Goal: Information Seeking & Learning: Learn about a topic

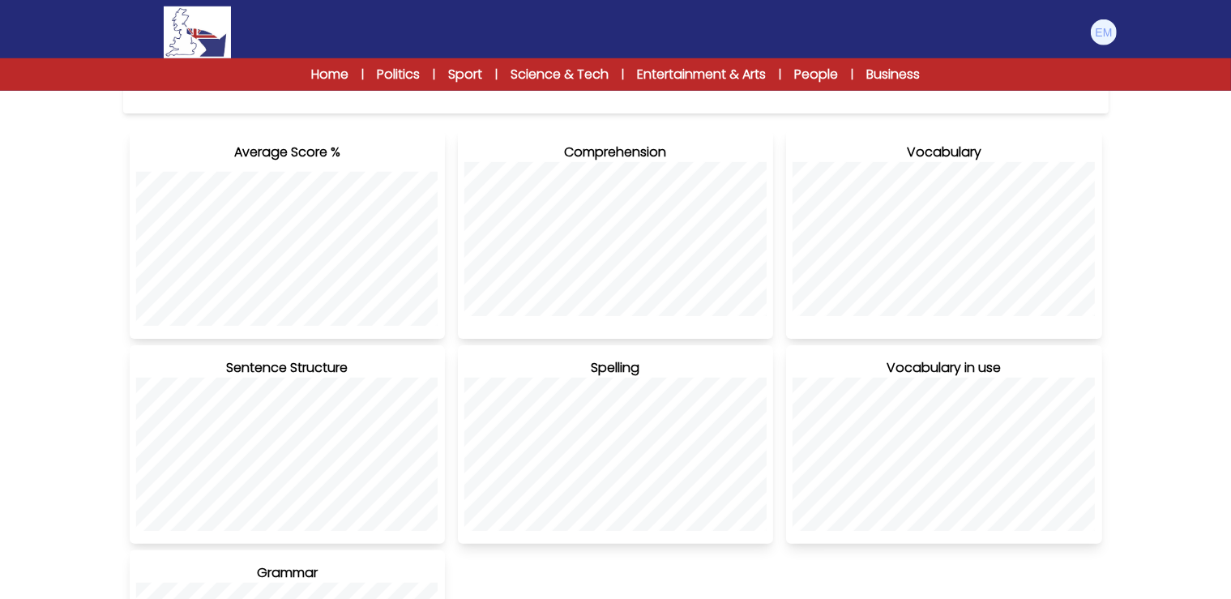
scroll to position [85, 0]
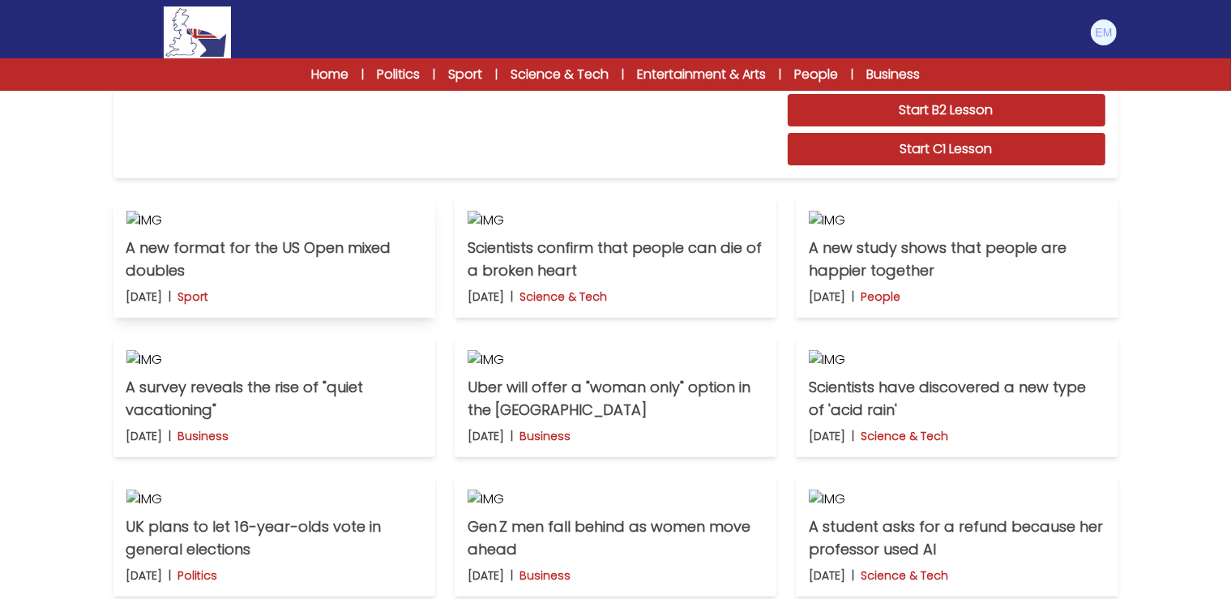
scroll to position [599, 0]
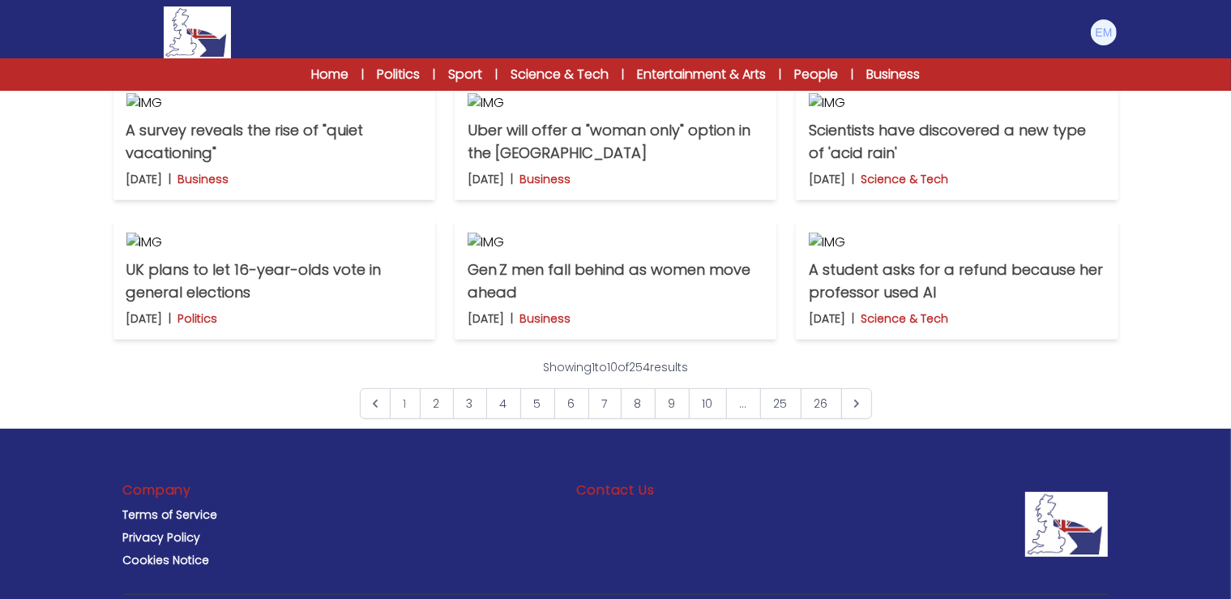
click at [604, 25] on p "Scientists confirm that people can die of a broken heart" at bounding box center [615, 2] width 296 height 45
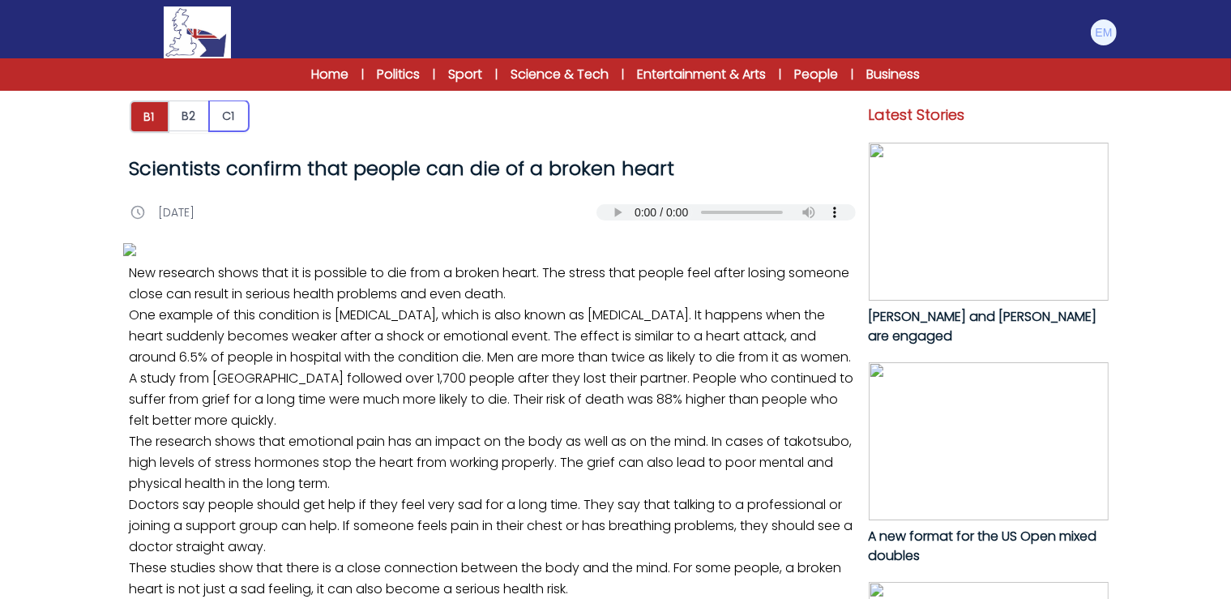
click at [232, 118] on button "C1" at bounding box center [229, 115] width 40 height 31
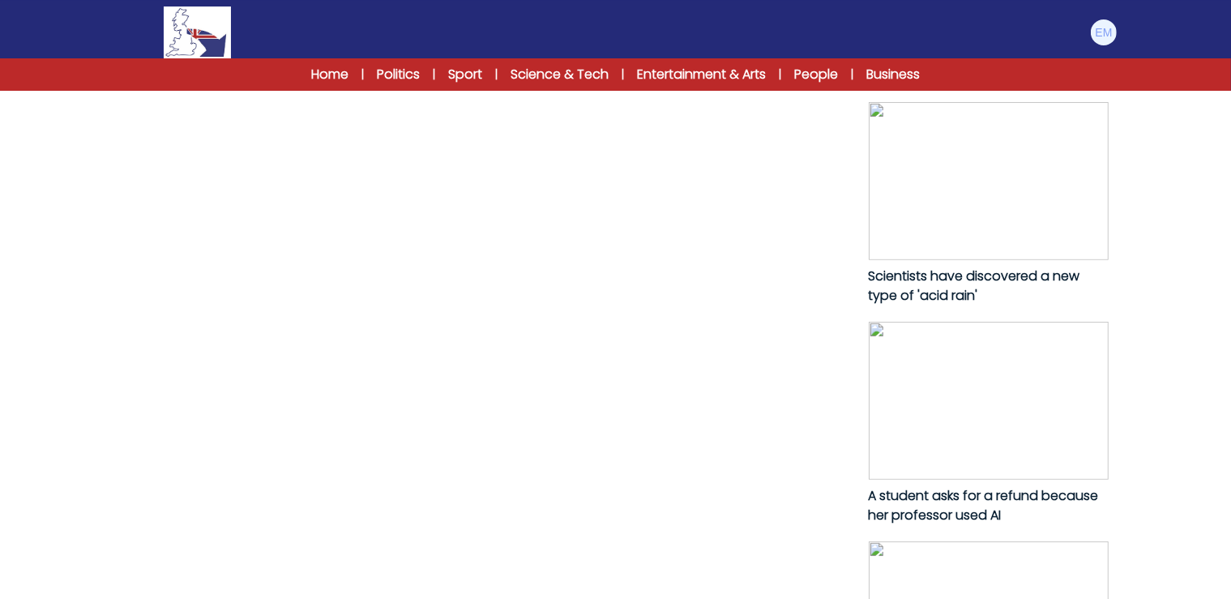
scroll to position [855, 0]
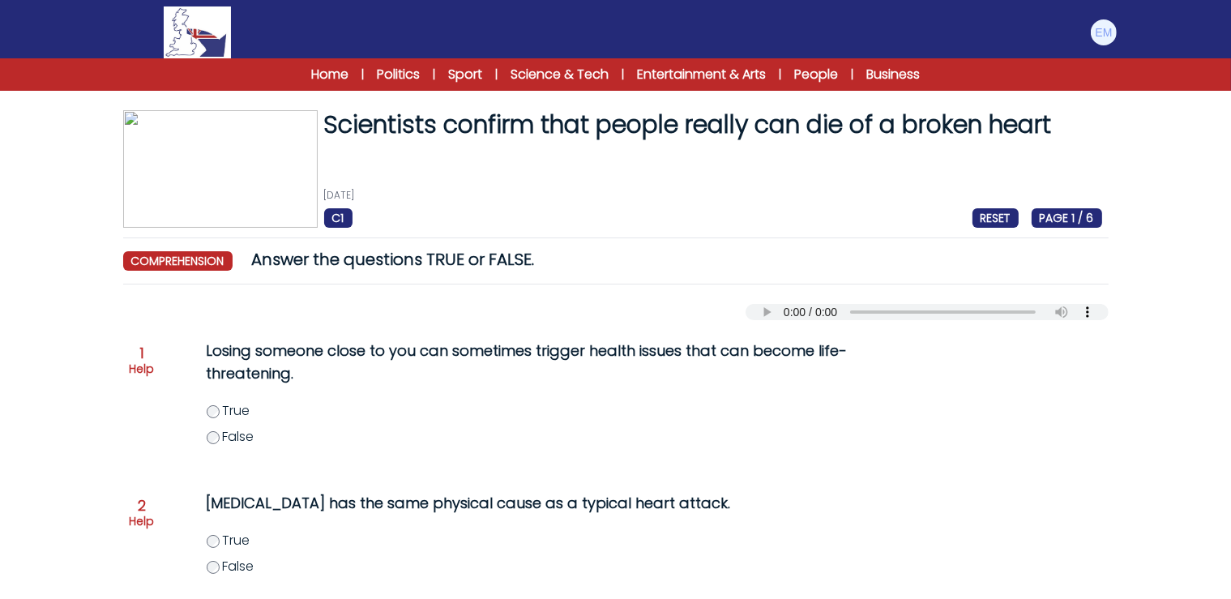
click at [207, 344] on div "Losing someone close to you can sometimes trigger health issues that can become…" at bounding box center [518, 402] width 688 height 139
drag, startPoint x: 209, startPoint y: 350, endPoint x: 319, endPoint y: 432, distance: 137.2
click at [319, 432] on div "Losing someone close to you can sometimes trigger health issues that can become…" at bounding box center [518, 402] width 688 height 139
copy label "False"
click at [369, 438] on label "False" at bounding box center [551, 436] width 688 height 19
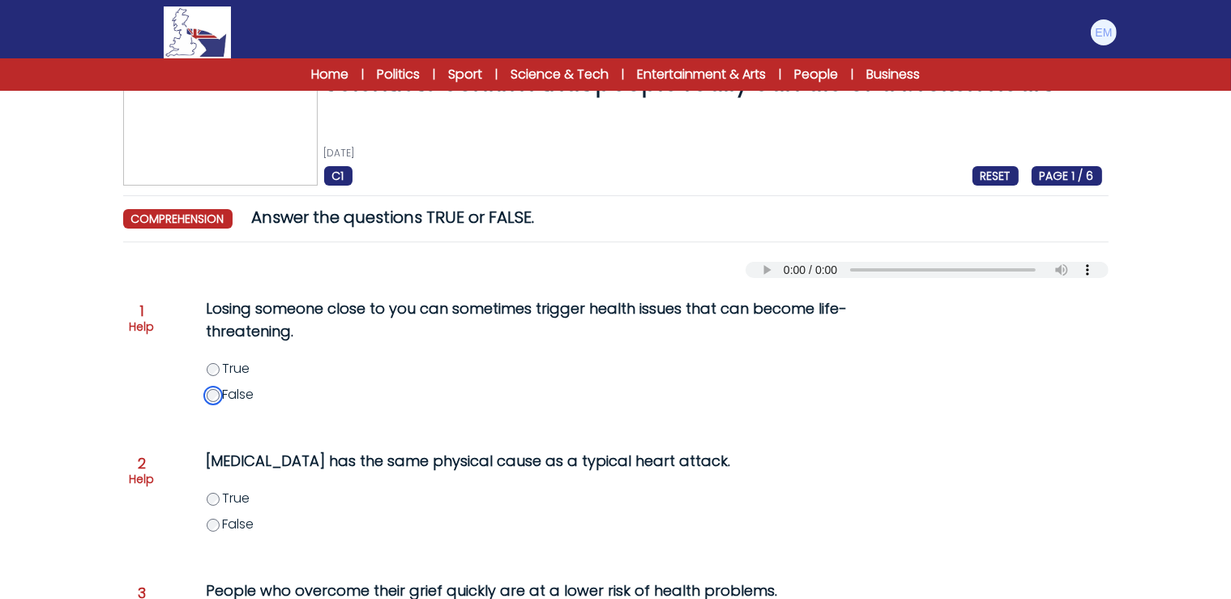
scroll to position [85, 0]
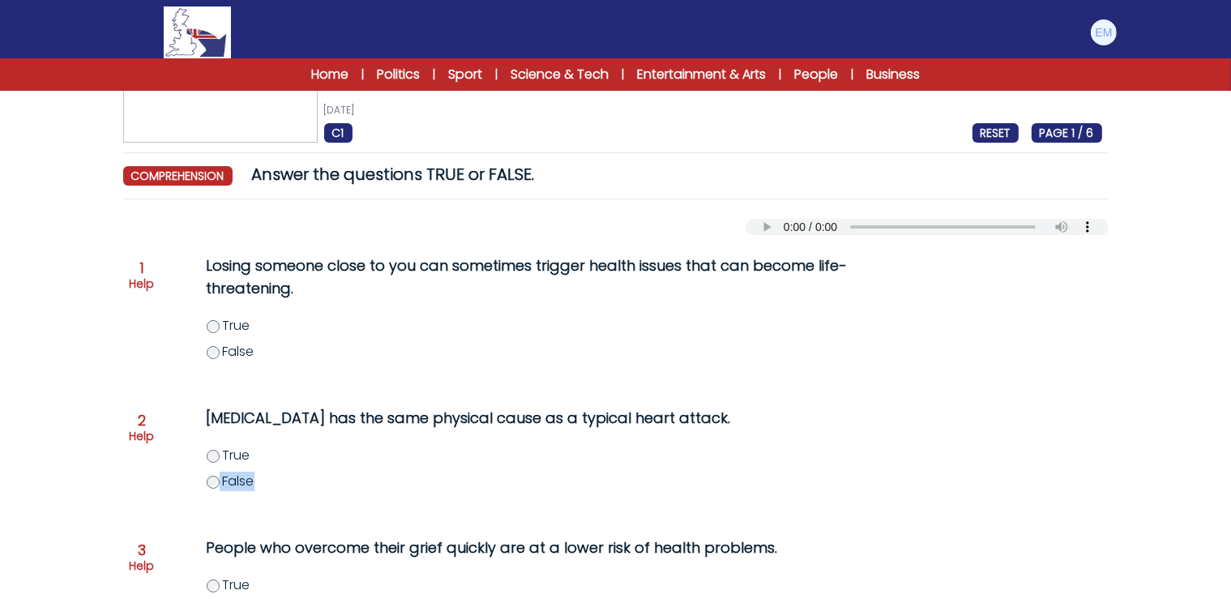
drag, startPoint x: 212, startPoint y: 415, endPoint x: 271, endPoint y: 417, distance: 59.2
click at [312, 489] on div "Takotsubo syndrome has the same physical cause as a typical heart attack. True …" at bounding box center [518, 458] width 688 height 117
drag, startPoint x: 209, startPoint y: 416, endPoint x: 303, endPoint y: 477, distance: 112.3
click at [303, 477] on div "Takotsubo syndrome has the same physical cause as a typical heart attack. True …" at bounding box center [518, 458] width 688 height 117
copy label "False"
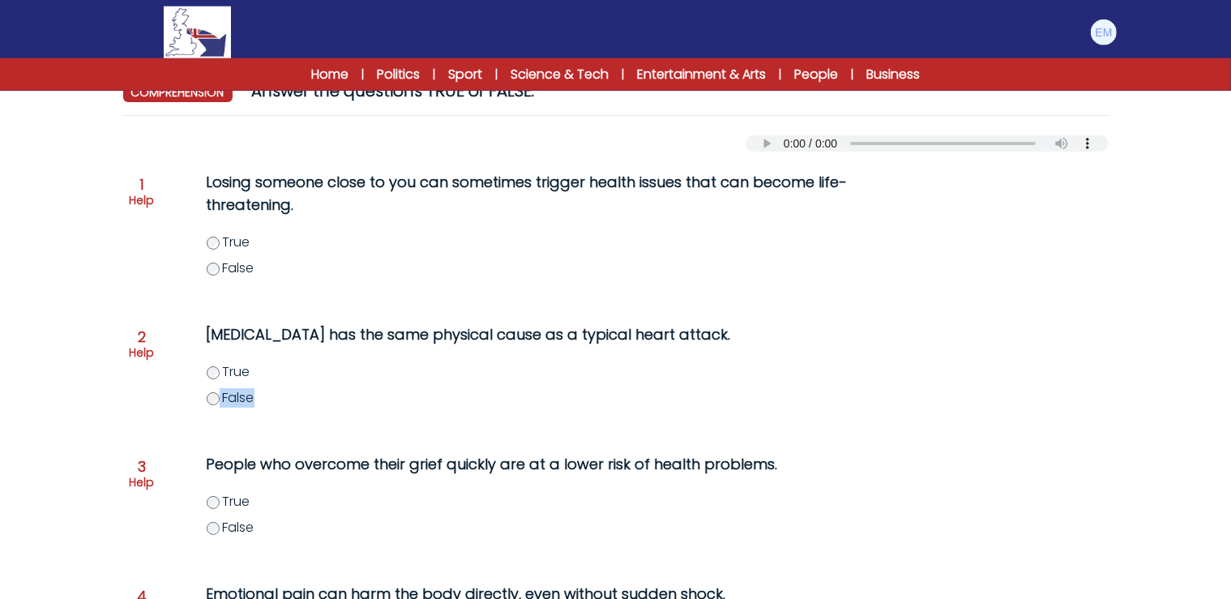
scroll to position [171, 0]
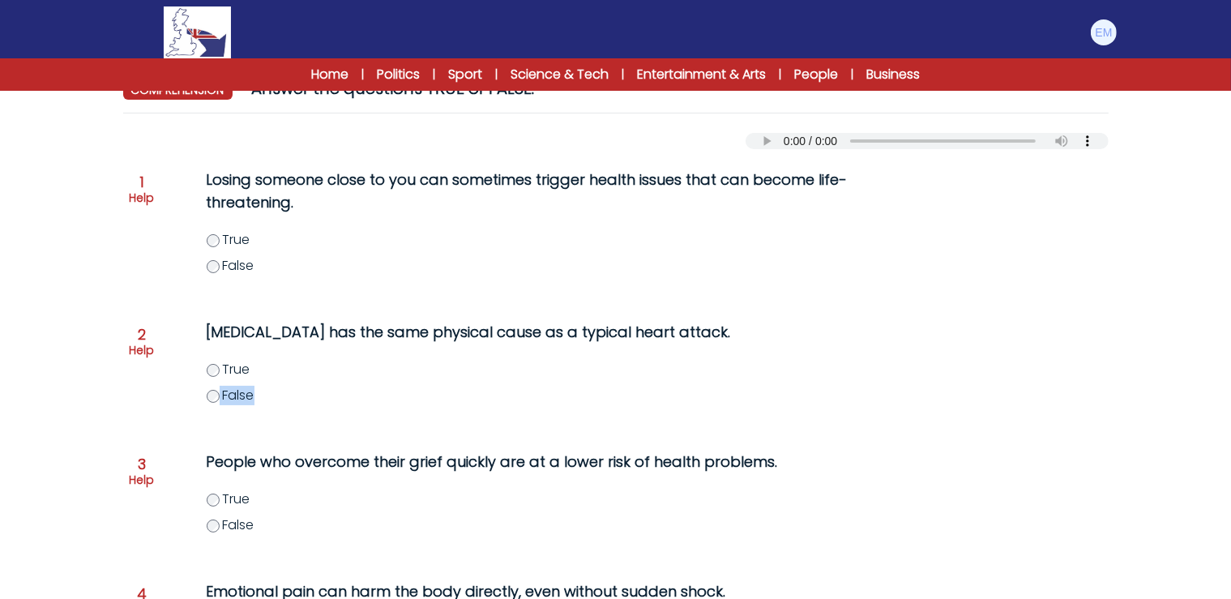
click at [430, 391] on label "False" at bounding box center [551, 395] width 688 height 19
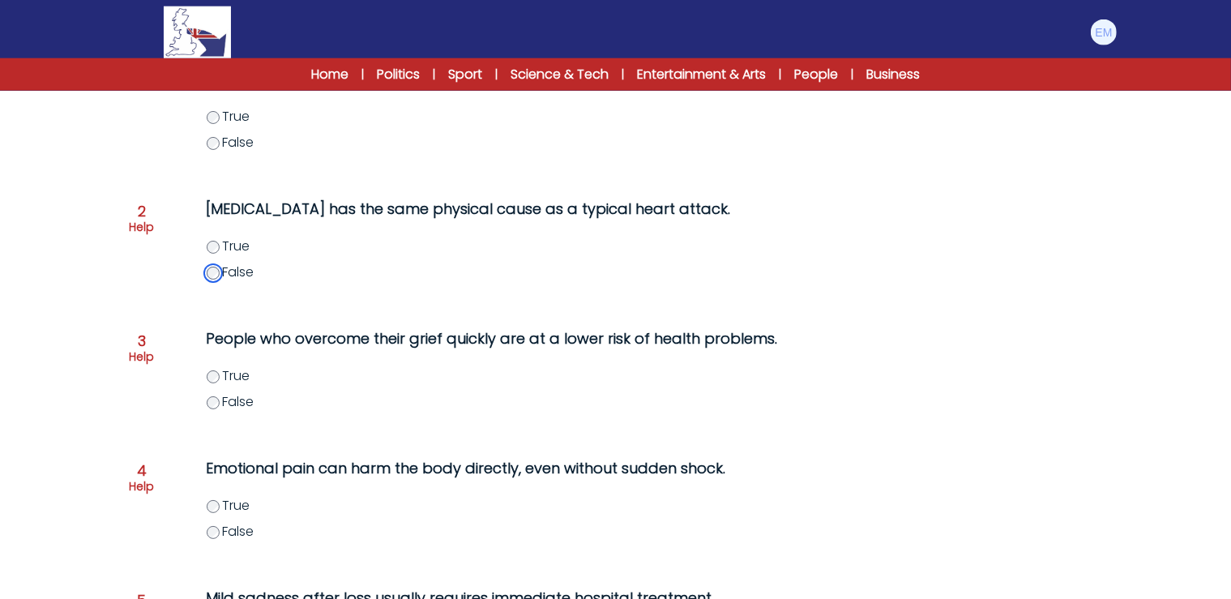
scroll to position [342, 0]
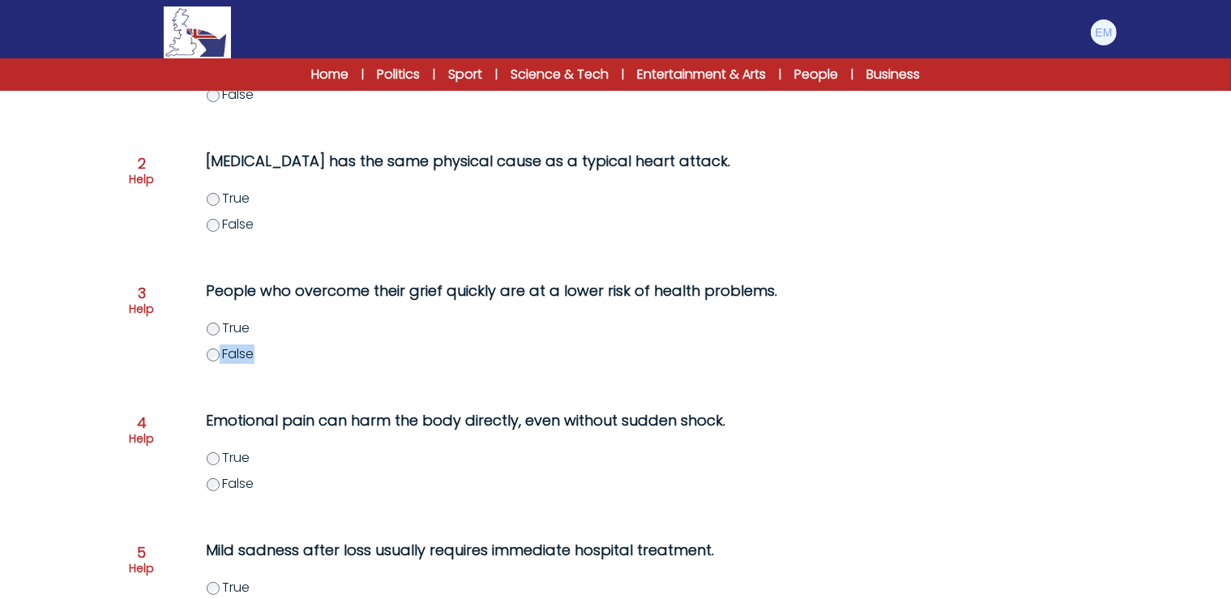
drag, startPoint x: 210, startPoint y: 284, endPoint x: 274, endPoint y: 351, distance: 92.8
click at [274, 351] on div "People who overcome their grief quickly are at a lower risk of health problems.…" at bounding box center [518, 331] width 688 height 117
copy label "False"
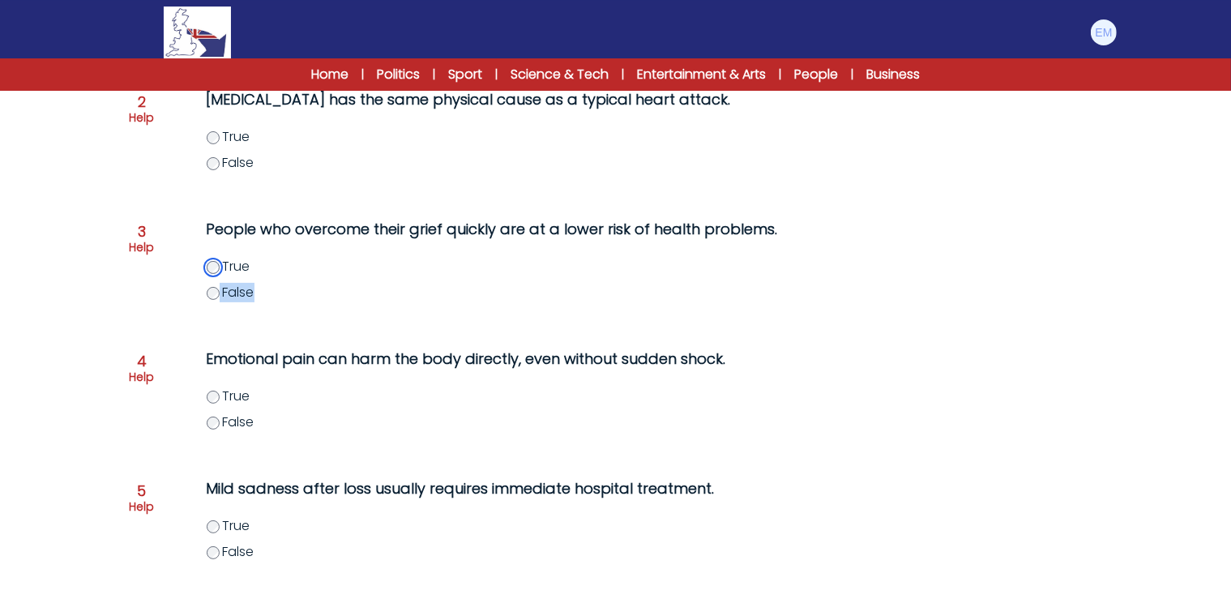
scroll to position [522, 0]
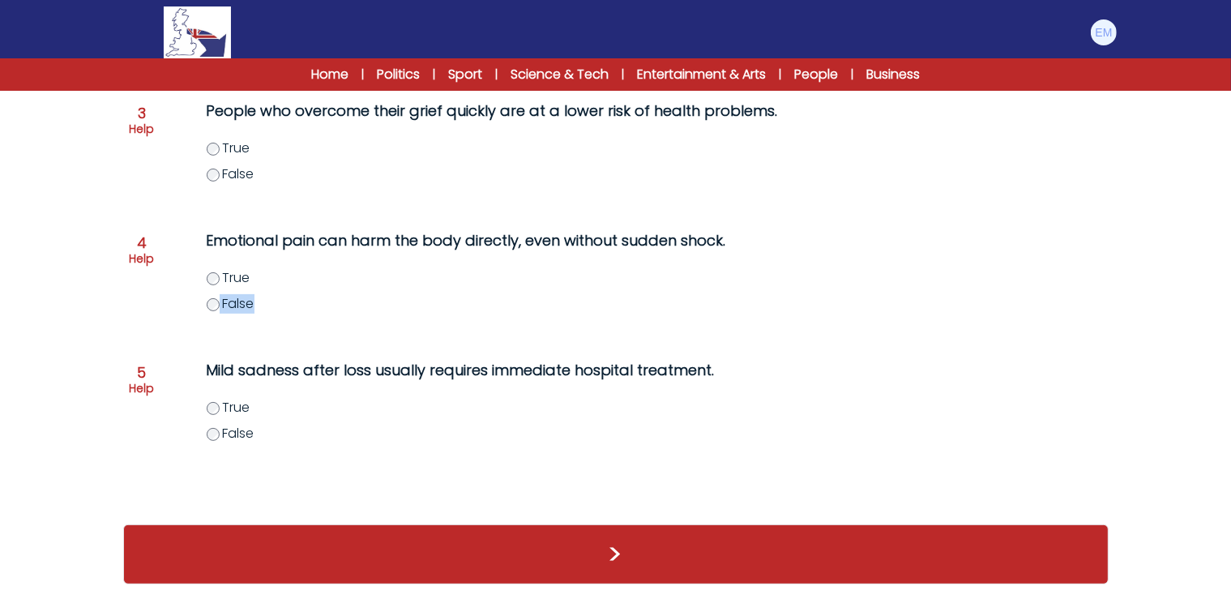
drag, startPoint x: 209, startPoint y: 236, endPoint x: 301, endPoint y: 309, distance: 117.5
click at [301, 309] on div "Emotional pain can harm the body directly, even without sudden shock. True False" at bounding box center [518, 281] width 688 height 117
copy label "False"
drag, startPoint x: 203, startPoint y: 369, endPoint x: 304, endPoint y: 444, distance: 126.2
click at [304, 444] on div "Mild sadness after loss usually requires immediate hospital treatment. True Fal…" at bounding box center [518, 410] width 688 height 117
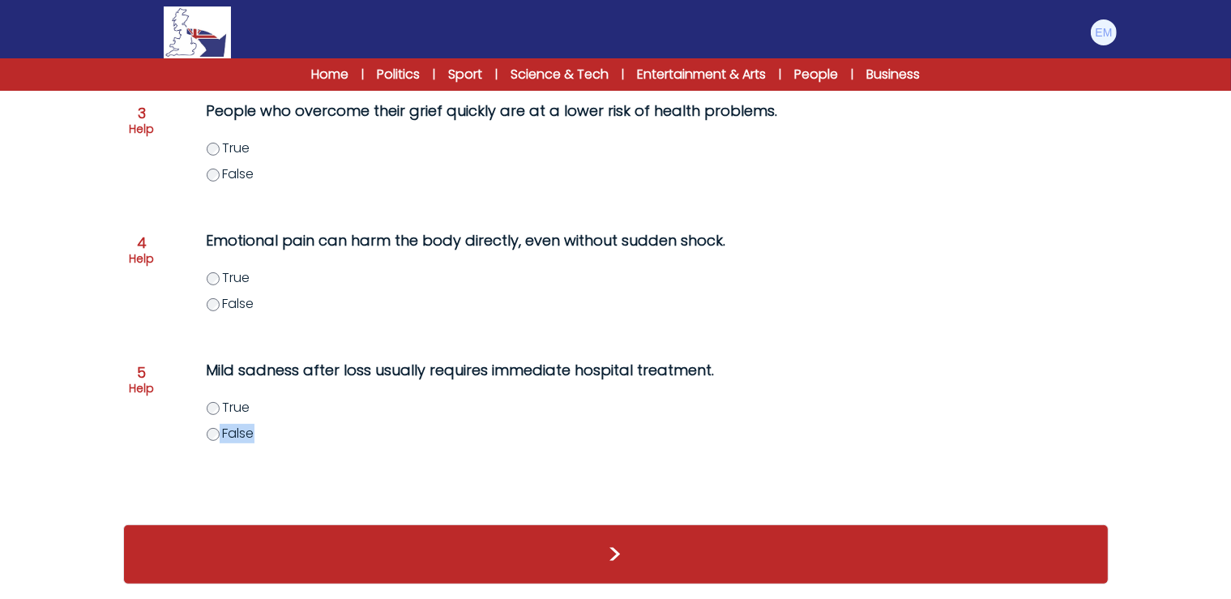
copy label "False"
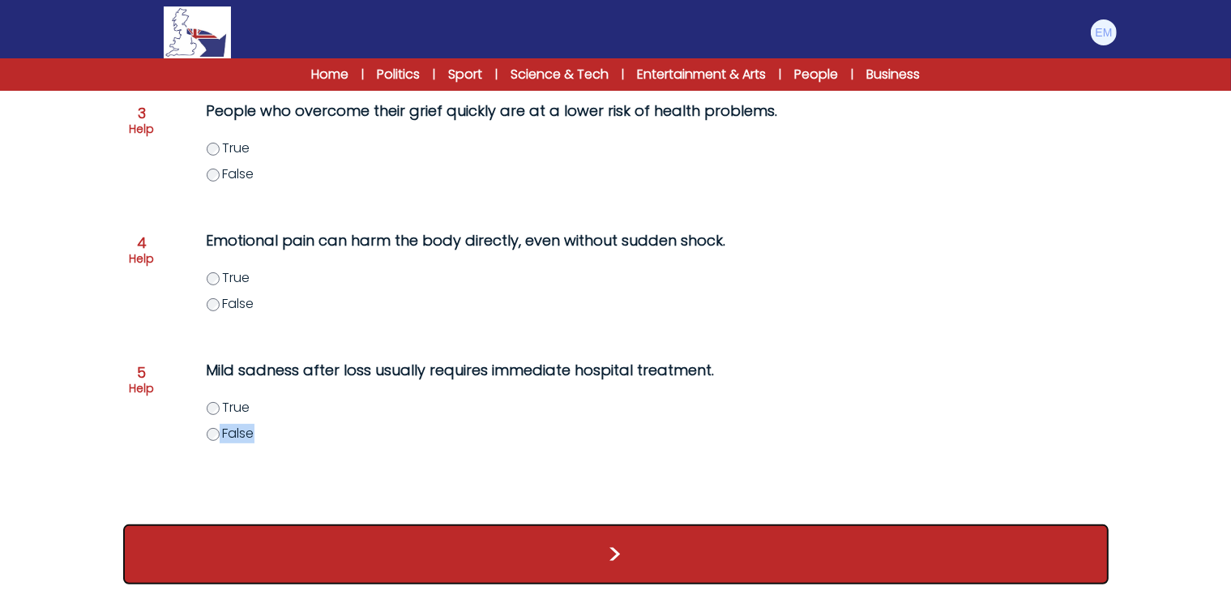
click at [618, 548] on button ">" at bounding box center [615, 554] width 985 height 60
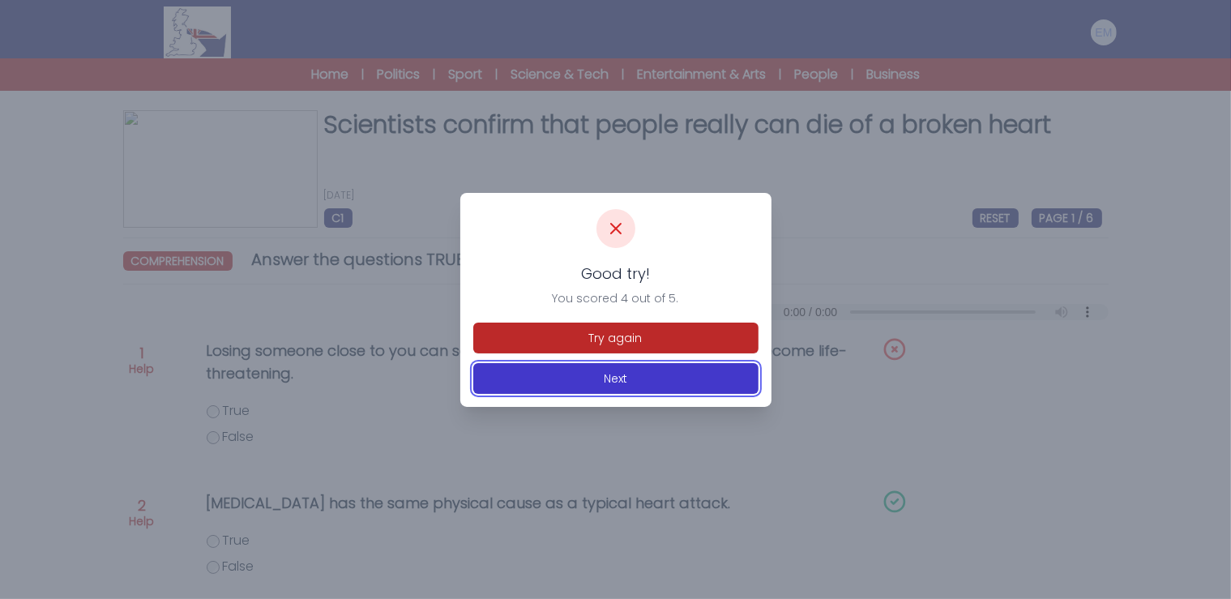
click at [620, 382] on button "Next" at bounding box center [615, 378] width 285 height 31
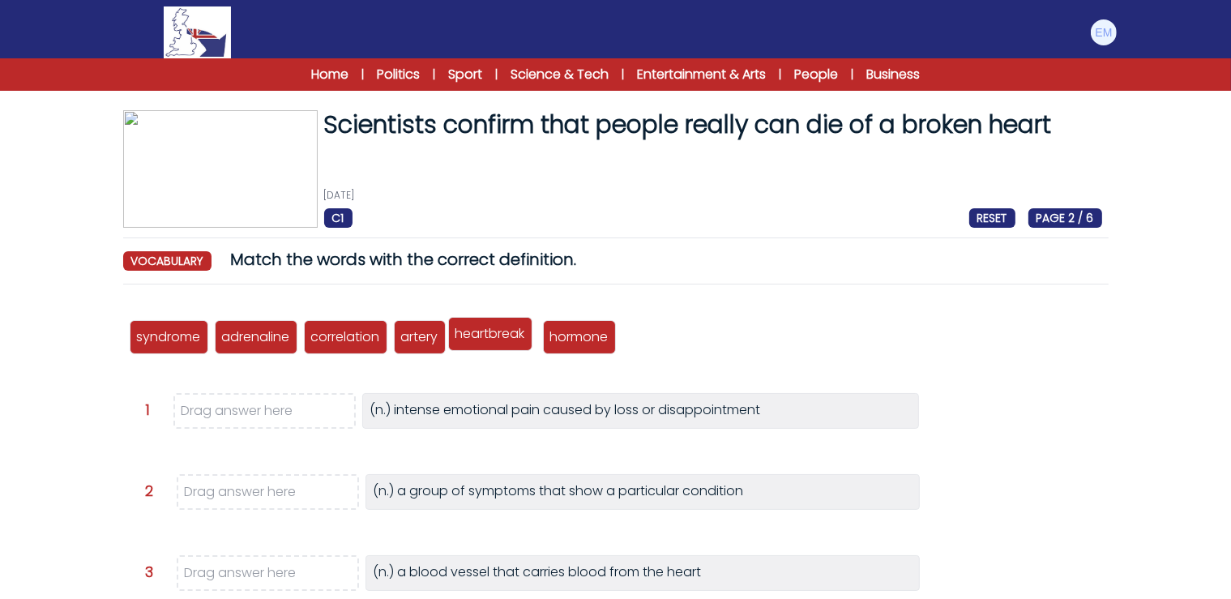
click at [503, 332] on p "heartbreak" at bounding box center [490, 333] width 70 height 19
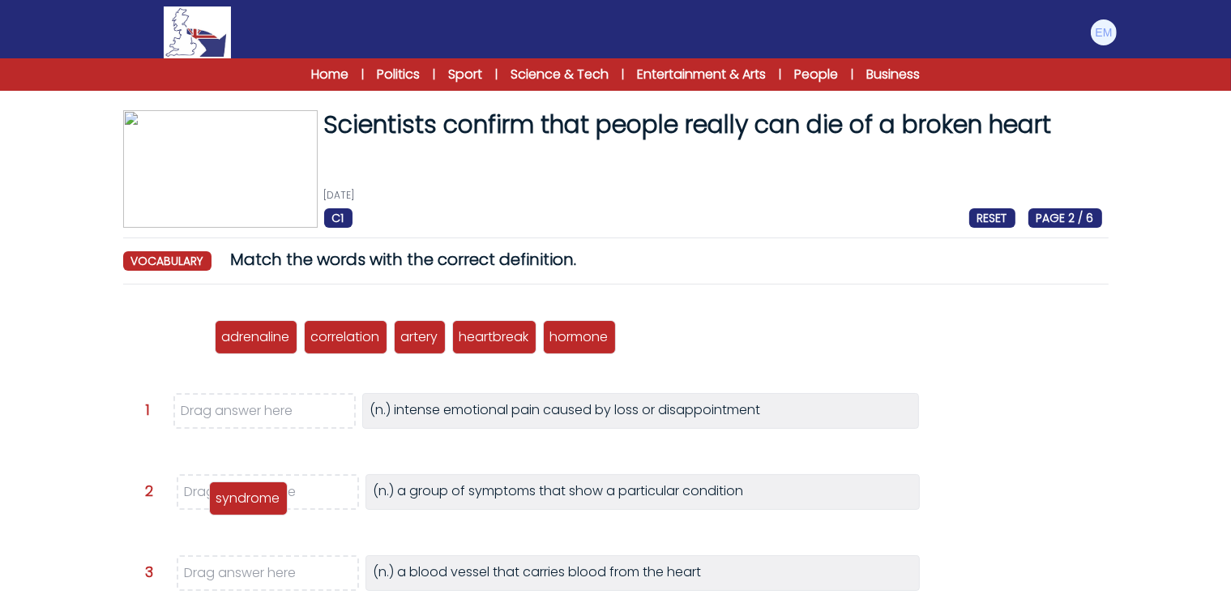
drag, startPoint x: 165, startPoint y: 333, endPoint x: 245, endPoint y: 494, distance: 179.7
click at [245, 494] on p "syndrome" at bounding box center [248, 498] width 64 height 19
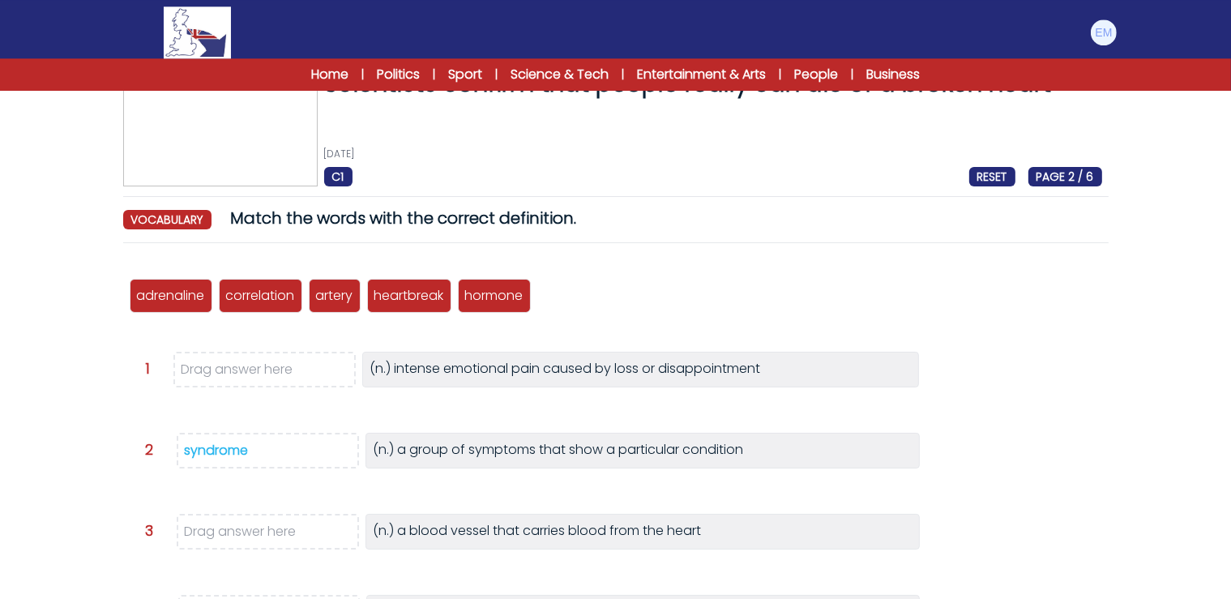
scroll to position [85, 0]
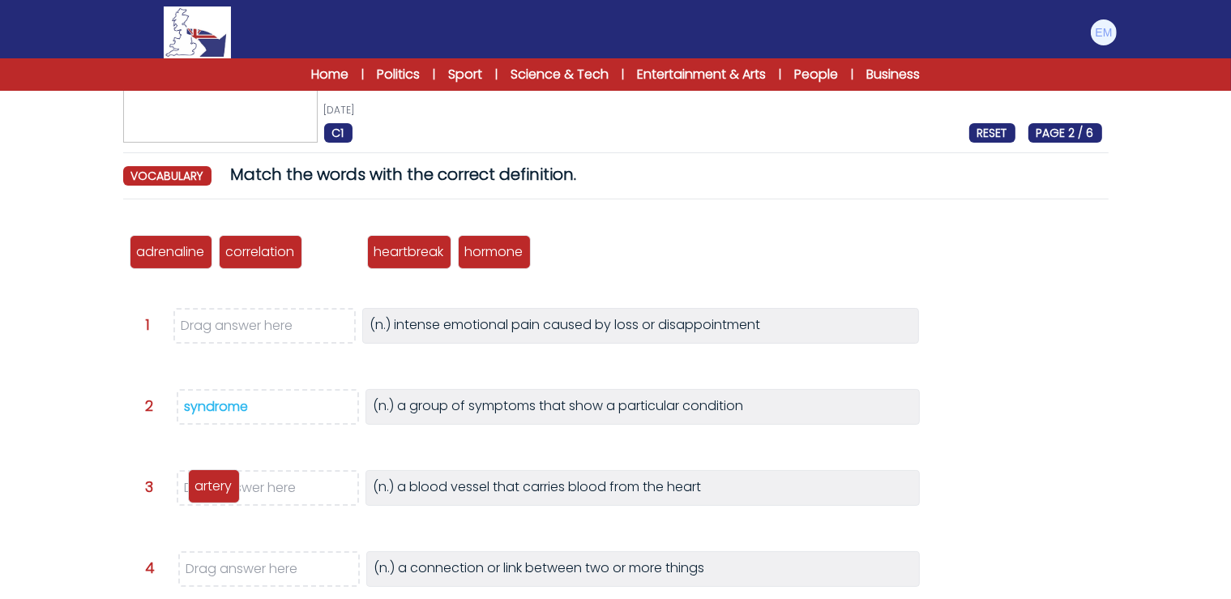
drag, startPoint x: 337, startPoint y: 252, endPoint x: 215, endPoint y: 486, distance: 263.8
click at [215, 486] on p "artery" at bounding box center [213, 485] width 37 height 19
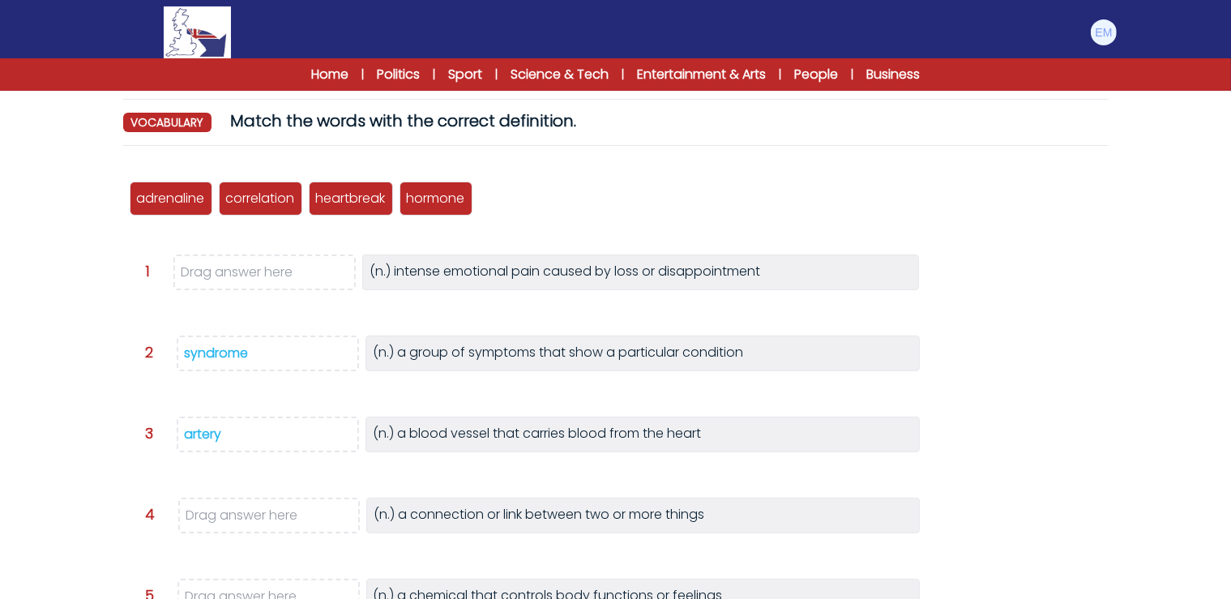
scroll to position [171, 0]
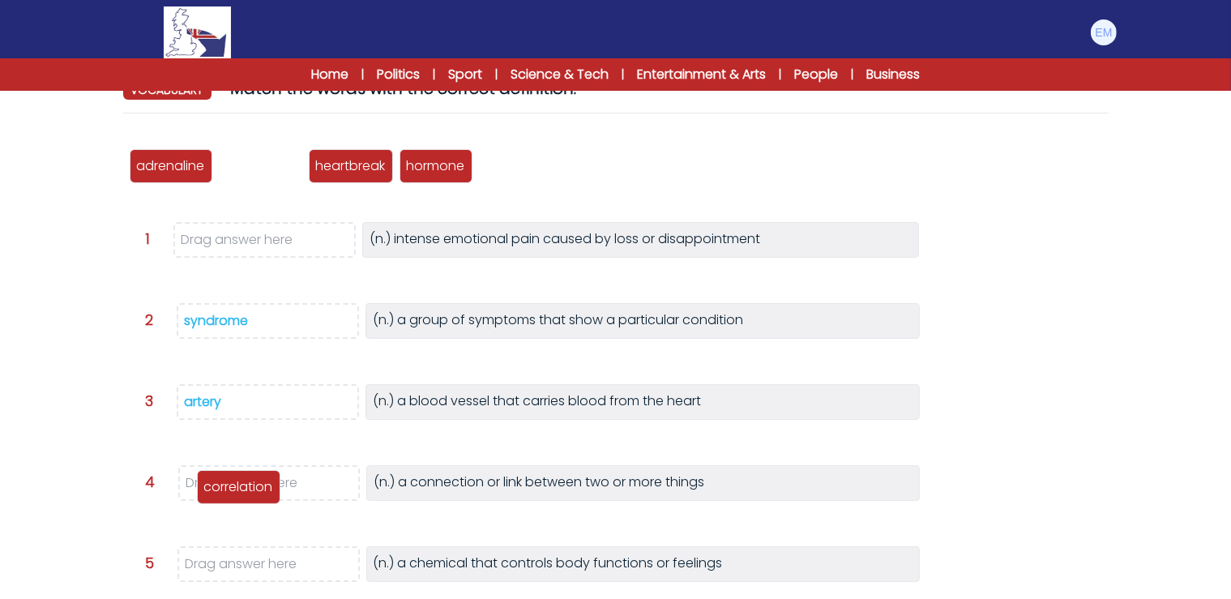
drag, startPoint x: 254, startPoint y: 164, endPoint x: 232, endPoint y: 485, distance: 321.6
click at [232, 485] on p "correlation" at bounding box center [238, 486] width 69 height 19
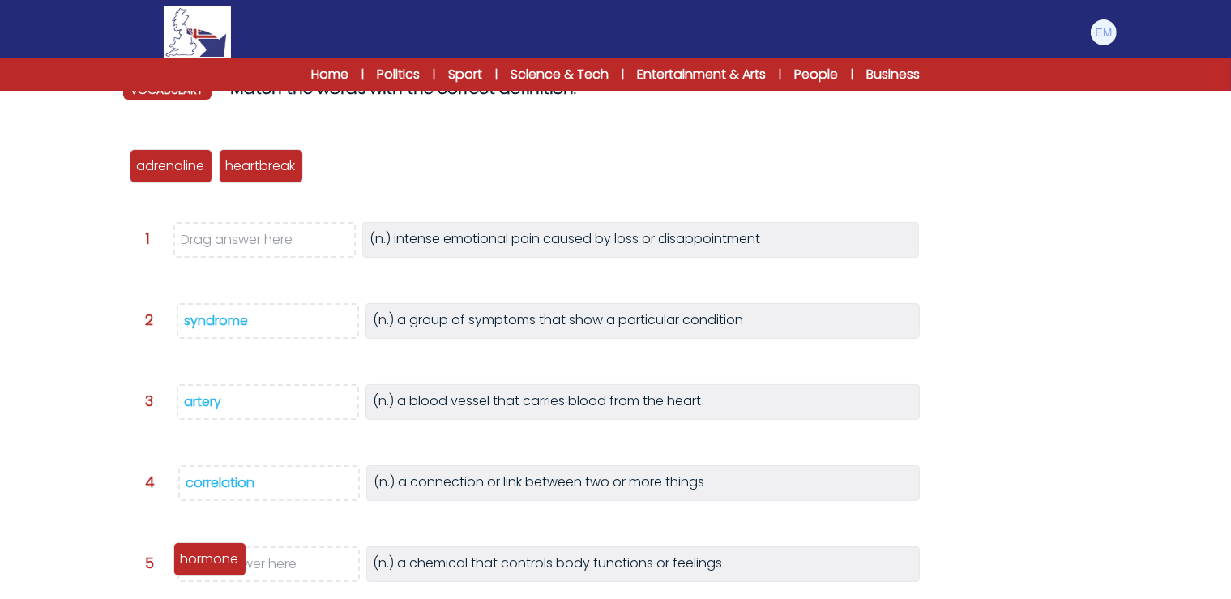
drag, startPoint x: 355, startPoint y: 164, endPoint x: 348, endPoint y: 471, distance: 307.1
click at [218, 557] on p "hormone" at bounding box center [210, 558] width 58 height 19
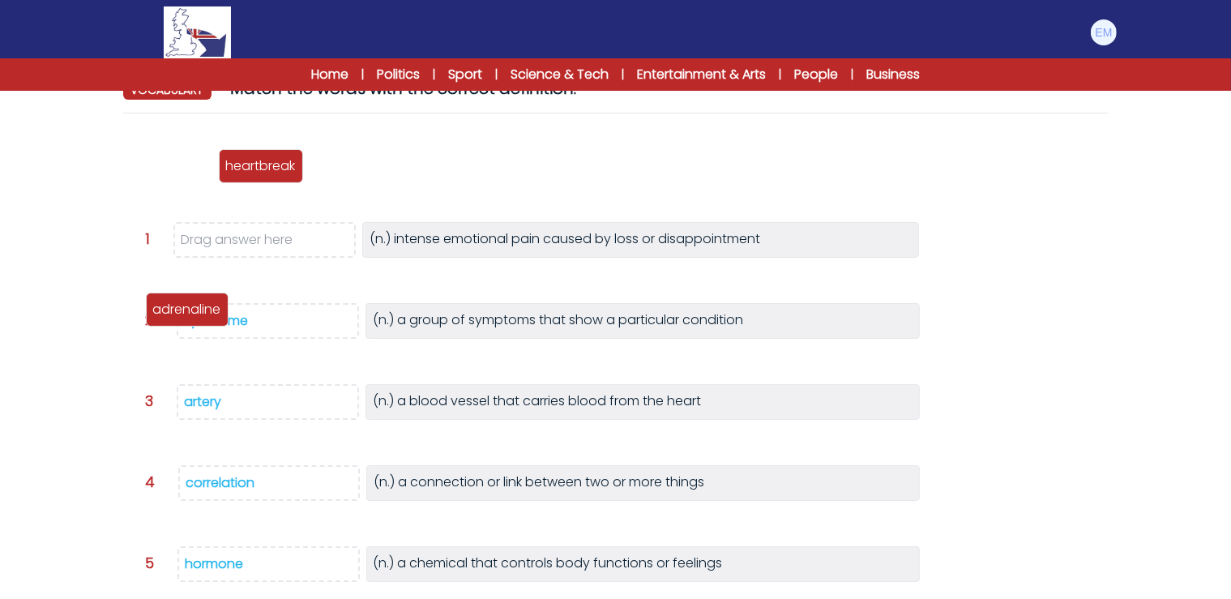
scroll to position [407, 0]
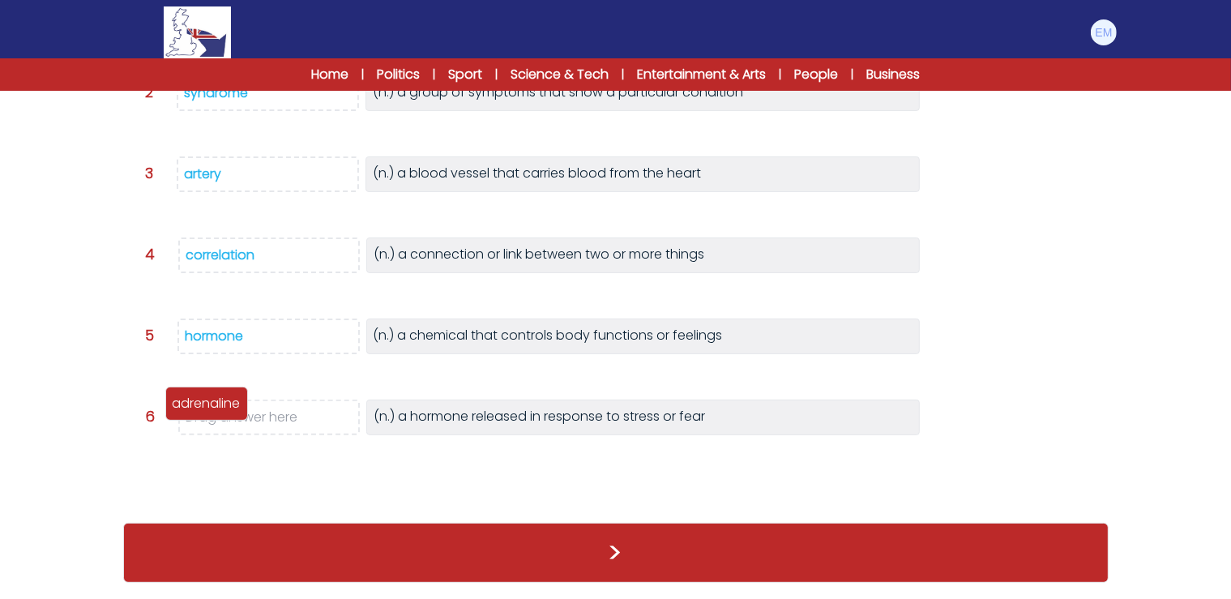
drag, startPoint x: 164, startPoint y: 170, endPoint x: 199, endPoint y: 400, distance: 232.8
click at [199, 400] on p "adrenaline" at bounding box center [207, 403] width 68 height 19
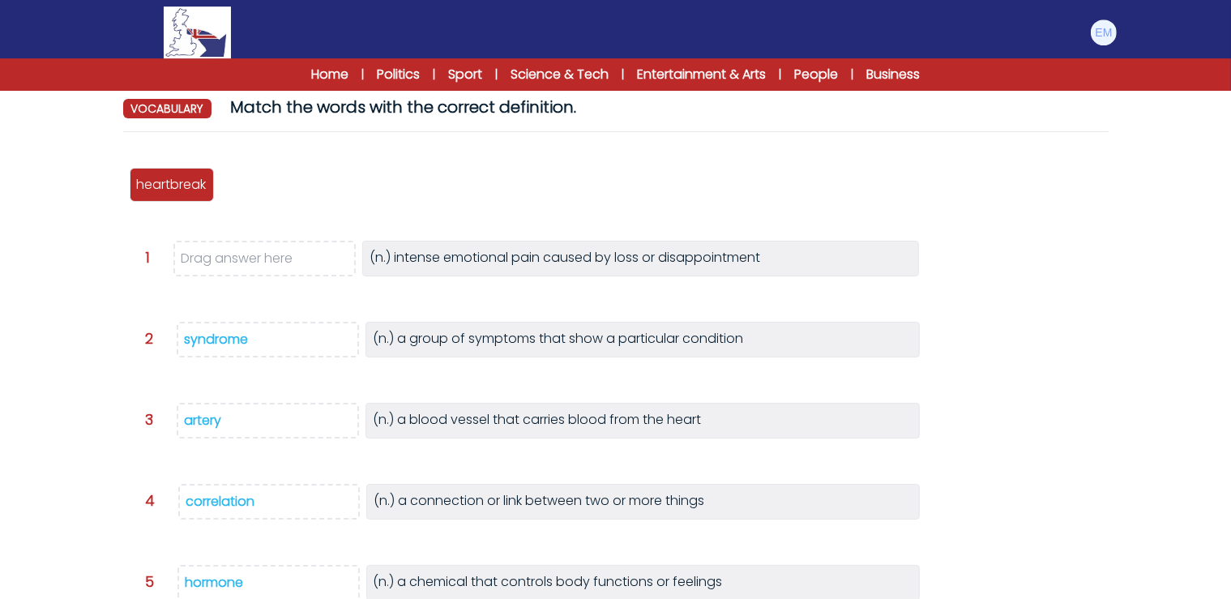
scroll to position [150, 0]
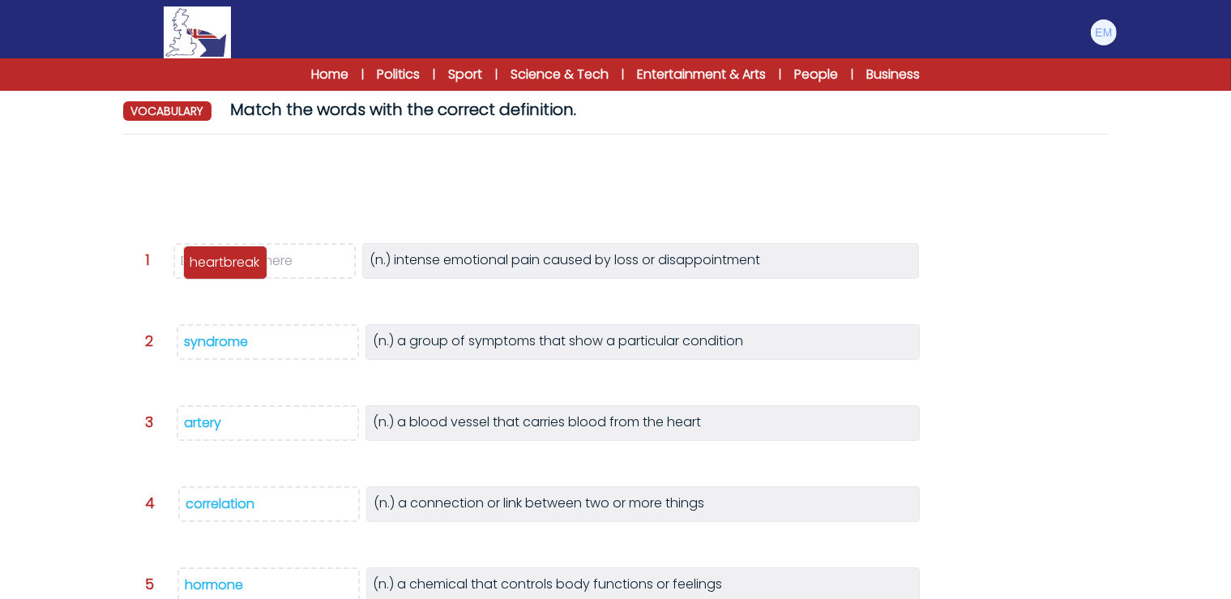
drag, startPoint x: 180, startPoint y: 189, endPoint x: 233, endPoint y: 264, distance: 92.4
click at [233, 264] on p "heartbreak" at bounding box center [225, 262] width 70 height 19
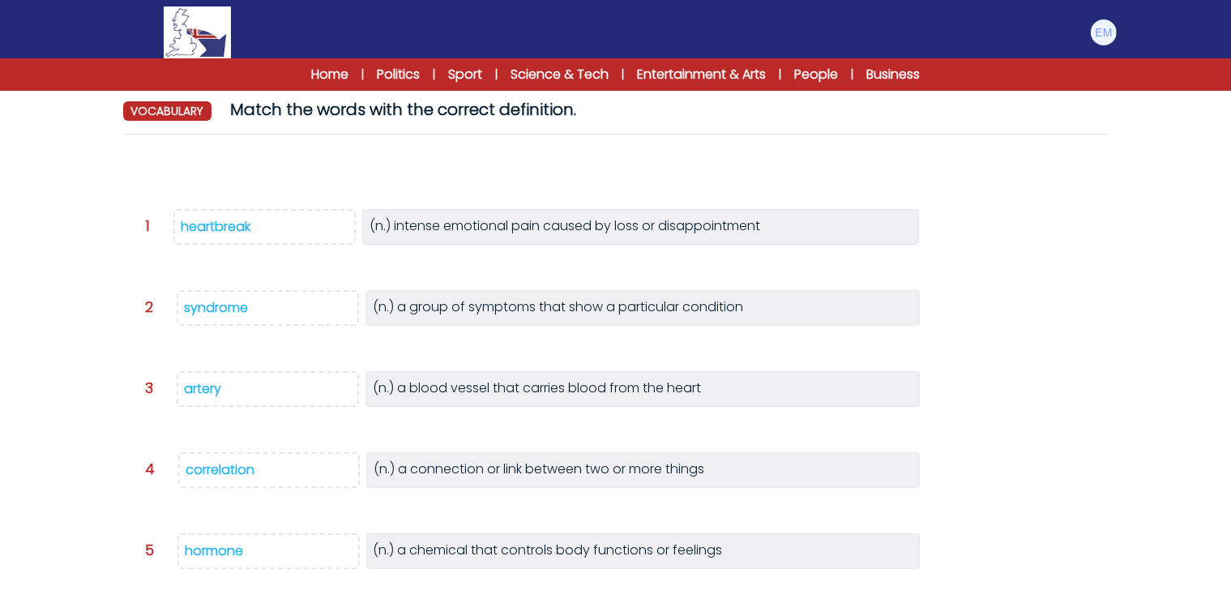
scroll to position [373, 0]
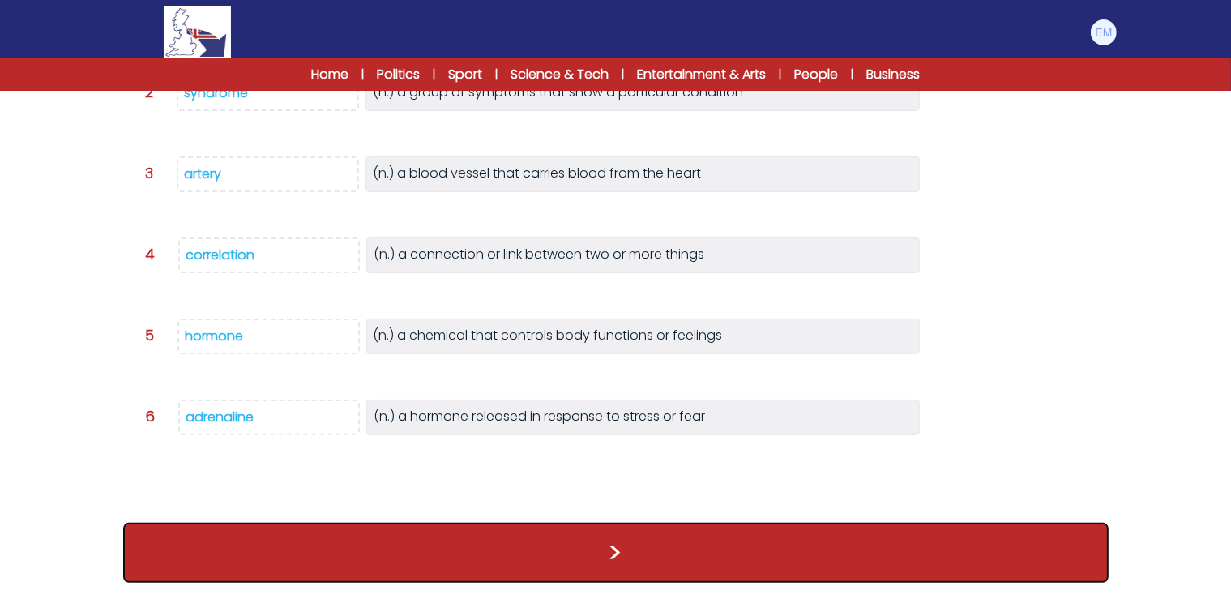
click at [564, 531] on button ">" at bounding box center [615, 553] width 985 height 60
click at [543, 557] on button ">" at bounding box center [615, 553] width 985 height 60
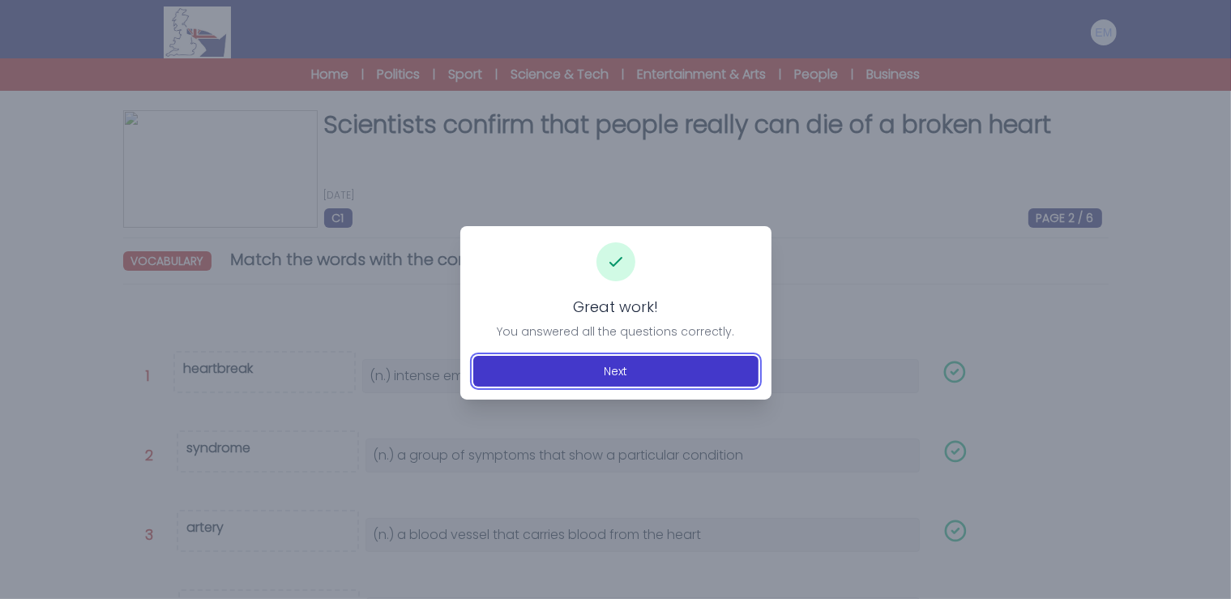
click at [590, 369] on button "Next" at bounding box center [615, 371] width 285 height 31
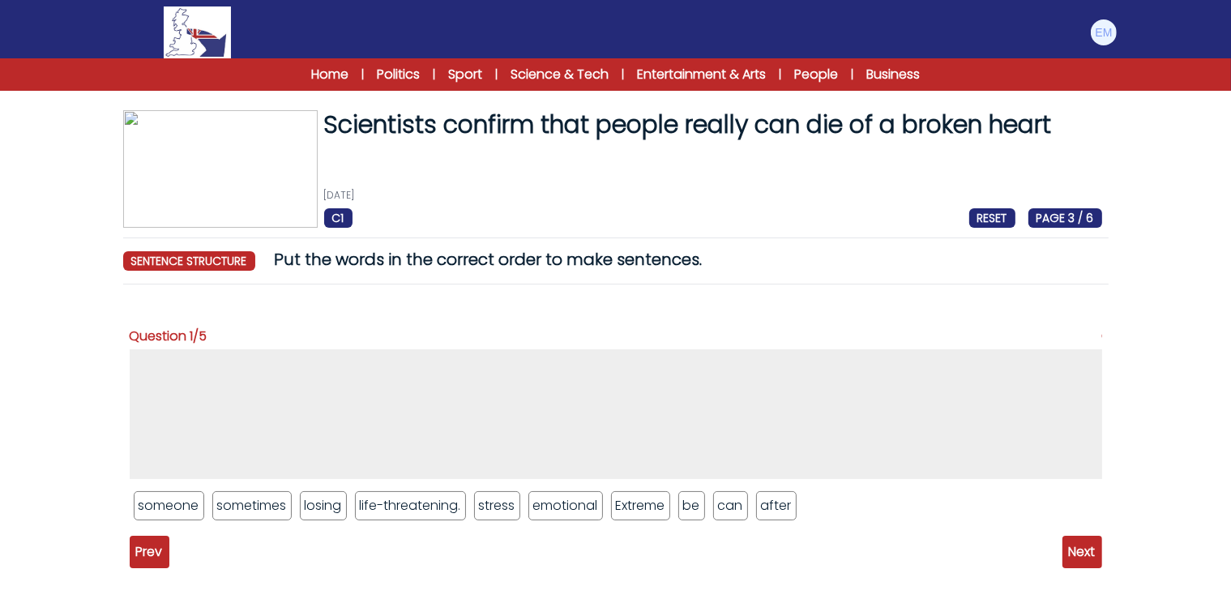
drag, startPoint x: 48, startPoint y: 504, endPoint x: 604, endPoint y: 503, distance: 556.6
click at [599, 505] on form "Scientists confirm that people really can die of a broken heart [DATE] C1 RESET…" at bounding box center [615, 382] width 1231 height 634
click at [322, 504] on li "losing" at bounding box center [323, 505] width 47 height 29
drag, startPoint x: 328, startPoint y: 494, endPoint x: 248, endPoint y: 362, distance: 154.5
click at [248, 362] on li "losing" at bounding box center [238, 362] width 47 height 29
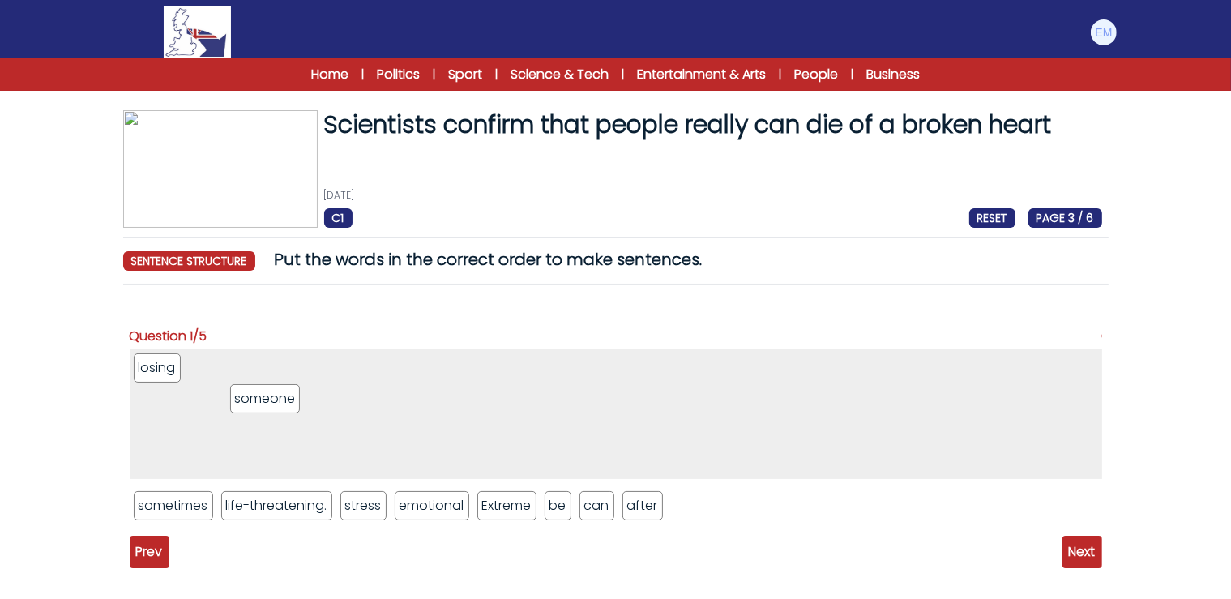
drag, startPoint x: 181, startPoint y: 509, endPoint x: 277, endPoint y: 402, distance: 144.0
click at [277, 402] on li "someone" at bounding box center [265, 398] width 70 height 29
drag, startPoint x: 603, startPoint y: 507, endPoint x: 543, endPoint y: 360, distance: 159.2
click at [543, 360] on li "can" at bounding box center [540, 357] width 34 height 29
drag, startPoint x: 558, startPoint y: 510, endPoint x: 447, endPoint y: 379, distance: 171.9
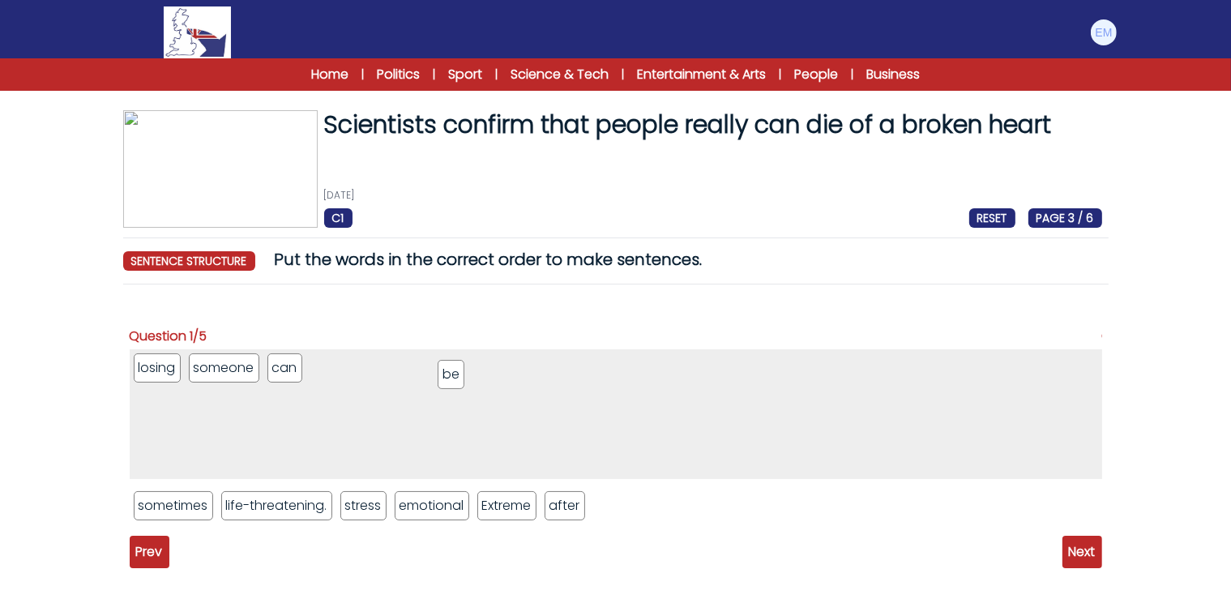
click at [447, 379] on li "be" at bounding box center [450, 374] width 26 height 29
drag, startPoint x: 160, startPoint y: 371, endPoint x: 711, endPoint y: 506, distance: 567.3
click at [711, 506] on li "losing" at bounding box center [708, 503] width 47 height 29
drag, startPoint x: 174, startPoint y: 369, endPoint x: 741, endPoint y: 507, distance: 583.6
click at [741, 507] on li "someone" at bounding box center [736, 505] width 70 height 29
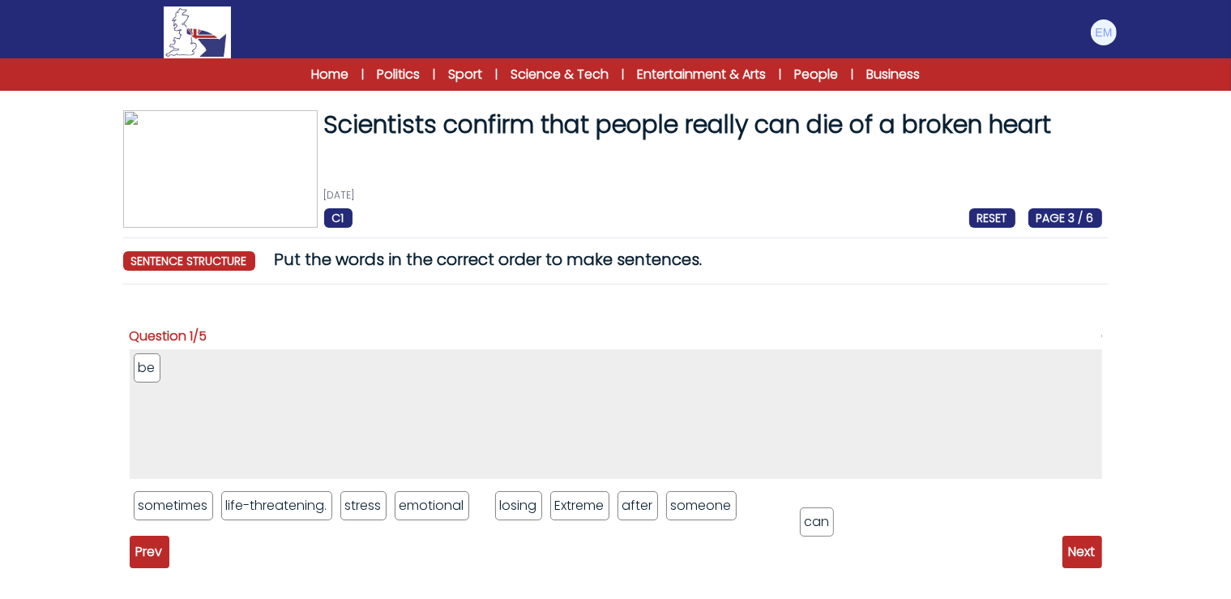
drag, startPoint x: 146, startPoint y: 371, endPoint x: 812, endPoint y: 525, distance: 683.5
click at [812, 525] on li "can" at bounding box center [817, 521] width 34 height 29
drag, startPoint x: 145, startPoint y: 359, endPoint x: 853, endPoint y: 487, distance: 719.5
click at [853, 487] on li "be" at bounding box center [858, 493] width 26 height 29
drag, startPoint x: 596, startPoint y: 512, endPoint x: 446, endPoint y: 384, distance: 197.7
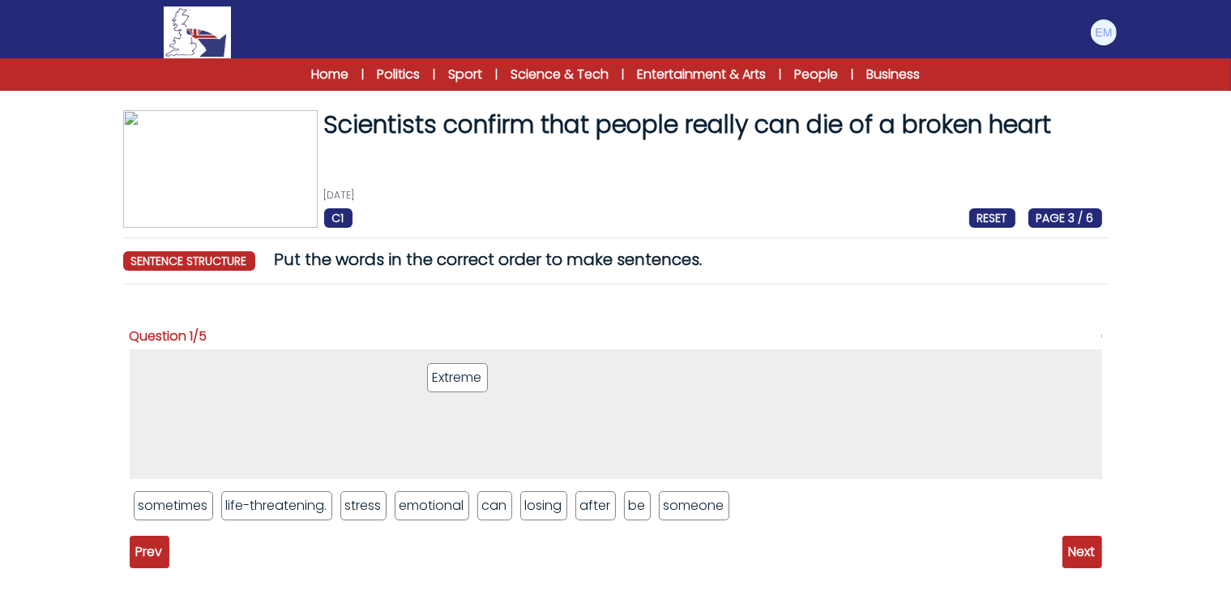
click at [446, 384] on li "Extreme" at bounding box center [457, 377] width 61 height 29
drag, startPoint x: 433, startPoint y: 508, endPoint x: 384, endPoint y: 375, distance: 141.5
click at [384, 375] on li "emotional" at bounding box center [385, 372] width 75 height 29
drag, startPoint x: 370, startPoint y: 509, endPoint x: 361, endPoint y: 372, distance: 137.2
click at [361, 372] on li "stress" at bounding box center [357, 368] width 47 height 29
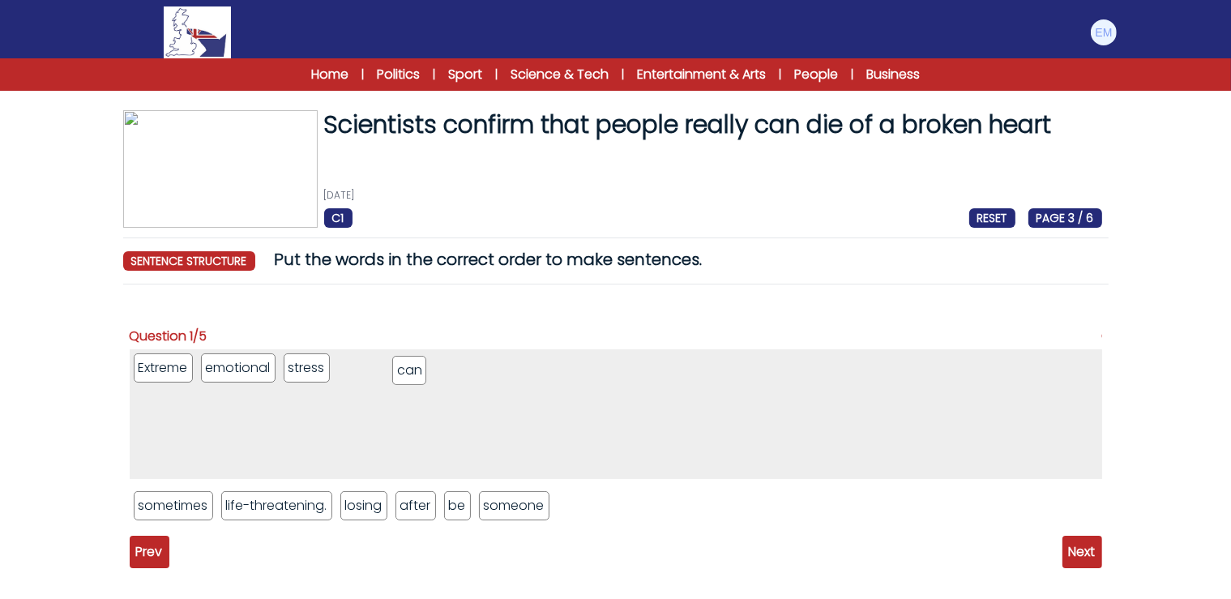
drag, startPoint x: 355, startPoint y: 504, endPoint x: 403, endPoint y: 369, distance: 143.0
click at [403, 369] on li "can" at bounding box center [409, 370] width 34 height 29
drag, startPoint x: 461, startPoint y: 513, endPoint x: 483, endPoint y: 399, distance: 116.3
click at [483, 399] on li "be" at bounding box center [480, 391] width 26 height 29
drag, startPoint x: 345, startPoint y: 371, endPoint x: 613, endPoint y: 517, distance: 305.2
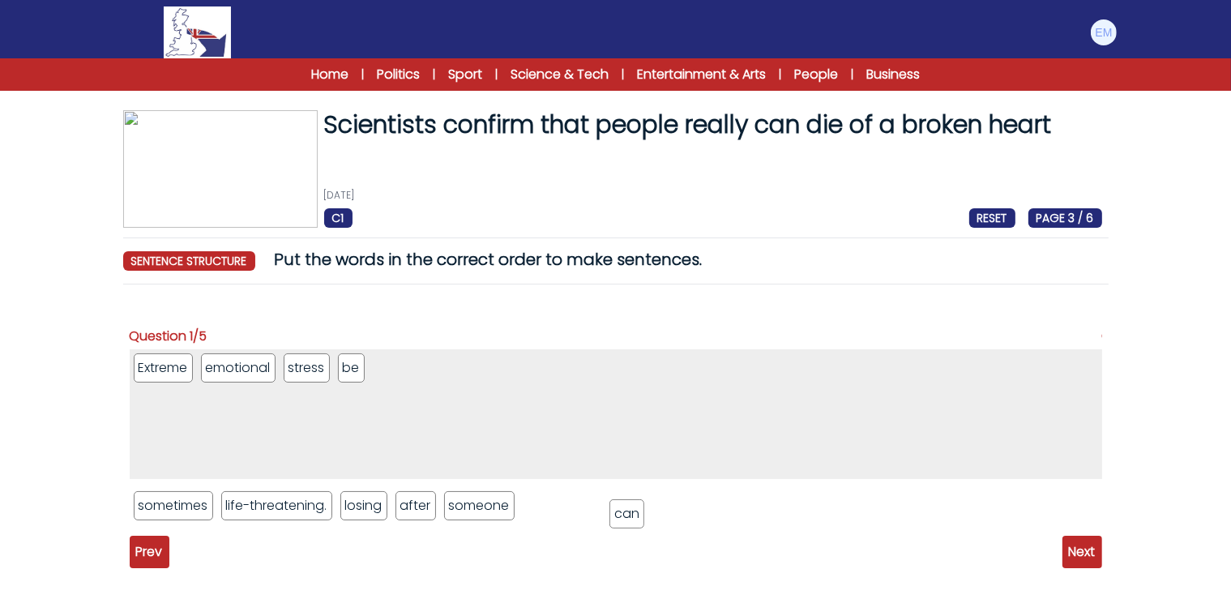
click at [613, 517] on li "can" at bounding box center [626, 513] width 34 height 29
drag, startPoint x: 354, startPoint y: 368, endPoint x: 646, endPoint y: 511, distance: 325.7
click at [646, 511] on li "be" at bounding box center [645, 511] width 26 height 29
drag, startPoint x: 419, startPoint y: 510, endPoint x: 430, endPoint y: 368, distance: 142.2
click at [430, 368] on li "after" at bounding box center [429, 363] width 40 height 29
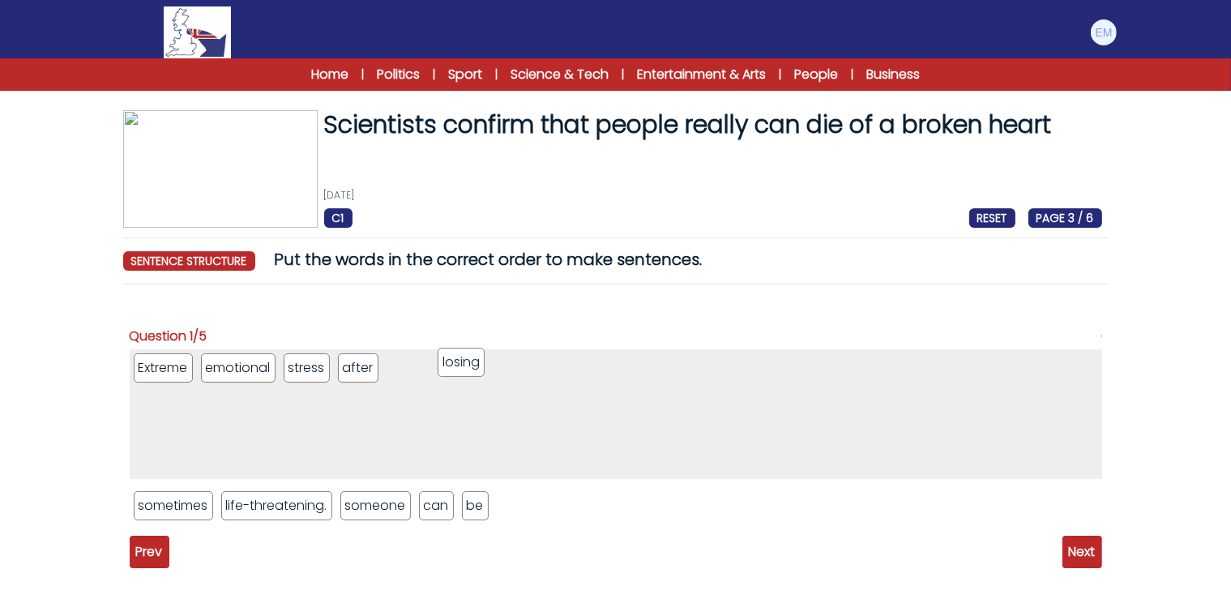
drag, startPoint x: 367, startPoint y: 505, endPoint x: 462, endPoint y: 361, distance: 171.9
click at [462, 361] on li "losing" at bounding box center [460, 362] width 47 height 29
drag, startPoint x: 378, startPoint y: 508, endPoint x: 525, endPoint y: 365, distance: 205.1
click at [525, 365] on li "someone" at bounding box center [525, 362] width 70 height 29
drag, startPoint x: 359, startPoint y: 509, endPoint x: 611, endPoint y: 383, distance: 281.5
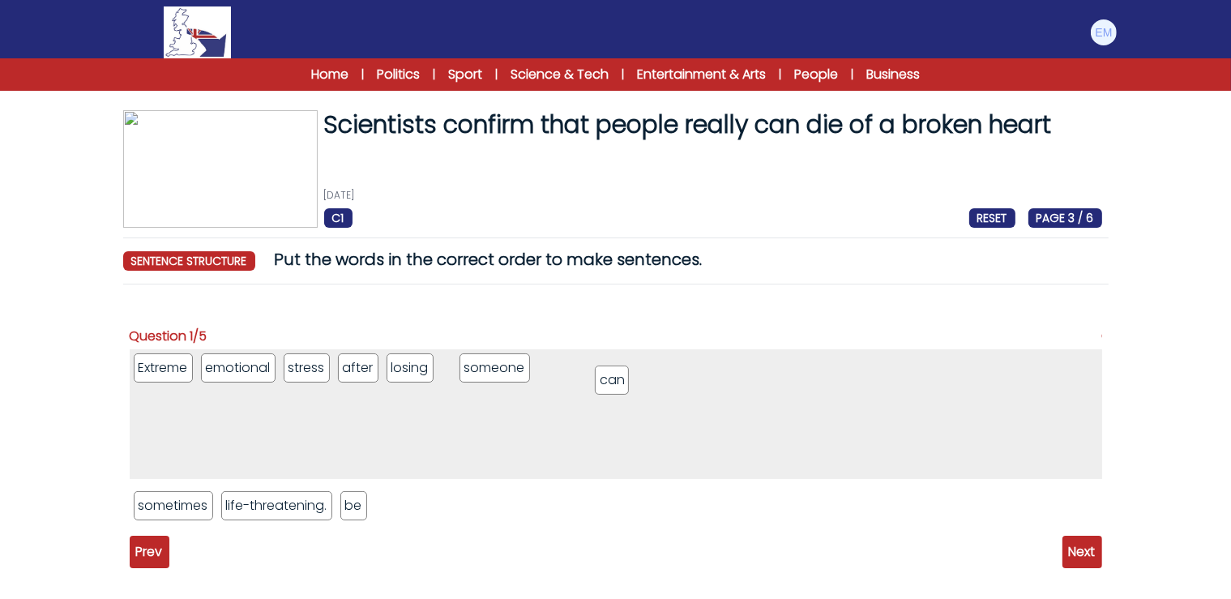
click at [611, 383] on li "can" at bounding box center [612, 379] width 34 height 29
drag, startPoint x: 469, startPoint y: 366, endPoint x: 624, endPoint y: 368, distance: 154.7
click at [624, 368] on li "can" at bounding box center [615, 369] width 34 height 29
drag, startPoint x: 469, startPoint y: 364, endPoint x: 449, endPoint y: 506, distance: 143.2
click at [449, 506] on li "can" at bounding box center [438, 511] width 34 height 29
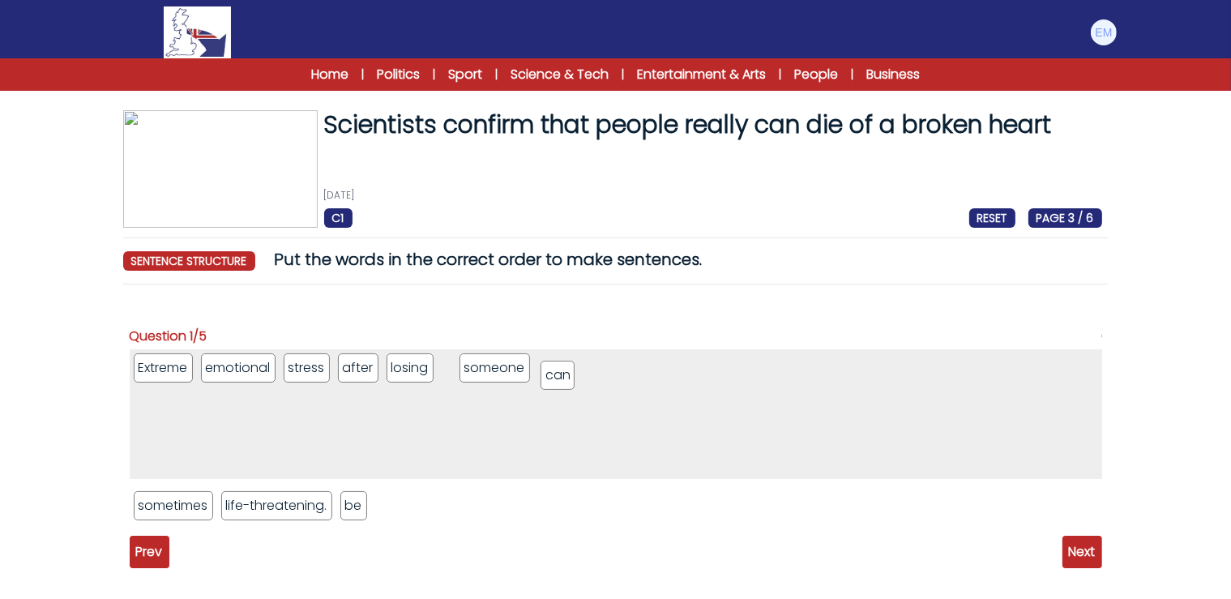
drag, startPoint x: 365, startPoint y: 510, endPoint x: 563, endPoint y: 379, distance: 236.8
click at [563, 379] on li "can" at bounding box center [557, 375] width 34 height 29
click at [165, 505] on li "sometimes" at bounding box center [173, 505] width 79 height 29
drag, startPoint x: 458, startPoint y: 375, endPoint x: 450, endPoint y: 525, distance: 150.1
click at [450, 525] on li "can" at bounding box center [452, 517] width 34 height 29
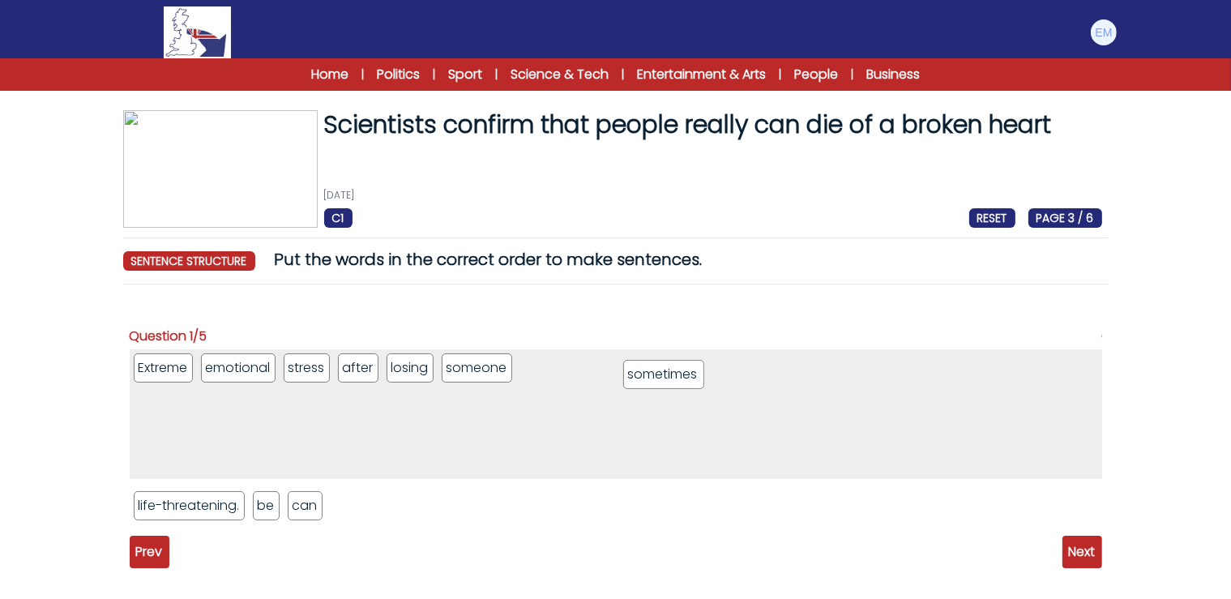
drag, startPoint x: 180, startPoint y: 508, endPoint x: 668, endPoint y: 374, distance: 506.5
click at [668, 374] on li "sometimes" at bounding box center [663, 374] width 81 height 29
drag, startPoint x: 304, startPoint y: 512, endPoint x: 713, endPoint y: 377, distance: 430.9
click at [713, 377] on li "can" at bounding box center [706, 384] width 34 height 29
drag, startPoint x: 267, startPoint y: 506, endPoint x: 726, endPoint y: 382, distance: 475.0
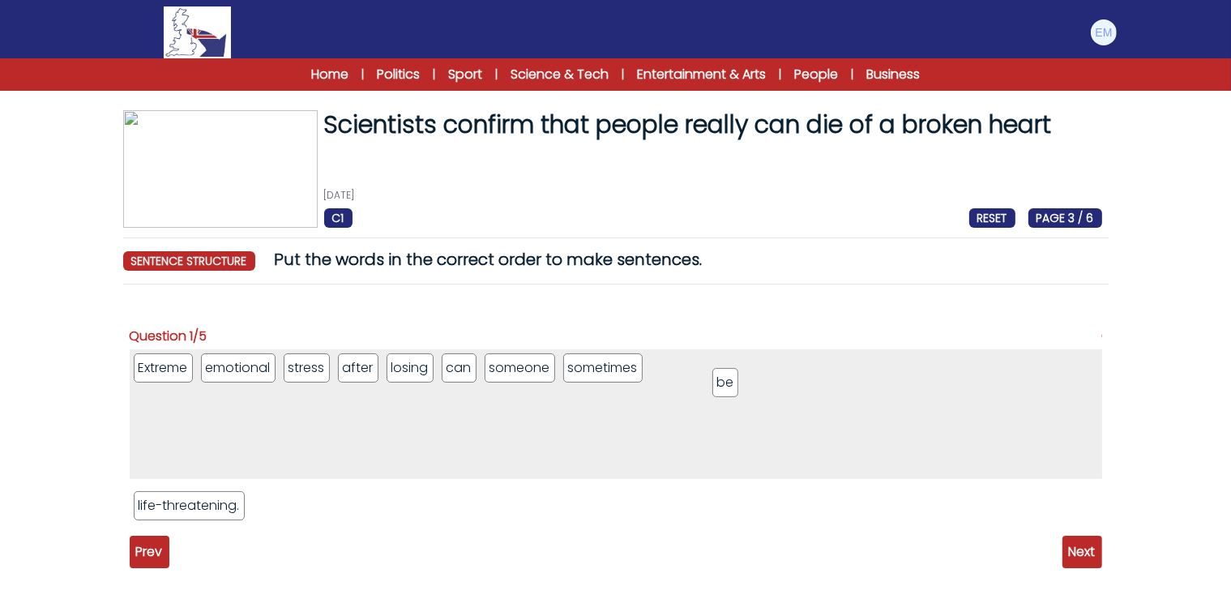
click at [726, 382] on li "be" at bounding box center [725, 382] width 26 height 29
drag, startPoint x: 166, startPoint y: 505, endPoint x: 854, endPoint y: 357, distance: 703.4
click at [854, 357] on li "life-threatening." at bounding box center [877, 357] width 112 height 29
drag, startPoint x: 449, startPoint y: 369, endPoint x: 426, endPoint y: 521, distance: 153.2
click at [426, 521] on li "can" at bounding box center [437, 519] width 34 height 29
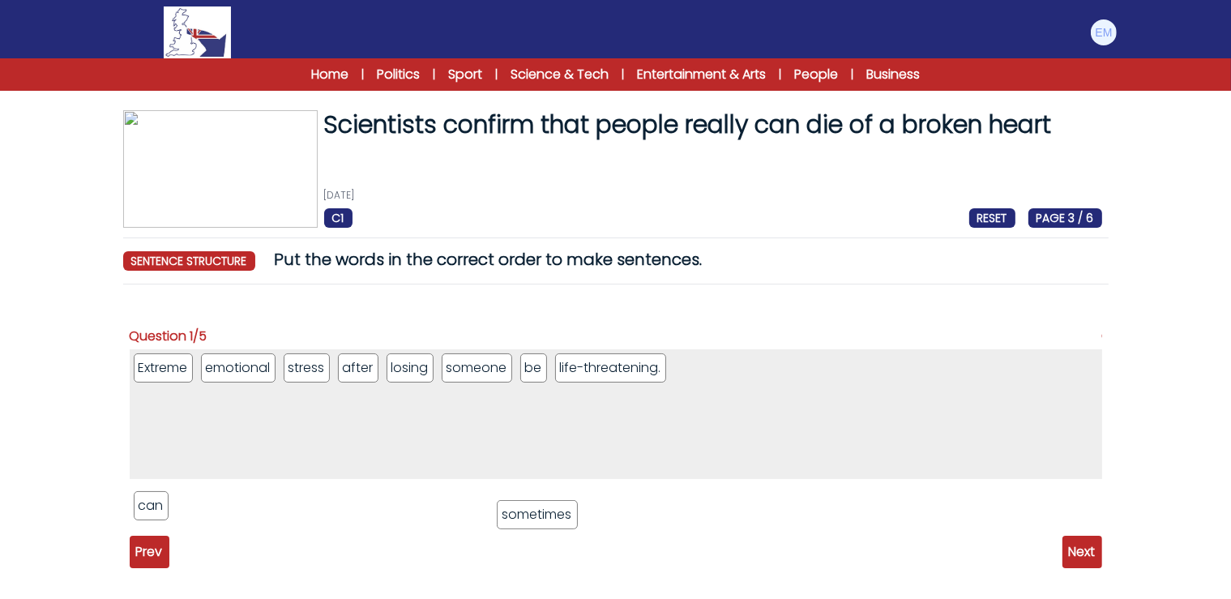
drag, startPoint x: 561, startPoint y: 374, endPoint x: 536, endPoint y: 523, distance: 150.2
click at [536, 523] on li "sometimes" at bounding box center [537, 514] width 81 height 29
drag, startPoint x: 534, startPoint y: 367, endPoint x: 562, endPoint y: 497, distance: 132.7
click at [539, 519] on li "be" at bounding box center [533, 523] width 26 height 29
drag, startPoint x: 586, startPoint y: 367, endPoint x: 565, endPoint y: 510, distance: 144.9
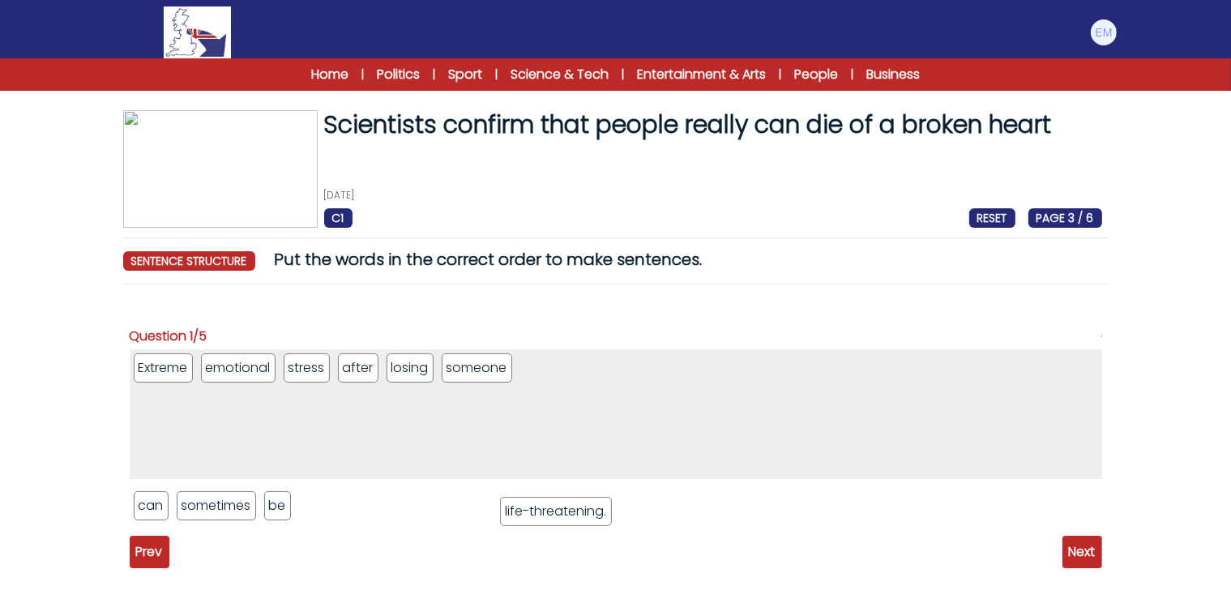
click at [565, 510] on li "life-threatening." at bounding box center [556, 511] width 112 height 29
drag, startPoint x: 151, startPoint y: 504, endPoint x: 604, endPoint y: 365, distance: 473.8
click at [604, 365] on li "can" at bounding box center [604, 366] width 34 height 29
drag, startPoint x: 363, startPoint y: 371, endPoint x: 658, endPoint y: 361, distance: 295.1
click at [658, 361] on li "can" at bounding box center [651, 357] width 34 height 29
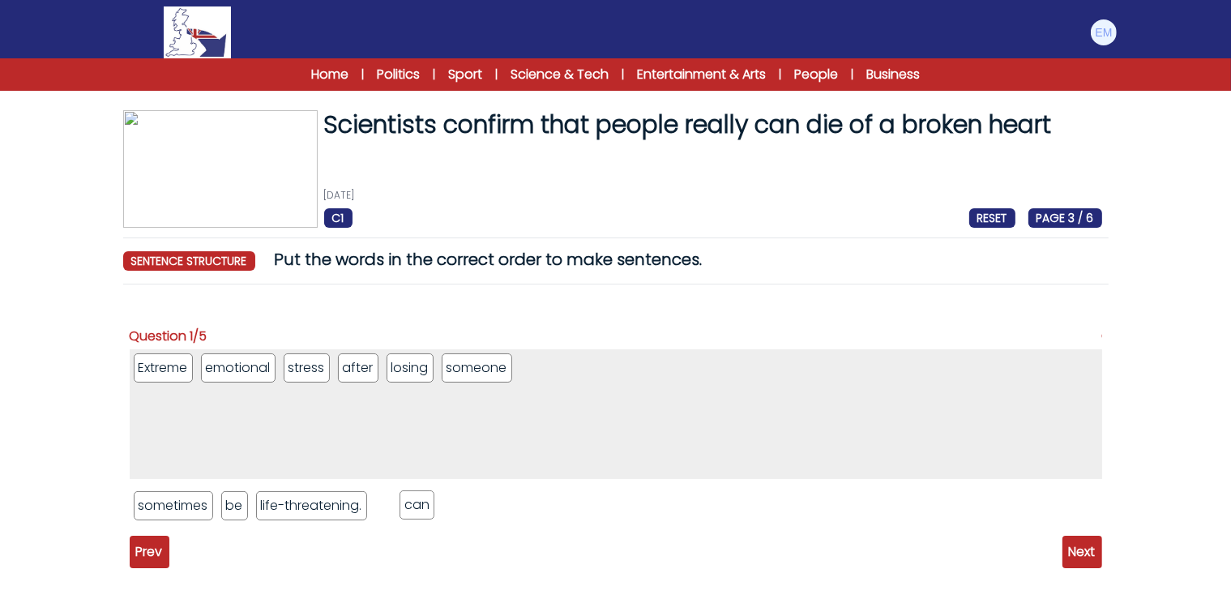
drag, startPoint x: 352, startPoint y: 370, endPoint x: 412, endPoint y: 507, distance: 149.5
click at [412, 507] on li "can" at bounding box center [416, 504] width 34 height 29
drag, startPoint x: 403, startPoint y: 510, endPoint x: 674, endPoint y: 369, distance: 305.5
click at [674, 369] on li "can" at bounding box center [664, 363] width 34 height 29
drag, startPoint x: 232, startPoint y: 504, endPoint x: 849, endPoint y: 352, distance: 635.8
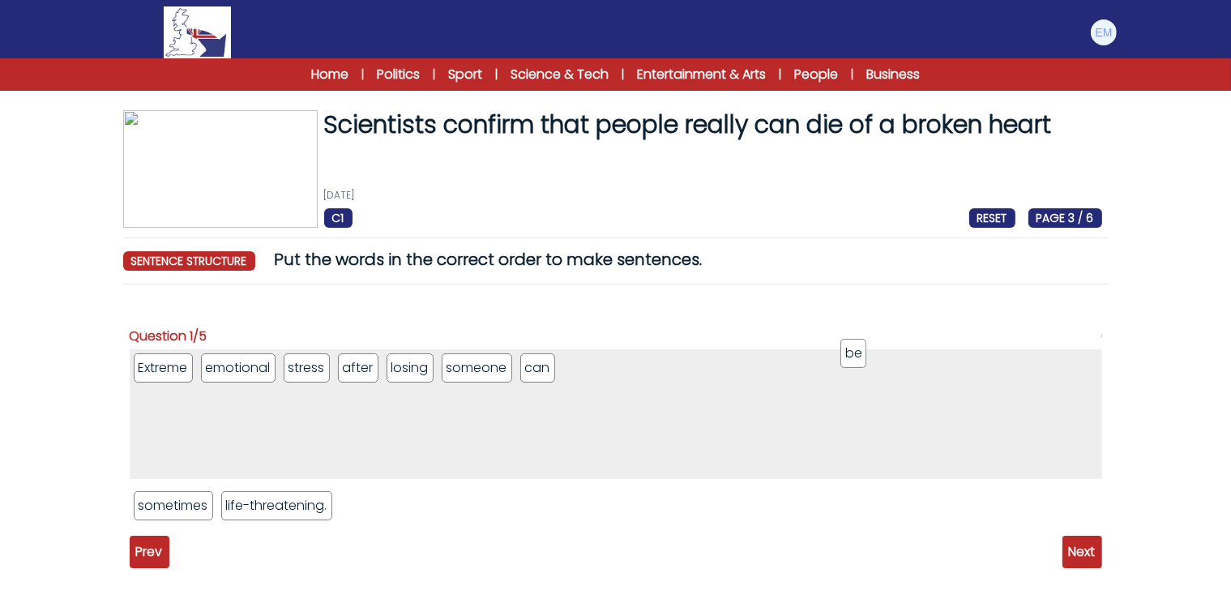
click at [849, 352] on li "be" at bounding box center [853, 353] width 26 height 29
drag, startPoint x: 186, startPoint y: 505, endPoint x: 886, endPoint y: 369, distance: 713.1
click at [886, 369] on li "sometimes" at bounding box center [874, 369] width 81 height 29
drag, startPoint x: 225, startPoint y: 503, endPoint x: 902, endPoint y: 375, distance: 688.5
click at [902, 375] on li "life-threatening." at bounding box center [866, 377] width 112 height 29
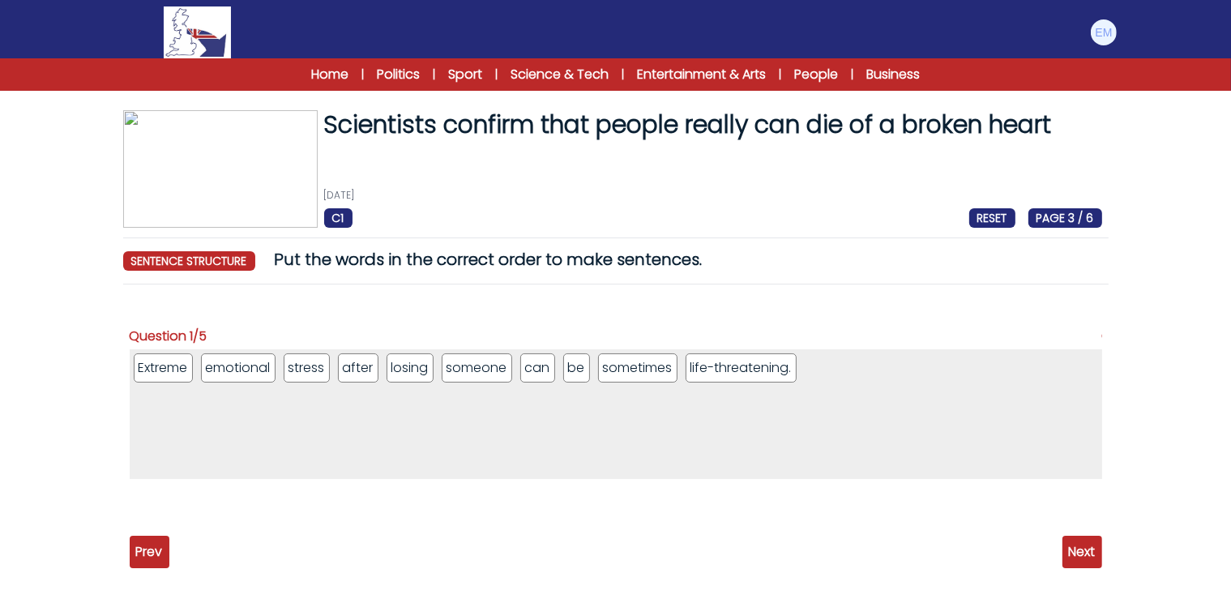
click at [1084, 554] on span "Next" at bounding box center [1082, 551] width 40 height 32
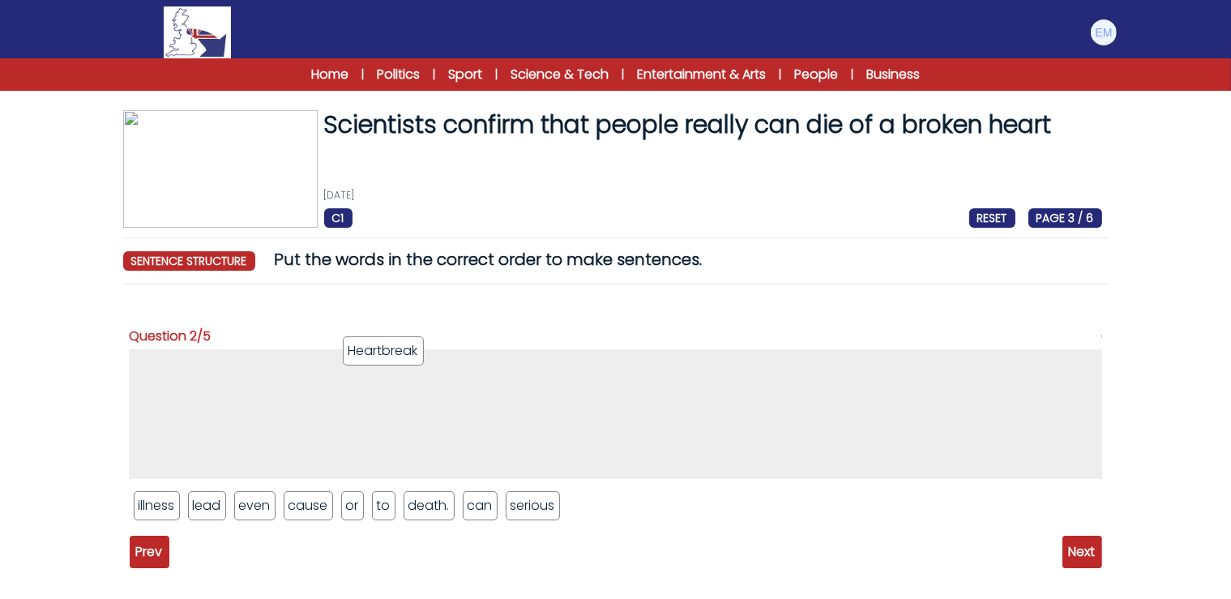
drag, startPoint x: 517, startPoint y: 507, endPoint x: 399, endPoint y: 352, distance: 194.3
click at [399, 352] on li "Heartbreak" at bounding box center [383, 350] width 81 height 29
click at [147, 506] on li "illness" at bounding box center [157, 505] width 46 height 29
drag, startPoint x: 160, startPoint y: 506, endPoint x: 292, endPoint y: 362, distance: 195.0
click at [292, 362] on li "illness" at bounding box center [289, 361] width 48 height 29
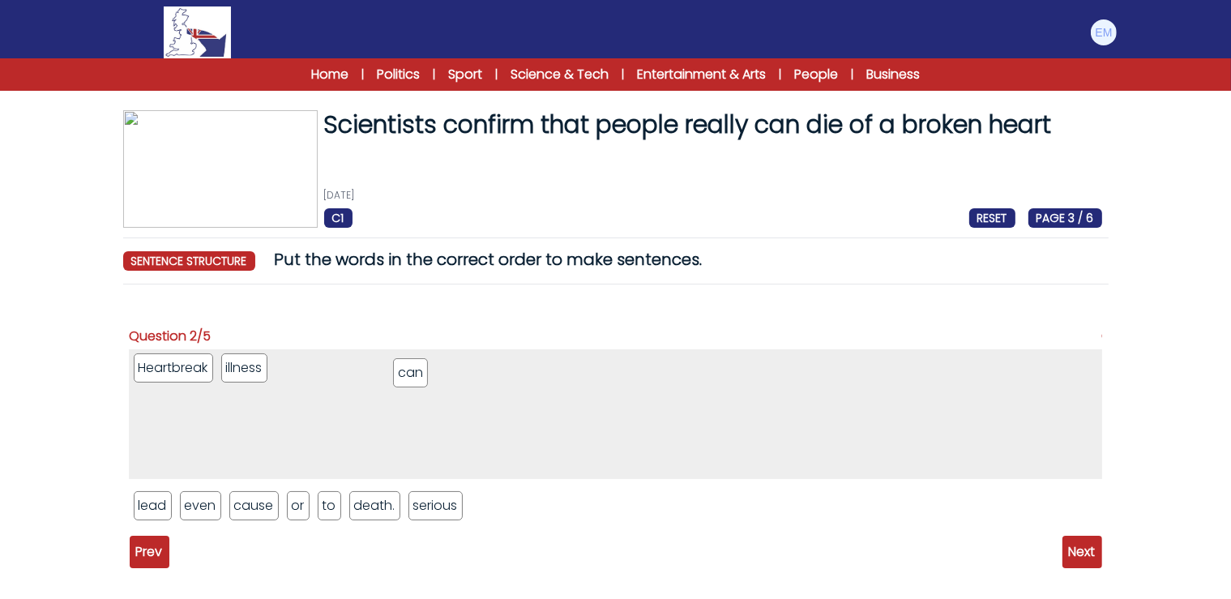
drag, startPoint x: 415, startPoint y: 510, endPoint x: 403, endPoint y: 378, distance: 133.3
click at [403, 378] on li "can" at bounding box center [410, 372] width 34 height 29
drag, startPoint x: 249, startPoint y: 510, endPoint x: 429, endPoint y: 362, distance: 233.7
click at [429, 362] on li "cause" at bounding box center [433, 357] width 49 height 29
drag, startPoint x: 371, startPoint y: 507, endPoint x: 455, endPoint y: 368, distance: 162.8
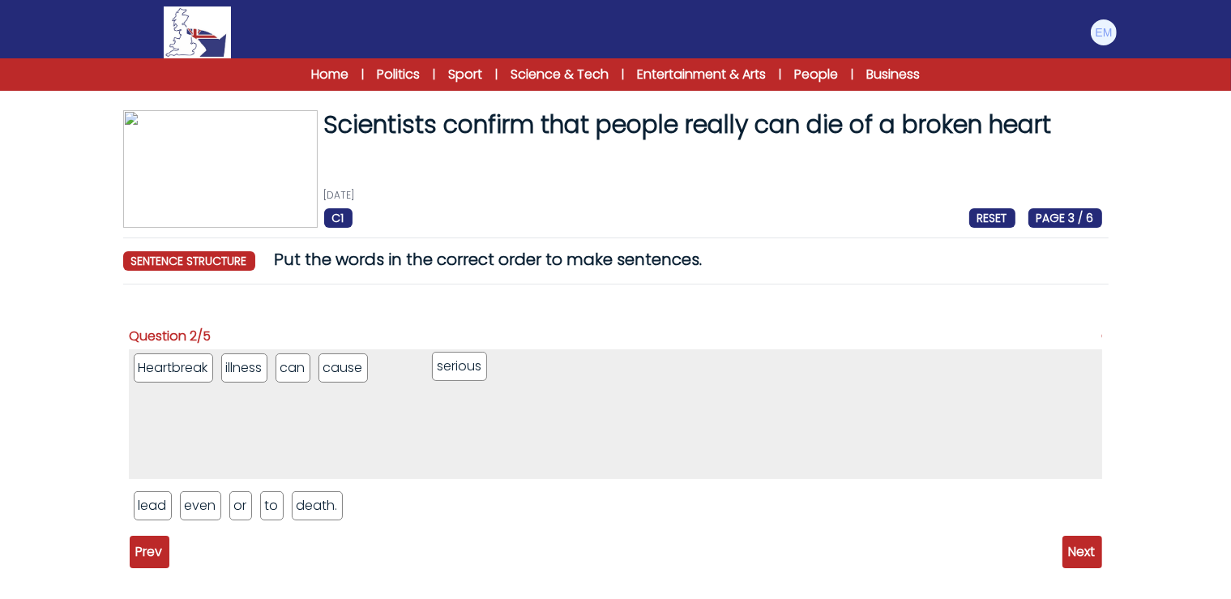
click at [455, 368] on li "serious" at bounding box center [459, 366] width 55 height 29
drag, startPoint x: 240, startPoint y: 375, endPoint x: 387, endPoint y: 528, distance: 212.6
click at [387, 528] on li "illness" at bounding box center [393, 520] width 48 height 29
drag, startPoint x: 234, startPoint y: 373, endPoint x: 331, endPoint y: 433, distance: 114.2
click at [439, 527] on li "can" at bounding box center [444, 521] width 34 height 29
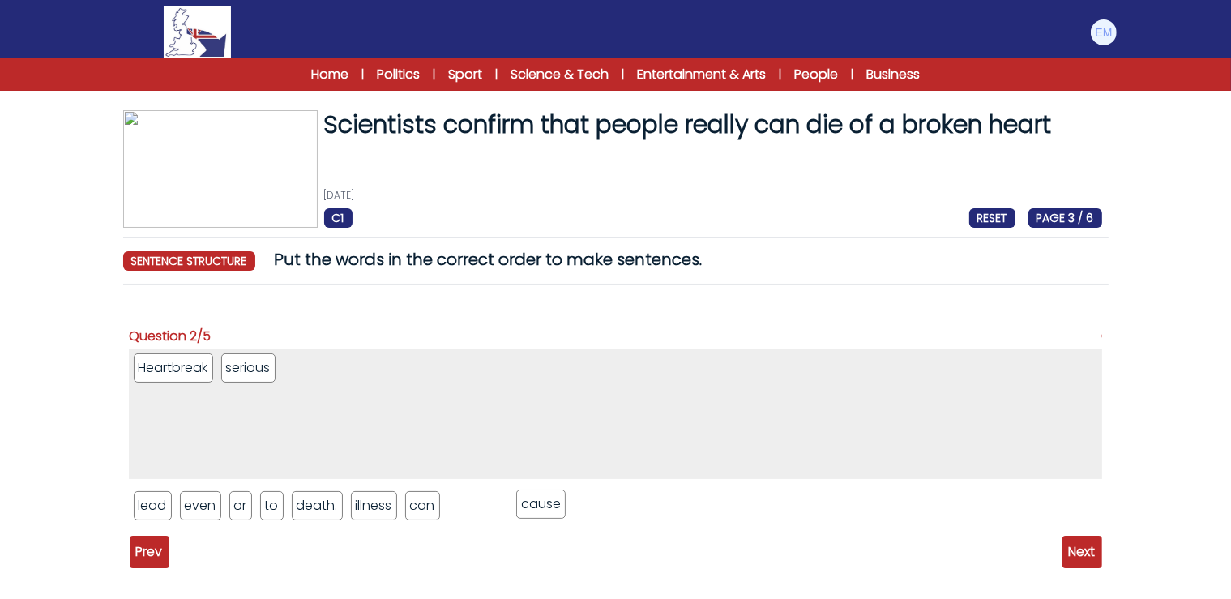
drag, startPoint x: 264, startPoint y: 371, endPoint x: 558, endPoint y: 507, distance: 324.0
click at [558, 507] on li "cause" at bounding box center [540, 503] width 49 height 29
drag, startPoint x: 267, startPoint y: 365, endPoint x: 617, endPoint y: 484, distance: 369.9
click at [617, 484] on li "serious" at bounding box center [593, 479] width 55 height 29
drag, startPoint x: 265, startPoint y: 365, endPoint x: 605, endPoint y: 511, distance: 370.5
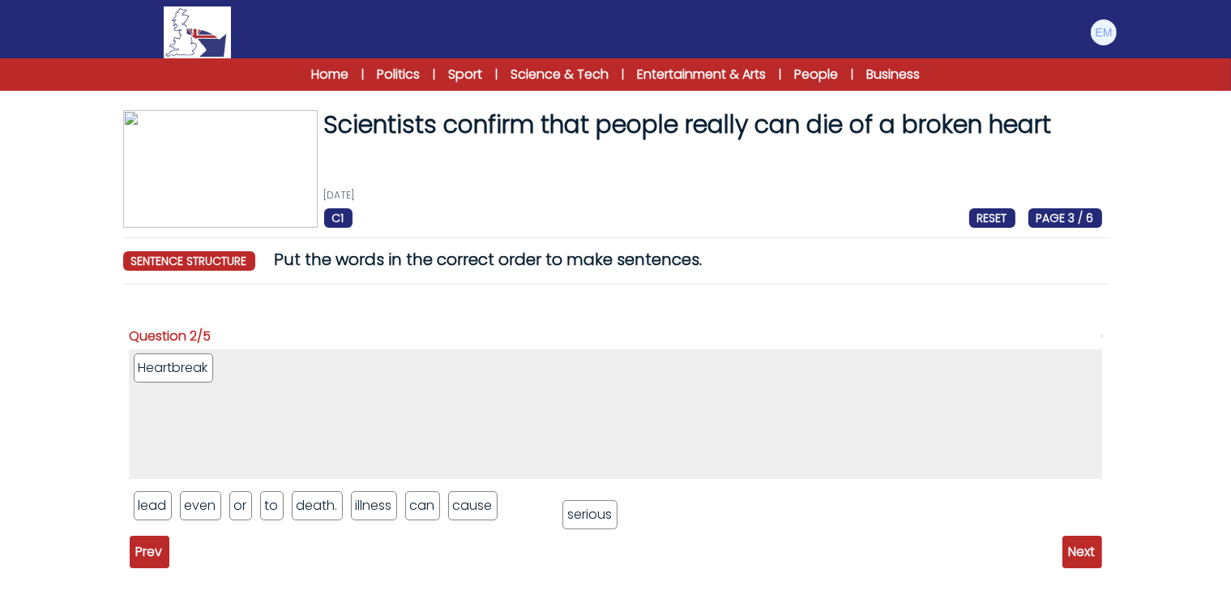
click at [605, 511] on li "serious" at bounding box center [589, 514] width 55 height 29
drag, startPoint x: 381, startPoint y: 506, endPoint x: 302, endPoint y: 364, distance: 162.8
click at [302, 364] on li "illness" at bounding box center [293, 362] width 48 height 29
drag, startPoint x: 237, startPoint y: 370, endPoint x: 611, endPoint y: 510, distance: 399.7
click at [611, 510] on li "illness" at bounding box center [620, 507] width 48 height 29
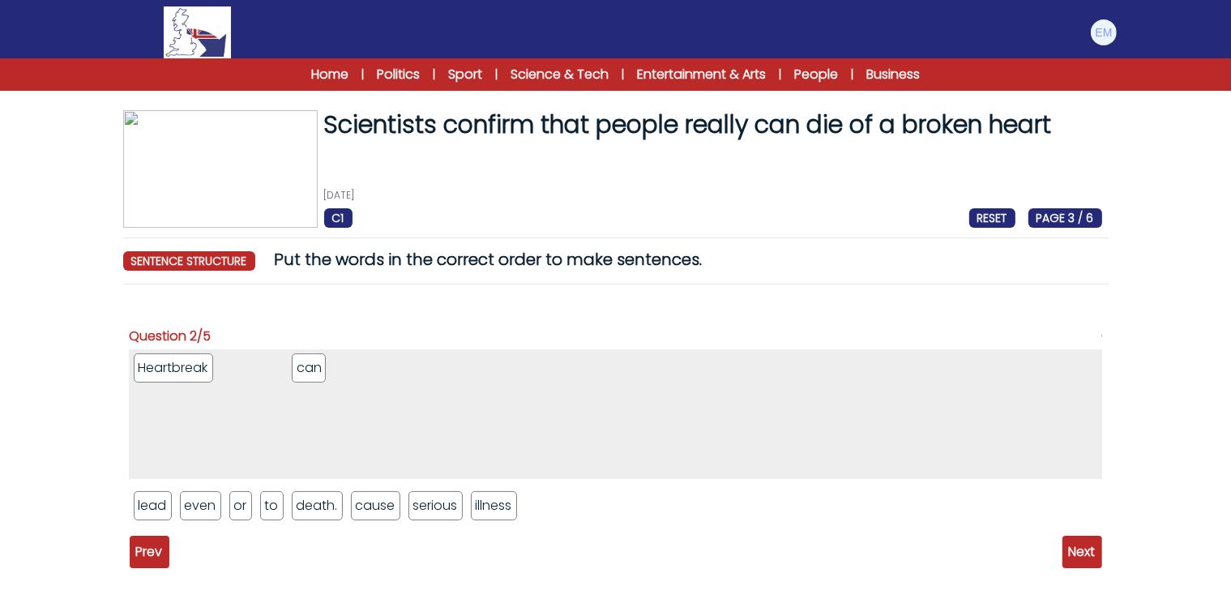
drag, startPoint x: 371, startPoint y: 504, endPoint x: 315, endPoint y: 366, distance: 148.6
click at [315, 366] on li "can" at bounding box center [309, 367] width 34 height 29
drag, startPoint x: 374, startPoint y: 510, endPoint x: 335, endPoint y: 378, distance: 137.9
click at [335, 378] on li "cause" at bounding box center [332, 373] width 49 height 29
drag, startPoint x: 388, startPoint y: 510, endPoint x: 398, endPoint y: 371, distance: 139.7
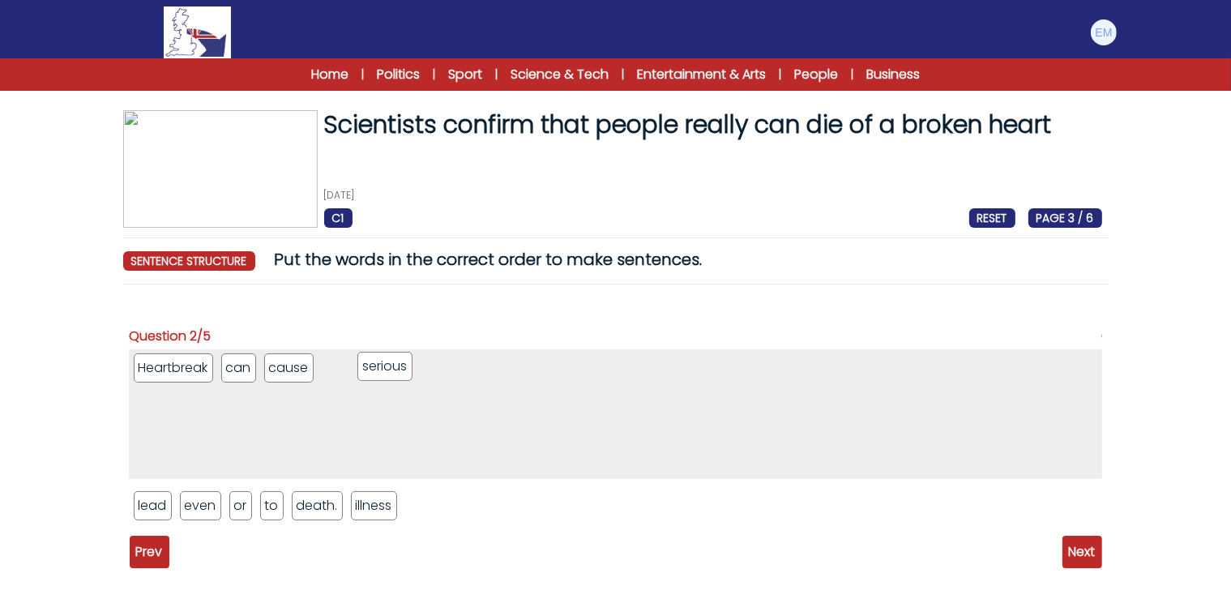
click at [398, 371] on li "serious" at bounding box center [384, 366] width 55 height 29
drag, startPoint x: 366, startPoint y: 507, endPoint x: 472, endPoint y: 368, distance: 175.2
click at [472, 368] on li "illness" at bounding box center [478, 366] width 48 height 29
drag, startPoint x: 235, startPoint y: 509, endPoint x: 517, endPoint y: 373, distance: 312.7
click at [517, 373] on li "or" at bounding box center [521, 370] width 23 height 29
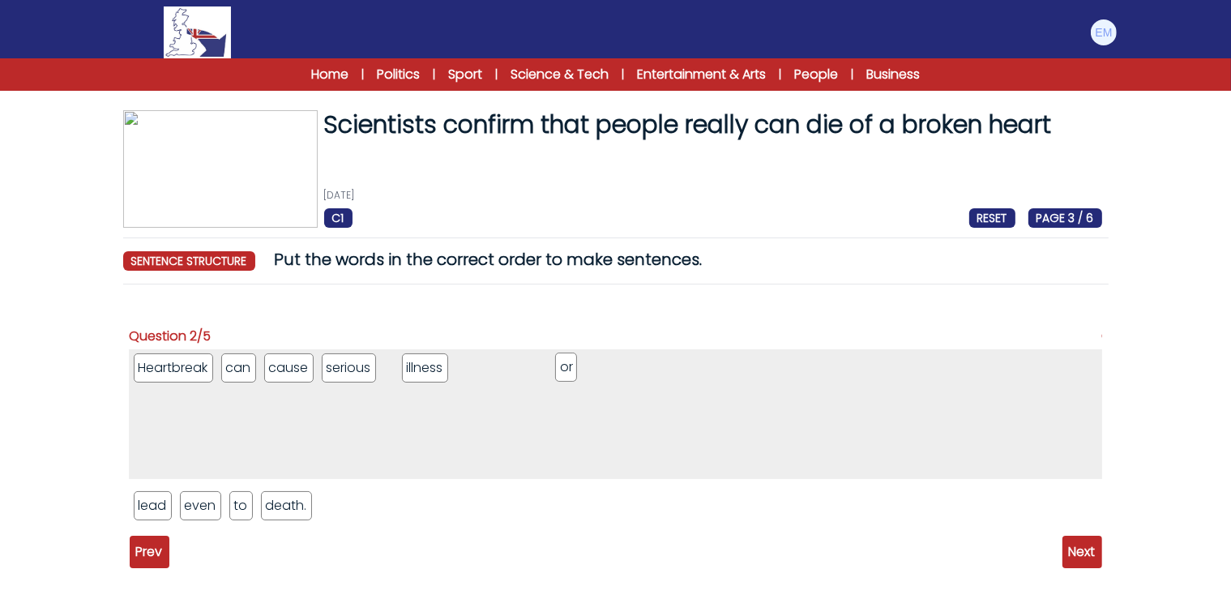
drag, startPoint x: 394, startPoint y: 372, endPoint x: 564, endPoint y: 371, distance: 170.1
click at [564, 371] on li "or" at bounding box center [566, 366] width 23 height 29
drag, startPoint x: 399, startPoint y: 371, endPoint x: 1008, endPoint y: 380, distance: 609.3
click at [1008, 380] on li "or" at bounding box center [1005, 376] width 23 height 29
drag, startPoint x: 403, startPoint y: 370, endPoint x: 375, endPoint y: 517, distance: 149.2
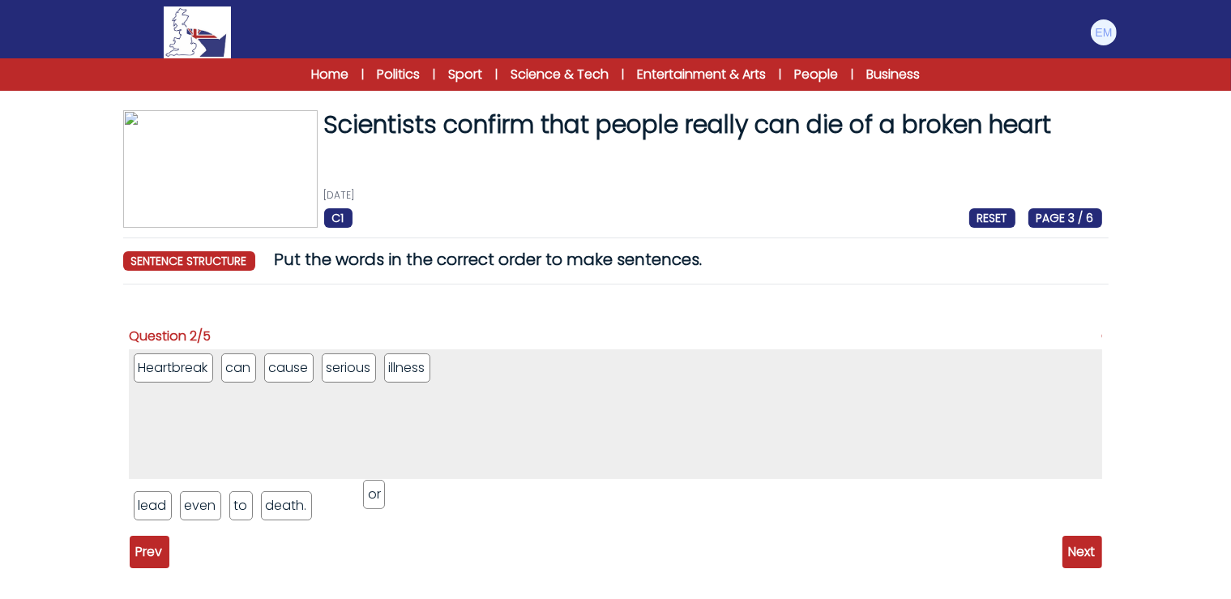
click at [375, 509] on li "or" at bounding box center [374, 494] width 23 height 29
drag, startPoint x: 326, startPoint y: 512, endPoint x: 648, endPoint y: 367, distance: 352.8
click at [648, 367] on li "or" at bounding box center [649, 366] width 23 height 29
drag, startPoint x: 190, startPoint y: 508, endPoint x: 715, endPoint y: 363, distance: 544.6
click at [715, 363] on li "even" at bounding box center [724, 360] width 41 height 29
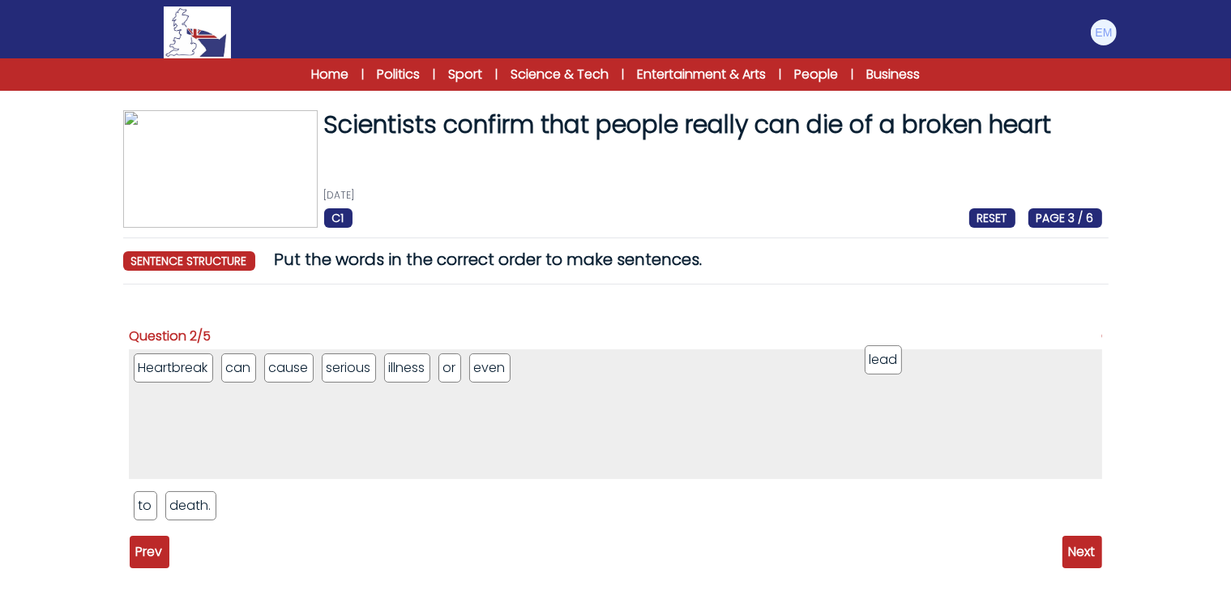
drag, startPoint x: 151, startPoint y: 507, endPoint x: 882, endPoint y: 361, distance: 745.1
click at [882, 361] on li "lead" at bounding box center [883, 359] width 38 height 29
drag, startPoint x: 145, startPoint y: 509, endPoint x: 848, endPoint y: 365, distance: 717.8
click at [848, 365] on li "to" at bounding box center [849, 359] width 23 height 29
drag, startPoint x: 134, startPoint y: 502, endPoint x: 582, endPoint y: 443, distance: 451.9
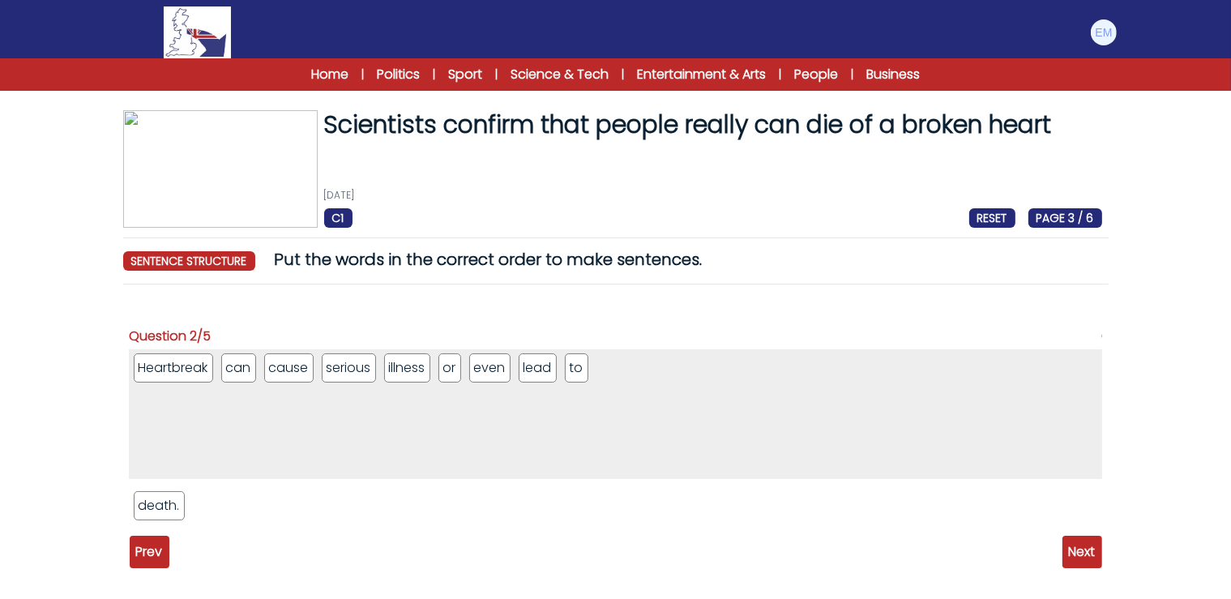
click at [604, 436] on div "Heartbreak can cause serious illness or even lead to death." at bounding box center [616, 440] width 972 height 183
drag, startPoint x: 160, startPoint y: 507, endPoint x: 724, endPoint y: 364, distance: 581.8
click at [724, 364] on li "death." at bounding box center [723, 362] width 50 height 29
drag, startPoint x: 407, startPoint y: 373, endPoint x: 730, endPoint y: 368, distance: 322.5
click at [730, 368] on li "death." at bounding box center [736, 366] width 50 height 29
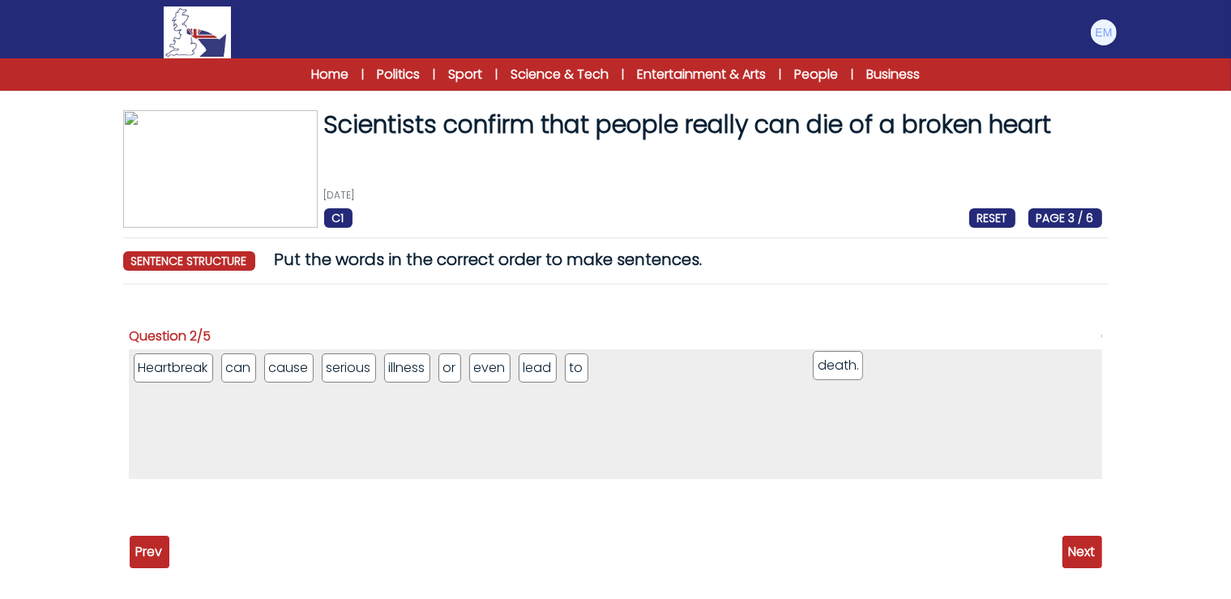
drag, startPoint x: 411, startPoint y: 390, endPoint x: 830, endPoint y: 368, distance: 419.4
click at [830, 368] on li "death." at bounding box center [838, 365] width 50 height 29
click at [1077, 549] on span "Next" at bounding box center [1082, 551] width 40 height 32
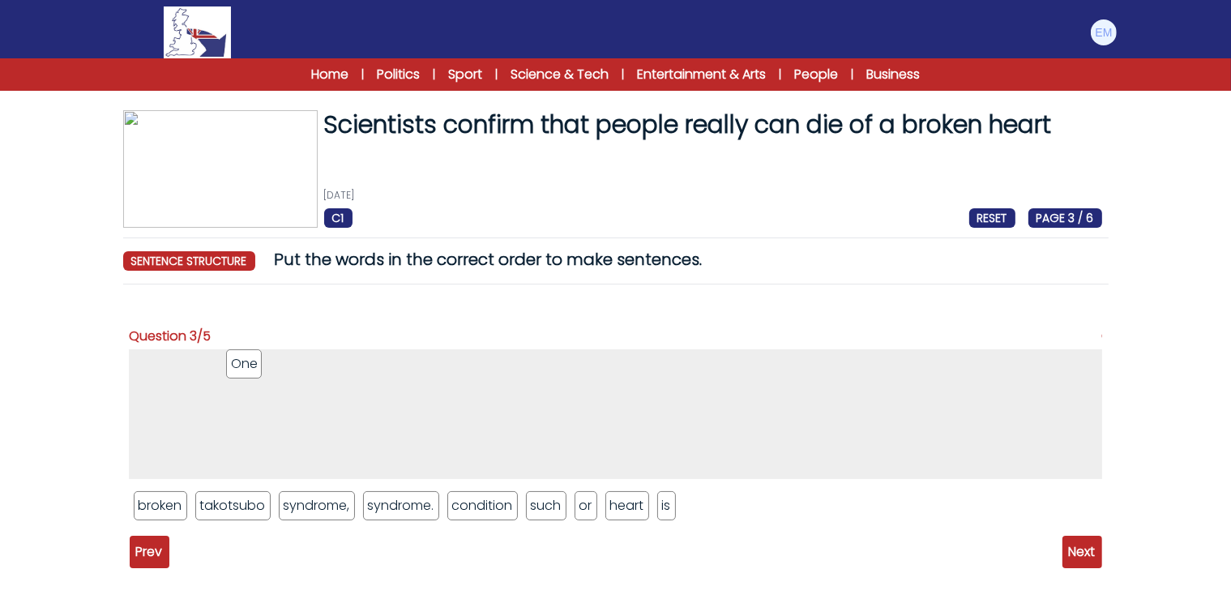
drag, startPoint x: 462, startPoint y: 503, endPoint x: 241, endPoint y: 361, distance: 262.0
click at [241, 361] on li "One" at bounding box center [244, 363] width 36 height 29
drag, startPoint x: 439, startPoint y: 449, endPoint x: 273, endPoint y: 384, distance: 178.3
click at [273, 384] on li "condition" at bounding box center [266, 379] width 70 height 29
drag, startPoint x: 442, startPoint y: 459, endPoint x: 348, endPoint y: 374, distance: 126.2
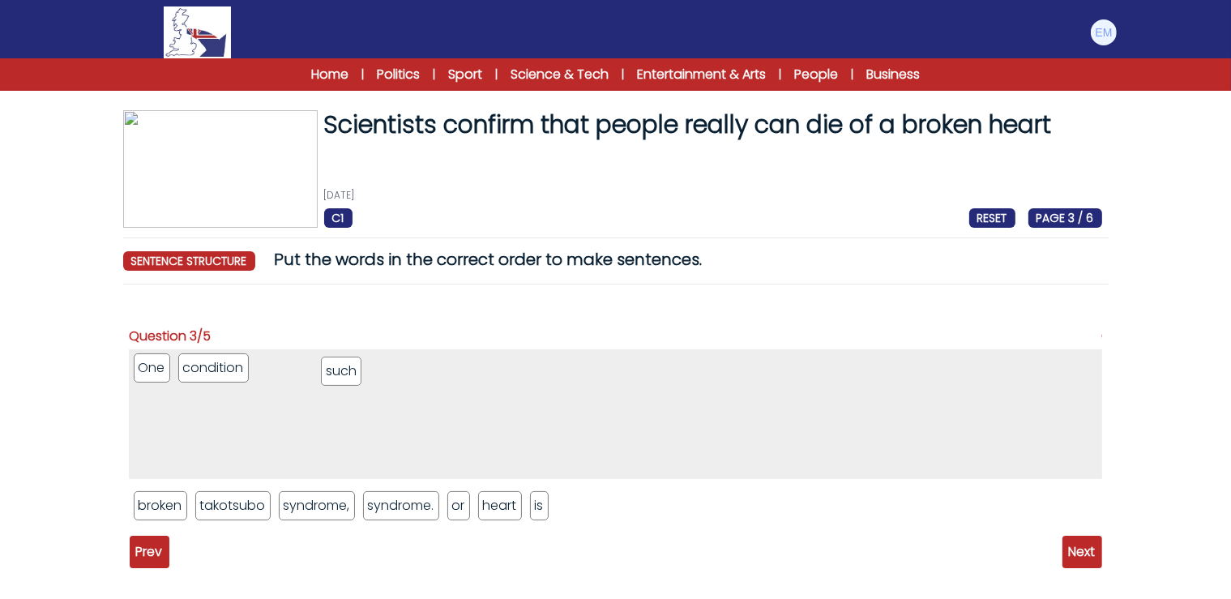
click at [348, 374] on li "such" at bounding box center [341, 370] width 41 height 29
drag, startPoint x: 228, startPoint y: 502, endPoint x: 358, endPoint y: 369, distance: 186.2
click at [358, 369] on li "takotsubo" at bounding box center [363, 372] width 74 height 29
drag, startPoint x: 308, startPoint y: 502, endPoint x: 436, endPoint y: 363, distance: 189.2
click at [436, 363] on li "syndrome." at bounding box center [446, 365] width 77 height 29
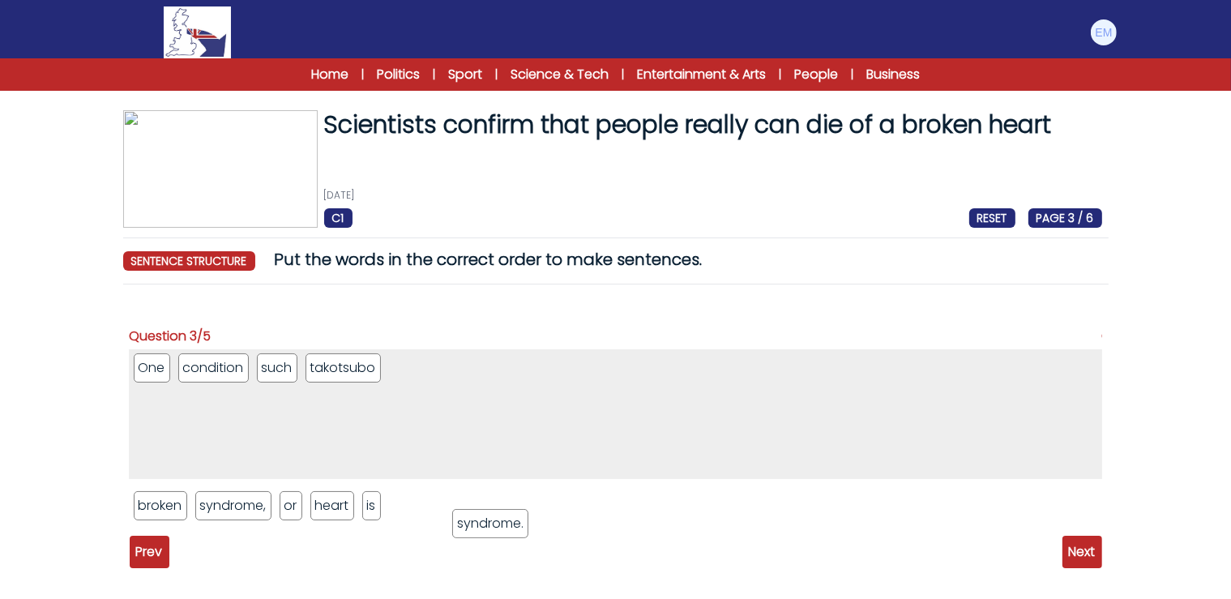
drag, startPoint x: 432, startPoint y: 365, endPoint x: 498, endPoint y: 520, distance: 169.1
click at [498, 520] on li "syndrome." at bounding box center [490, 523] width 77 height 29
drag, startPoint x: 240, startPoint y: 504, endPoint x: 436, endPoint y: 367, distance: 239.1
click at [436, 367] on li "syndrome," at bounding box center [429, 369] width 77 height 29
drag, startPoint x: 205, startPoint y: 504, endPoint x: 557, endPoint y: 374, distance: 375.5
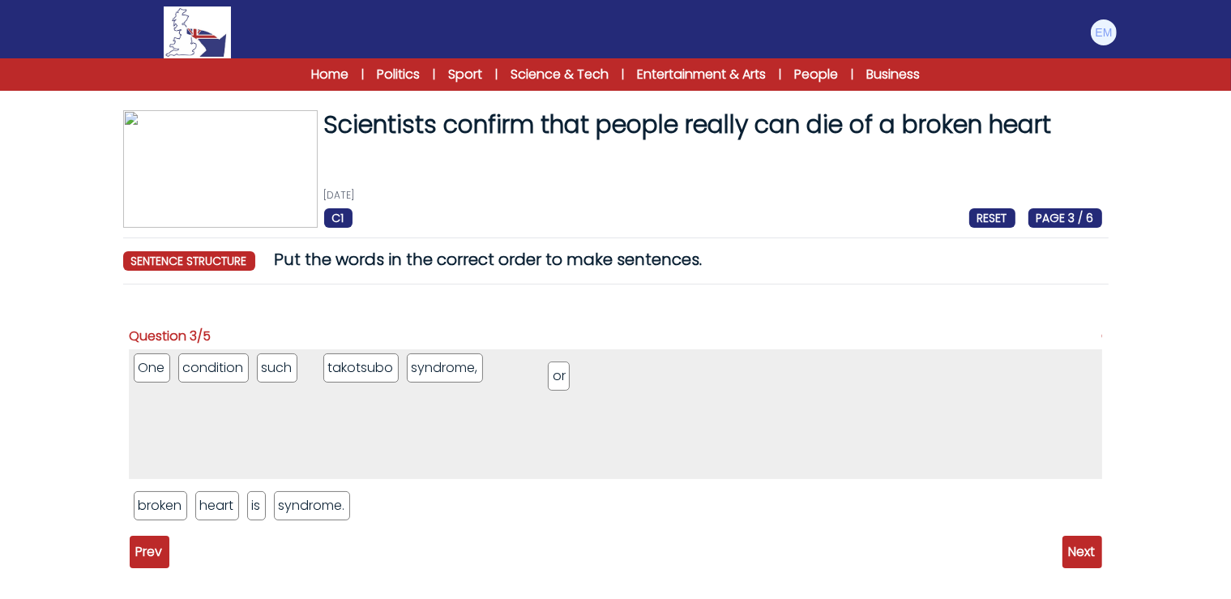
click at [557, 374] on li "or" at bounding box center [559, 375] width 23 height 29
drag, startPoint x: 309, startPoint y: 368, endPoint x: 602, endPoint y: 365, distance: 292.5
click at [602, 365] on li "or" at bounding box center [606, 353] width 23 height 29
drag, startPoint x: 317, startPoint y: 372, endPoint x: 463, endPoint y: 533, distance: 217.4
click at [463, 533] on li "or" at bounding box center [461, 528] width 23 height 29
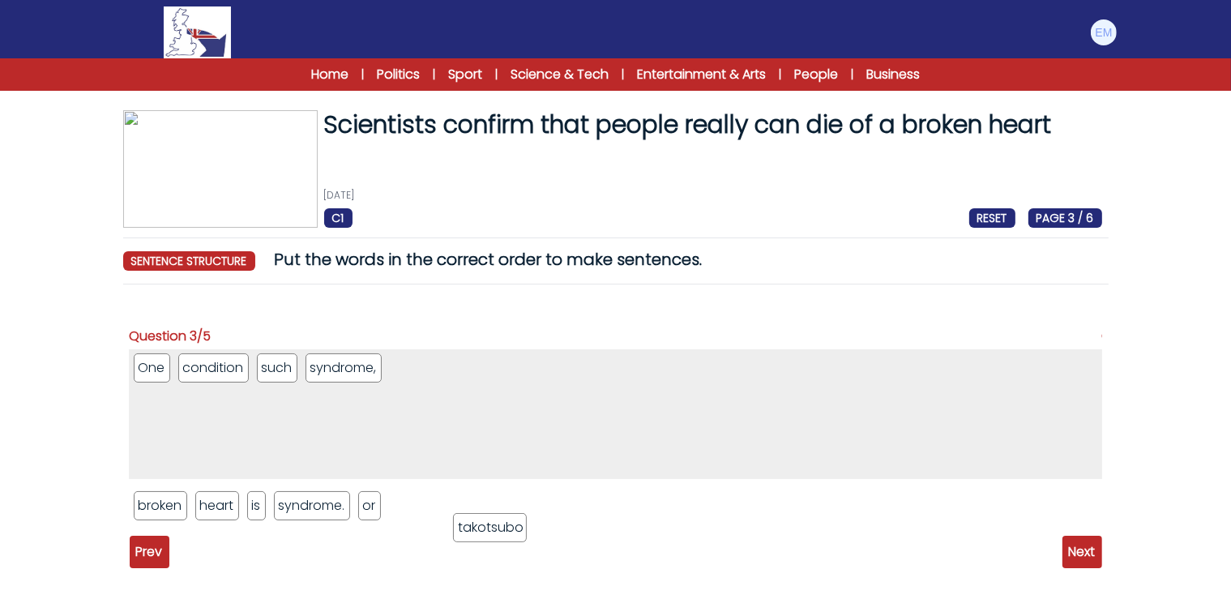
drag, startPoint x: 335, startPoint y: 371, endPoint x: 422, endPoint y: 456, distance: 121.4
click at [484, 525] on li "takotsubo" at bounding box center [490, 527] width 74 height 29
drag, startPoint x: 360, startPoint y: 370, endPoint x: 530, endPoint y: 467, distance: 195.5
click at [530, 467] on li "syndrome," at bounding box center [509, 460] width 77 height 29
drag, startPoint x: 222, startPoint y: 373, endPoint x: 309, endPoint y: 430, distance: 104.3
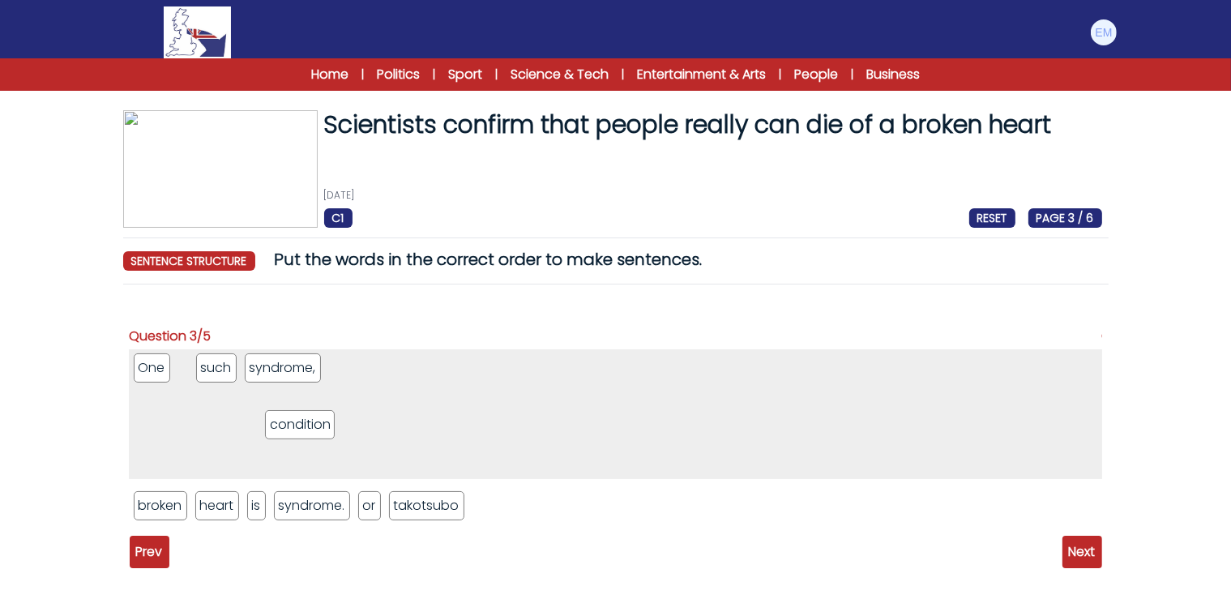
click at [309, 430] on li "condition" at bounding box center [300, 424] width 70 height 29
drag, startPoint x: 280, startPoint y: 368, endPoint x: 373, endPoint y: 370, distance: 92.4
click at [373, 370] on li "such" at bounding box center [368, 370] width 41 height 29
drag, startPoint x: 214, startPoint y: 374, endPoint x: 441, endPoint y: 377, distance: 226.8
click at [442, 377] on li "condition" at bounding box center [441, 371] width 70 height 29
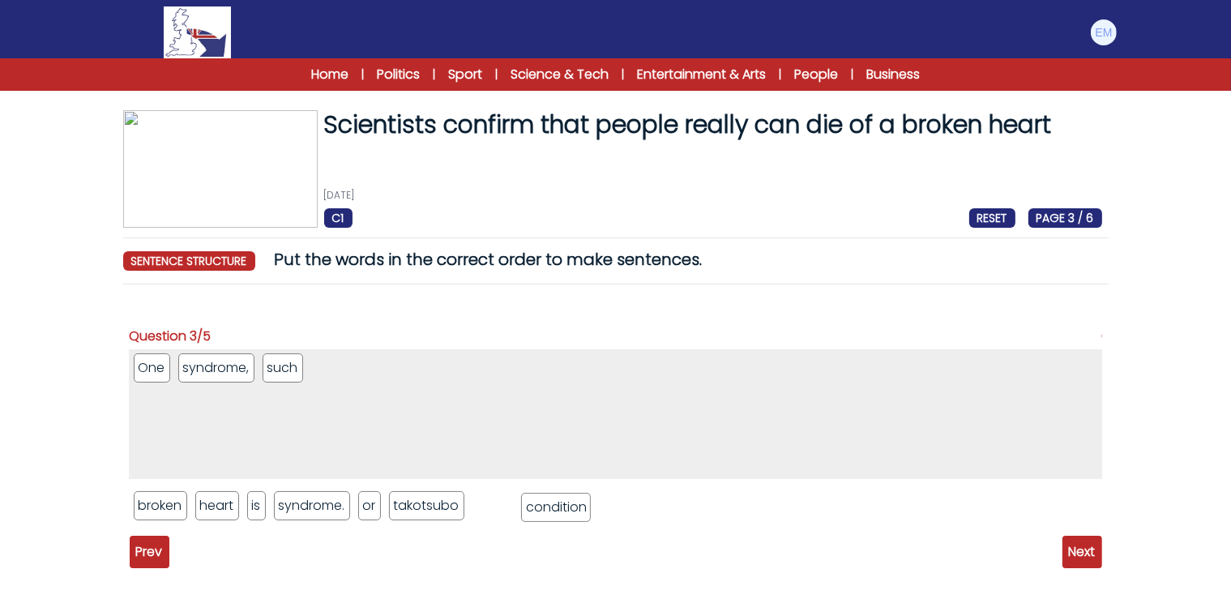
drag, startPoint x: 218, startPoint y: 371, endPoint x: 561, endPoint y: 510, distance: 370.7
click at [561, 510] on li "condition" at bounding box center [556, 507] width 70 height 29
drag, startPoint x: 217, startPoint y: 369, endPoint x: 664, endPoint y: 510, distance: 468.9
click at [664, 510] on li "syndrome," at bounding box center [674, 520] width 77 height 29
drag, startPoint x: 433, startPoint y: 427, endPoint x: 345, endPoint y: 361, distance: 110.0
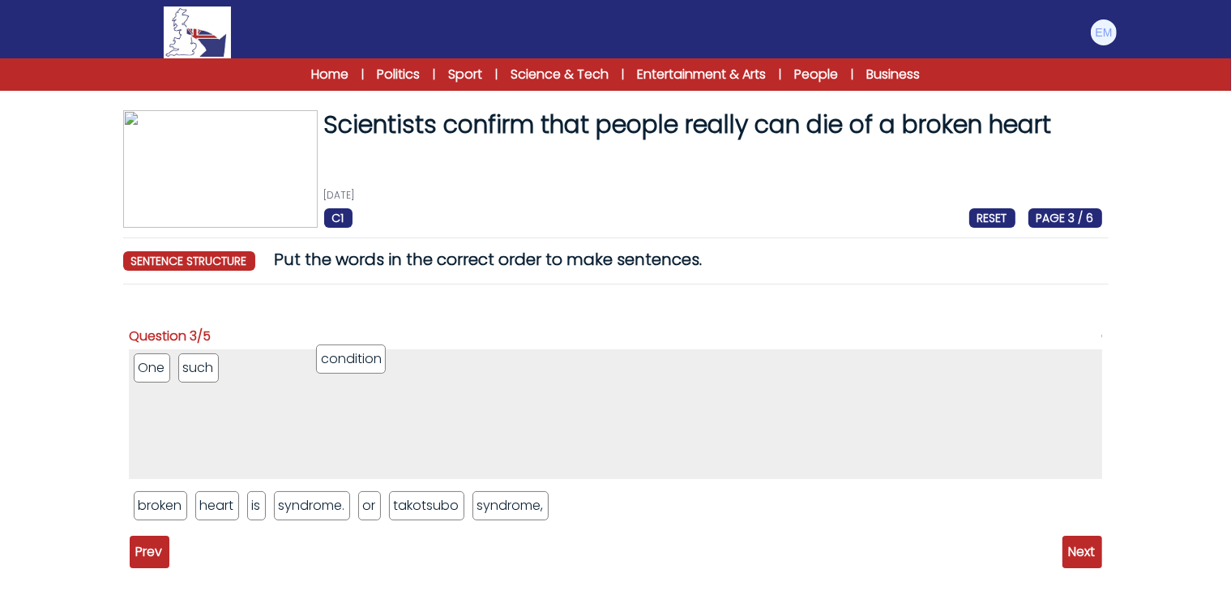
click at [345, 361] on li "condition" at bounding box center [351, 358] width 70 height 29
drag, startPoint x: 257, startPoint y: 506, endPoint x: 849, endPoint y: 375, distance: 606.4
click at [849, 375] on li "is" at bounding box center [848, 383] width 19 height 29
drag, startPoint x: 160, startPoint y: 506, endPoint x: 862, endPoint y: 356, distance: 717.4
click at [862, 356] on li "broken" at bounding box center [861, 355] width 53 height 29
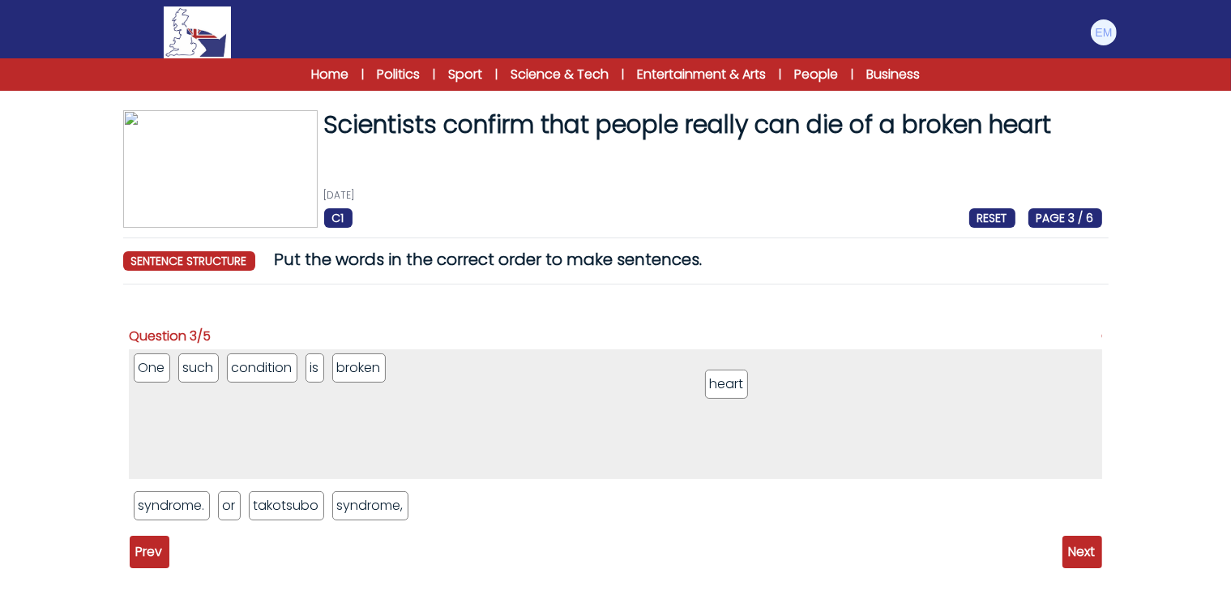
drag, startPoint x: 150, startPoint y: 509, endPoint x: 719, endPoint y: 383, distance: 582.4
click at [719, 383] on li "heart" at bounding box center [727, 383] width 44 height 29
drag, startPoint x: 373, startPoint y: 509, endPoint x: 675, endPoint y: 374, distance: 330.0
click at [675, 374] on li "syndrome," at bounding box center [670, 370] width 77 height 29
drag, startPoint x: 228, startPoint y: 506, endPoint x: 669, endPoint y: 368, distance: 461.7
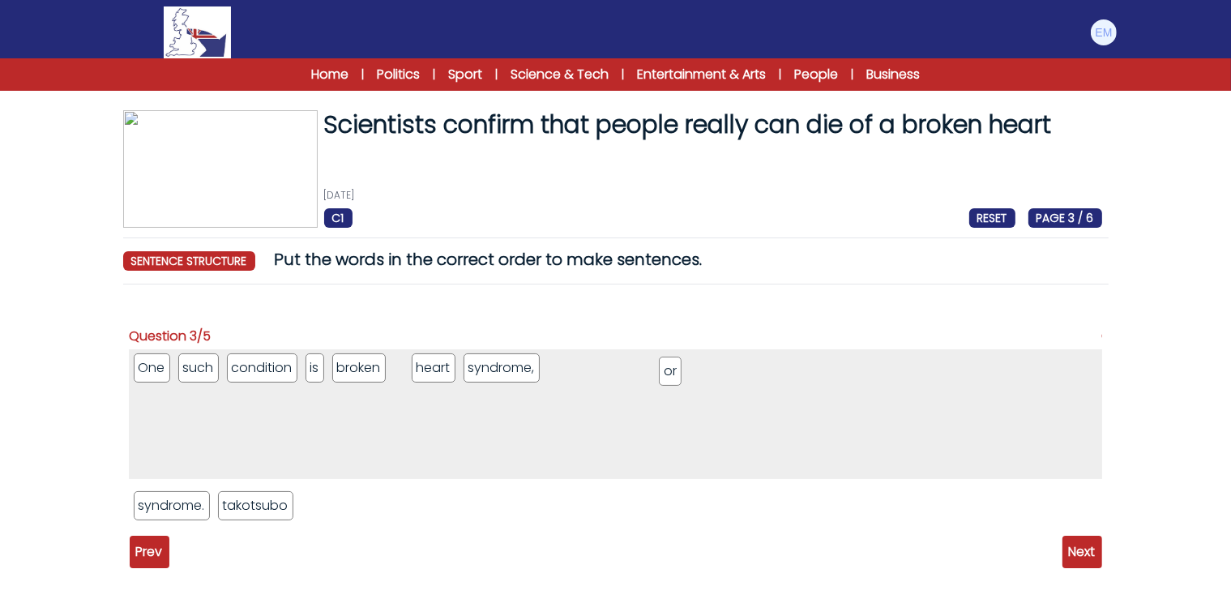
click at [669, 371] on li "or" at bounding box center [670, 370] width 23 height 29
drag, startPoint x: 396, startPoint y: 368, endPoint x: 753, endPoint y: 367, distance: 357.3
click at [753, 367] on li "or" at bounding box center [760, 366] width 23 height 29
drag, startPoint x: 403, startPoint y: 369, endPoint x: 402, endPoint y: 517, distance: 147.5
click at [402, 517] on li "or" at bounding box center [401, 515] width 23 height 29
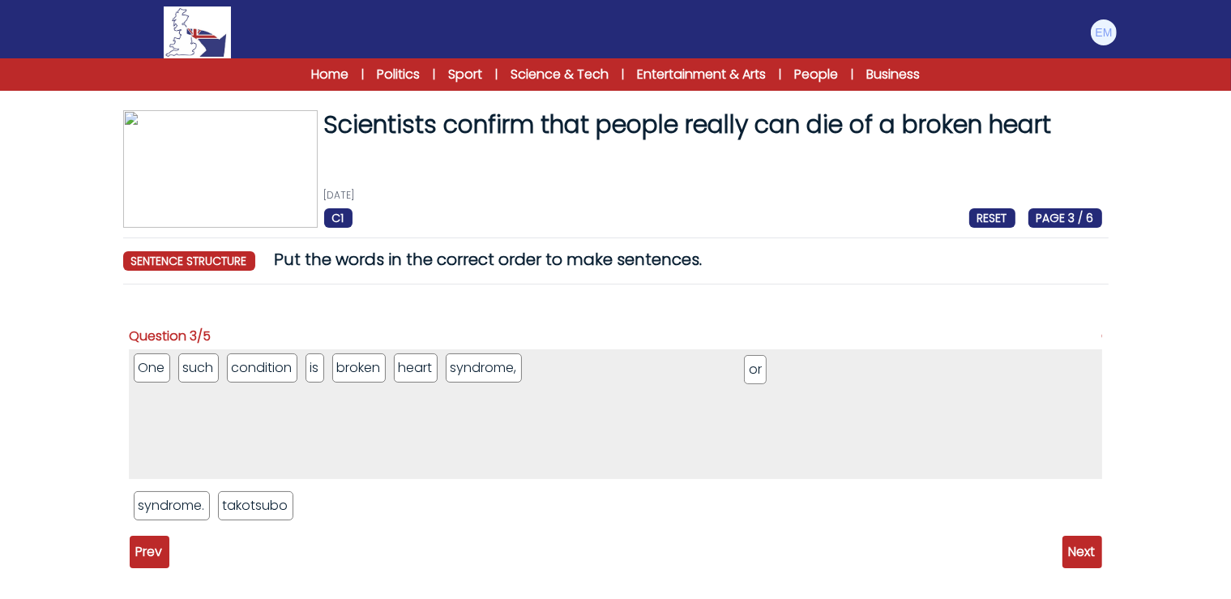
drag, startPoint x: 310, startPoint y: 504, endPoint x: 754, endPoint y: 368, distance: 464.3
click at [754, 368] on li "or" at bounding box center [755, 369] width 23 height 29
drag, startPoint x: 258, startPoint y: 511, endPoint x: 849, endPoint y: 378, distance: 605.3
click at [851, 378] on li "takotsubo" at bounding box center [847, 373] width 74 height 29
drag, startPoint x: 171, startPoint y: 507, endPoint x: 834, endPoint y: 369, distance: 676.8
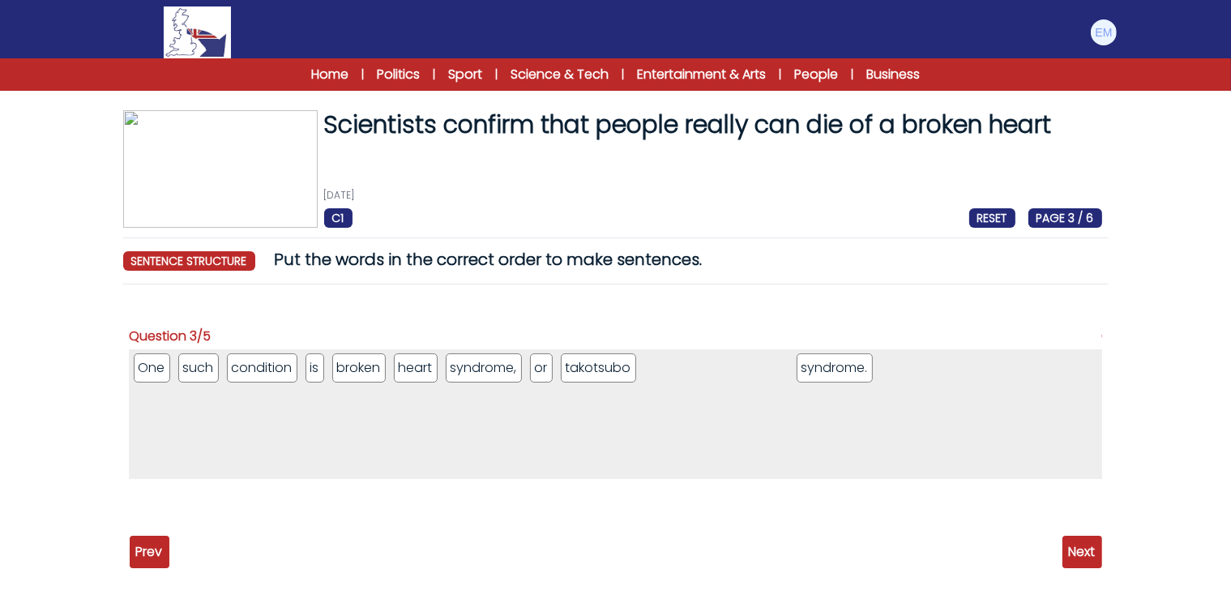
click at [834, 369] on li "syndrome." at bounding box center [834, 367] width 77 height 29
click at [1090, 545] on span "Next" at bounding box center [1082, 551] width 40 height 32
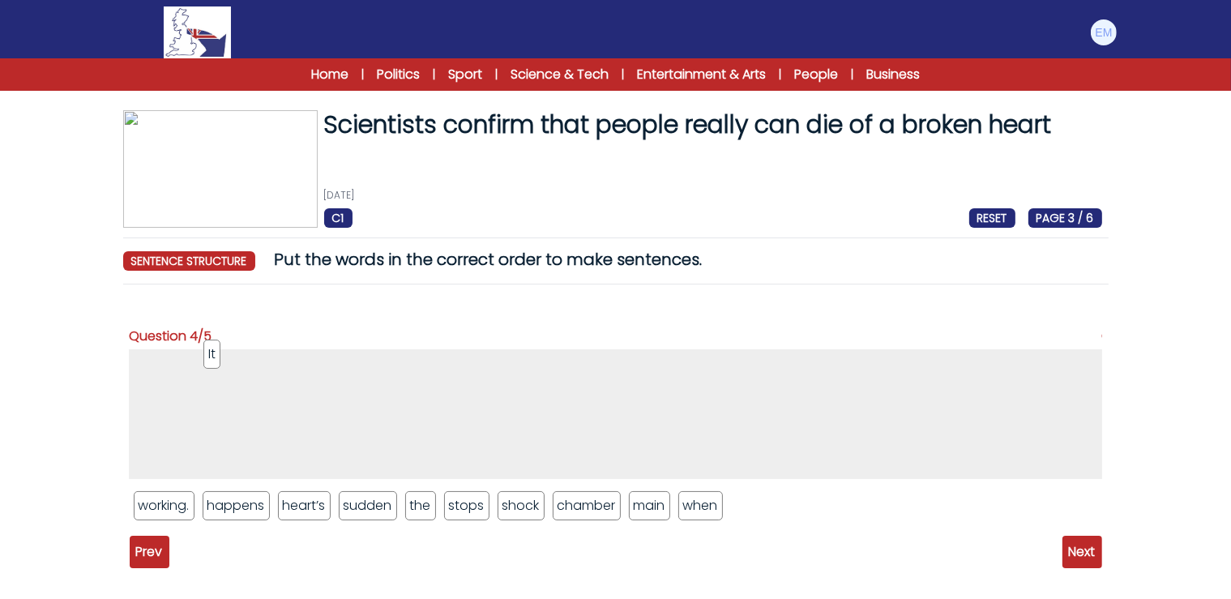
drag, startPoint x: 734, startPoint y: 510, endPoint x: 207, endPoint y: 358, distance: 548.7
click at [207, 358] on li "It" at bounding box center [211, 353] width 17 height 29
drag, startPoint x: 232, startPoint y: 507, endPoint x: 274, endPoint y: 371, distance: 142.5
click at [274, 371] on li "happens" at bounding box center [278, 369] width 66 height 29
drag, startPoint x: 617, startPoint y: 501, endPoint x: 274, endPoint y: 393, distance: 360.0
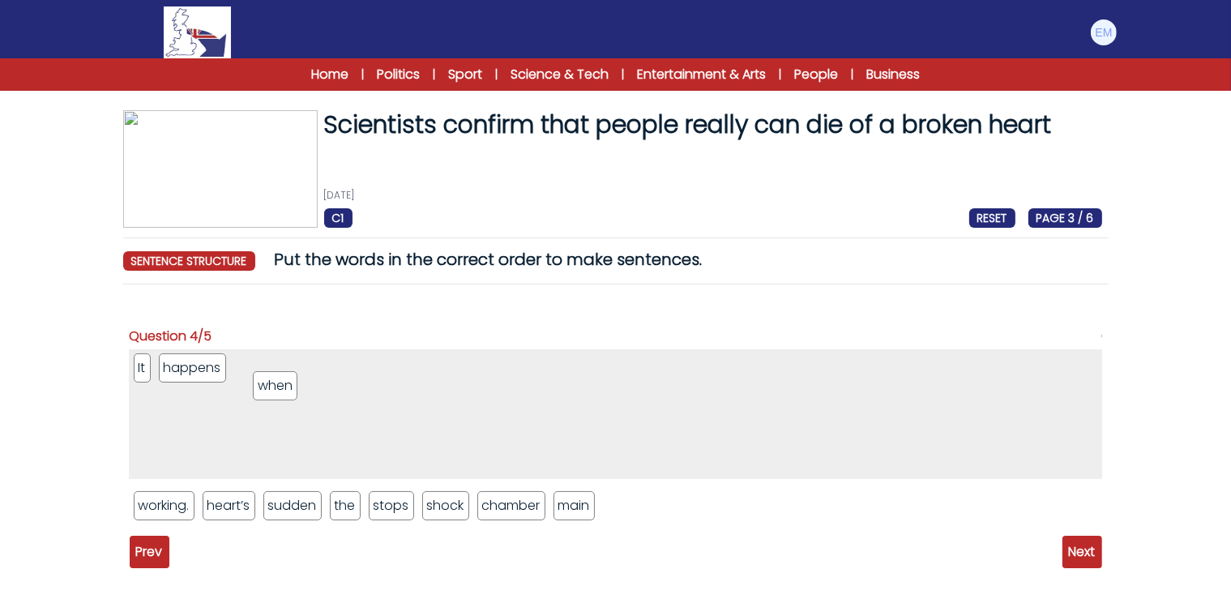
click at [274, 393] on li "when" at bounding box center [275, 385] width 45 height 29
drag, startPoint x: 343, startPoint y: 508, endPoint x: 356, endPoint y: 378, distance: 131.0
click at [356, 378] on li "the" at bounding box center [358, 376] width 30 height 29
drag, startPoint x: 505, startPoint y: 443, endPoint x: 443, endPoint y: 369, distance: 96.7
click at [443, 369] on li "main" at bounding box center [446, 365] width 43 height 29
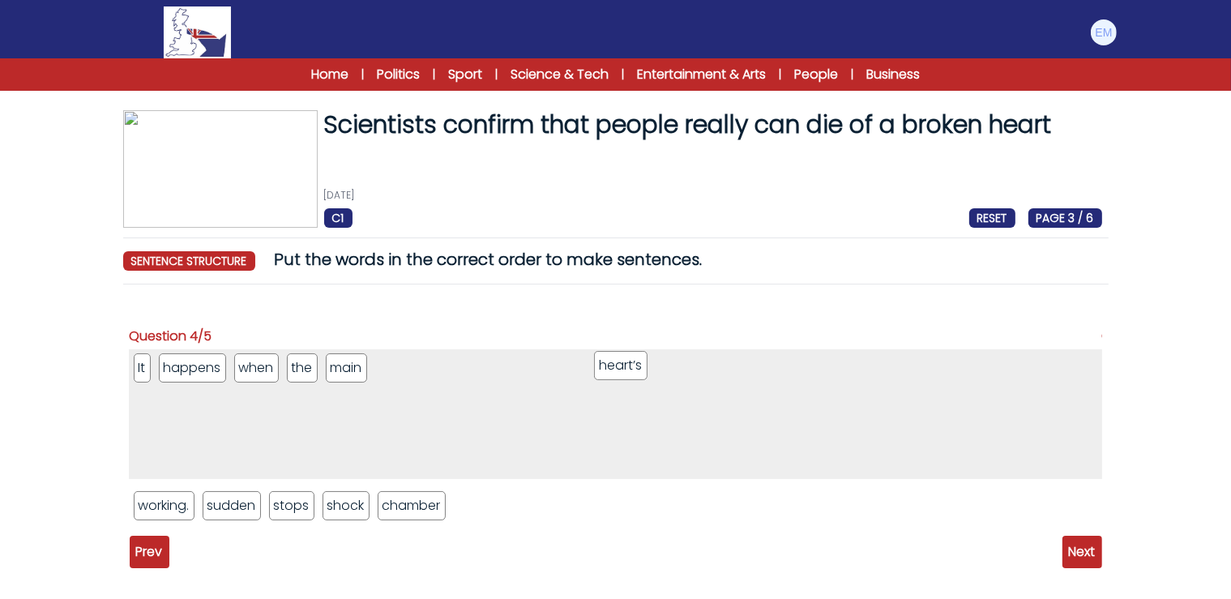
drag, startPoint x: 222, startPoint y: 508, endPoint x: 614, endPoint y: 368, distance: 416.4
click at [614, 368] on li "heart’s" at bounding box center [620, 365] width 53 height 29
drag, startPoint x: 232, startPoint y: 509, endPoint x: 653, endPoint y: 371, distance: 443.2
click at [653, 371] on li "sudden" at bounding box center [653, 374] width 58 height 29
drag, startPoint x: 457, startPoint y: 365, endPoint x: 478, endPoint y: 497, distance: 132.9
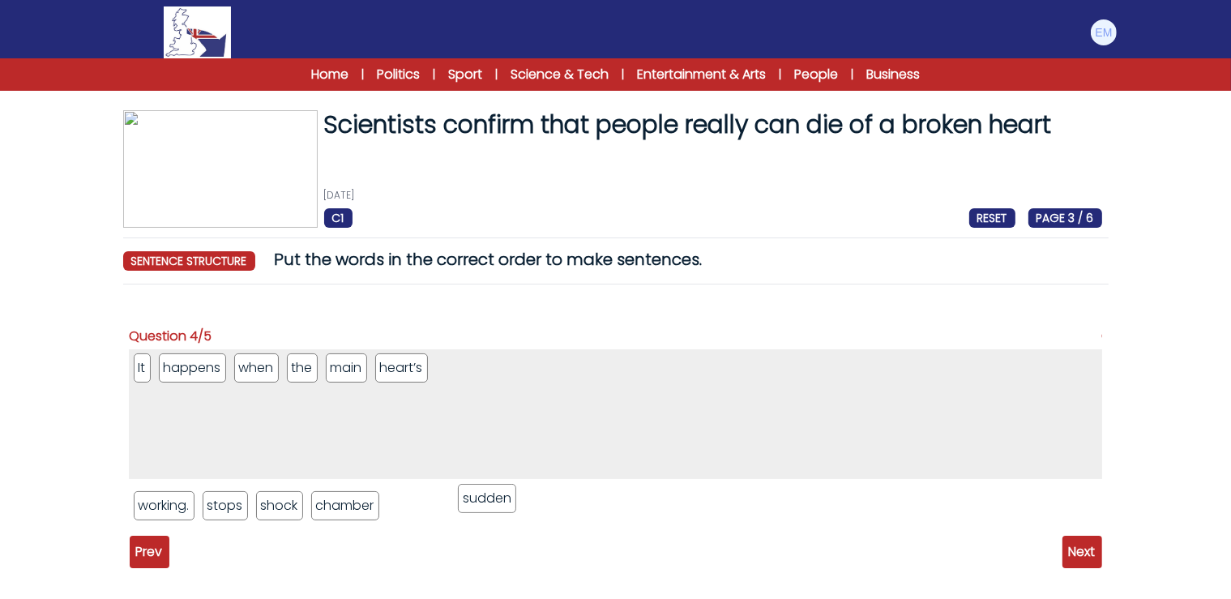
click at [478, 497] on li "sudden" at bounding box center [487, 498] width 58 height 29
drag, startPoint x: 356, startPoint y: 508, endPoint x: 811, endPoint y: 372, distance: 474.4
click at [811, 372] on li "chamber" at bounding box center [799, 369] width 69 height 29
drag, startPoint x: 337, startPoint y: 507, endPoint x: 624, endPoint y: 369, distance: 318.1
click at [624, 369] on li "sudden" at bounding box center [626, 367] width 58 height 29
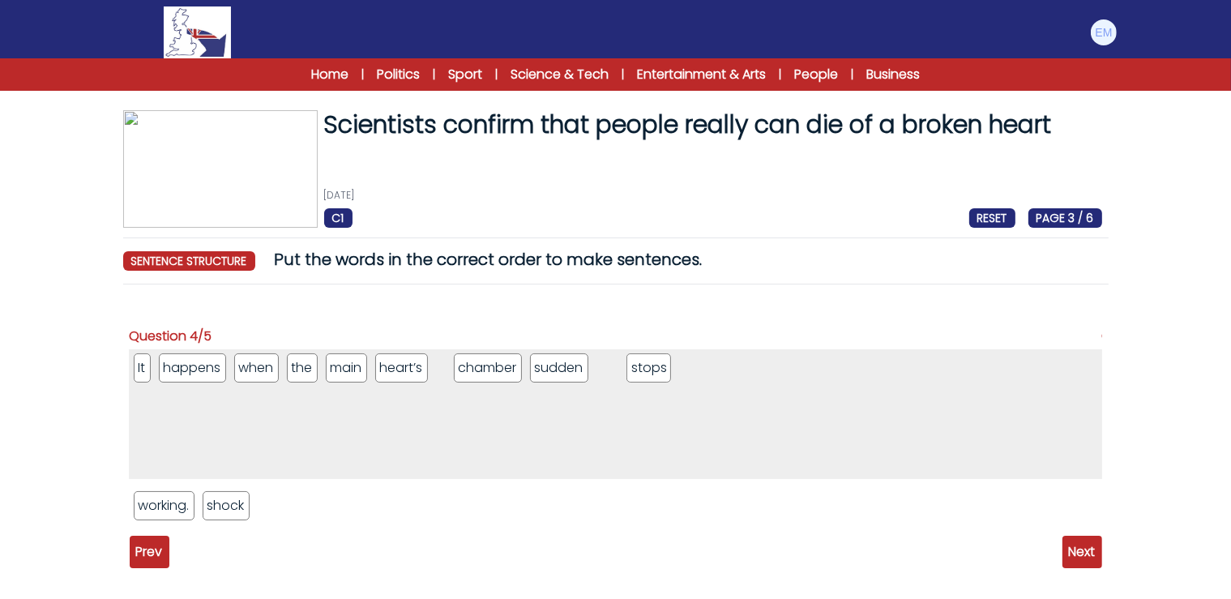
drag, startPoint x: 237, startPoint y: 506, endPoint x: 661, endPoint y: 368, distance: 445.5
click at [661, 368] on li "stops" at bounding box center [648, 367] width 45 height 29
drag, startPoint x: 462, startPoint y: 366, endPoint x: 783, endPoint y: 353, distance: 321.1
click at [783, 353] on li "stops" at bounding box center [779, 354] width 45 height 29
drag, startPoint x: 459, startPoint y: 382, endPoint x: 756, endPoint y: 379, distance: 297.3
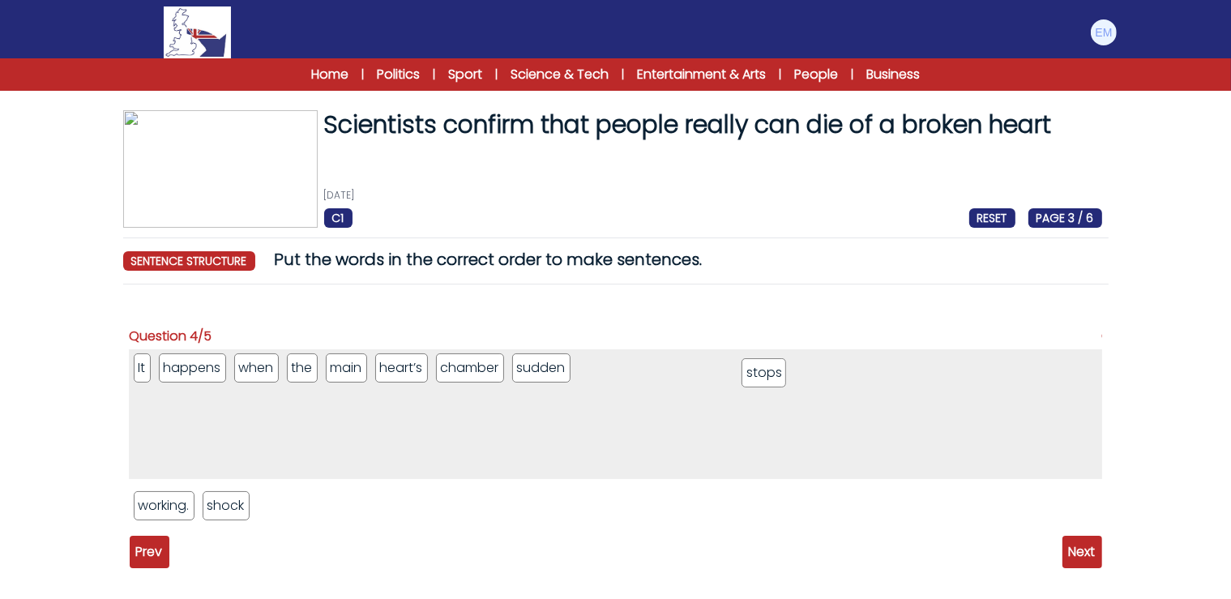
click at [756, 379] on li "stops" at bounding box center [763, 372] width 45 height 29
drag, startPoint x: 225, startPoint y: 510, endPoint x: 740, endPoint y: 371, distance: 533.7
click at [740, 371] on li "shock" at bounding box center [741, 366] width 47 height 29
drag, startPoint x: 160, startPoint y: 509, endPoint x: 789, endPoint y: 374, distance: 643.7
click at [789, 374] on li "working." at bounding box center [794, 370] width 62 height 29
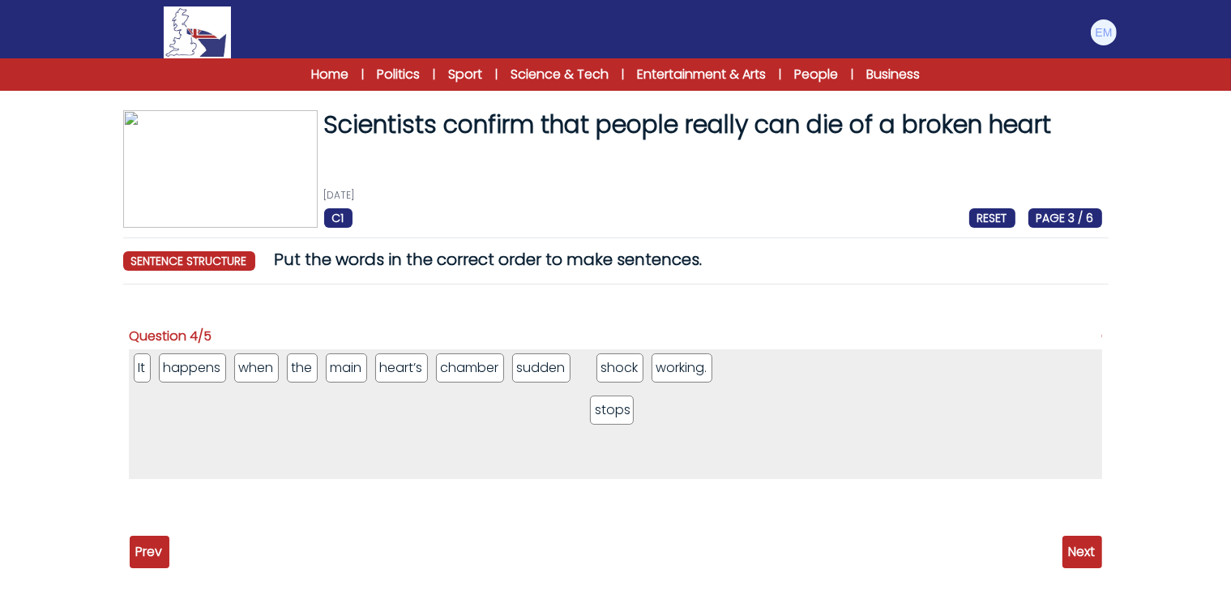
drag, startPoint x: 600, startPoint y: 371, endPoint x: 611, endPoint y: 413, distance: 43.4
click at [611, 413] on li "stops" at bounding box center [612, 409] width 45 height 29
drag, startPoint x: 595, startPoint y: 374, endPoint x: 650, endPoint y: 374, distance: 55.1
click at [650, 374] on li "stops" at bounding box center [656, 367] width 45 height 29
drag, startPoint x: 592, startPoint y: 367, endPoint x: 400, endPoint y: 540, distance: 258.1
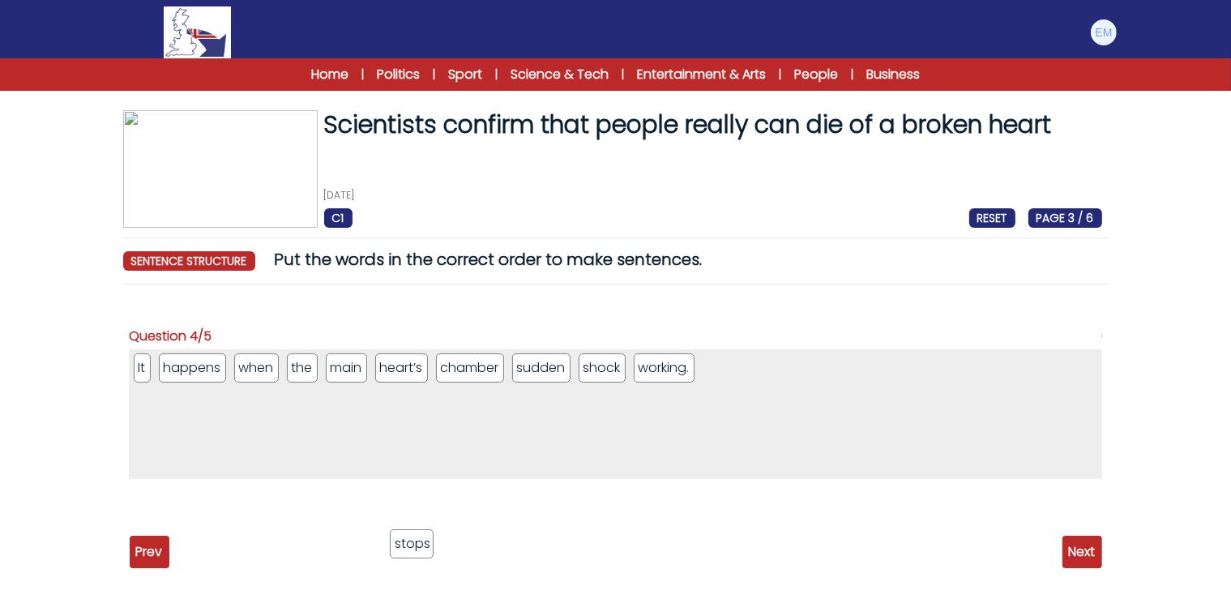
click at [400, 540] on li "stops" at bounding box center [412, 543] width 45 height 29
drag, startPoint x: 655, startPoint y: 367, endPoint x: 543, endPoint y: 518, distance: 188.3
click at [596, 518] on li "working." at bounding box center [627, 510] width 62 height 29
drag, startPoint x: 303, startPoint y: 368, endPoint x: 330, endPoint y: 496, distance: 130.8
click at [330, 496] on li "the" at bounding box center [328, 495] width 30 height 29
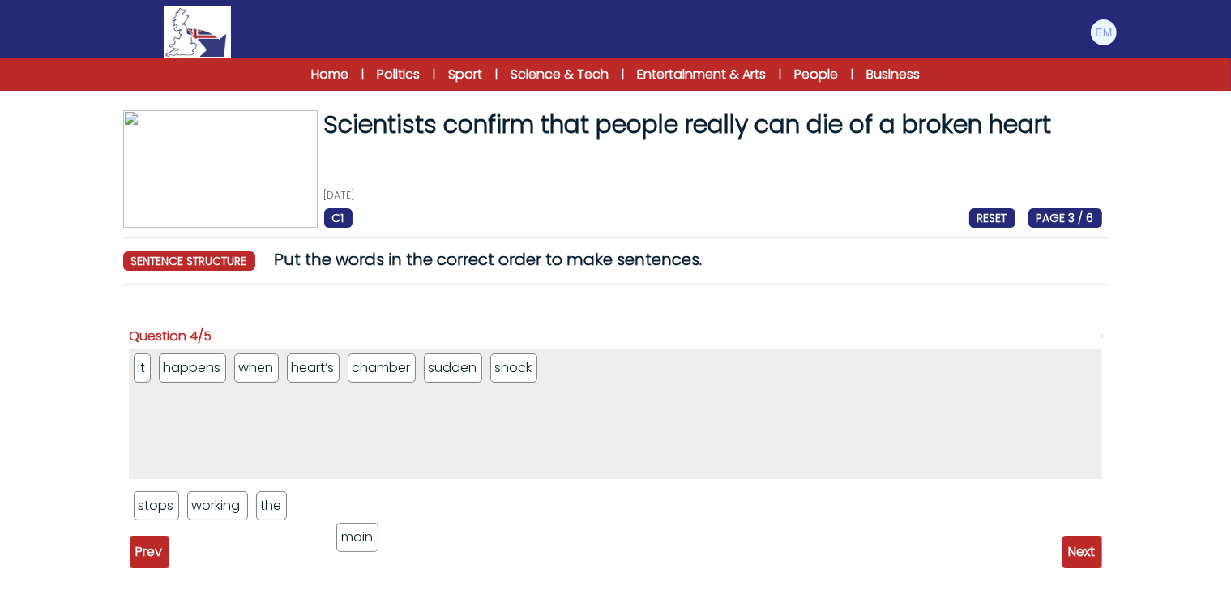
drag, startPoint x: 305, startPoint y: 371, endPoint x: 355, endPoint y: 540, distance: 176.6
click at [355, 540] on li "main" at bounding box center [357, 537] width 43 height 29
drag, startPoint x: 309, startPoint y: 374, endPoint x: 391, endPoint y: 534, distance: 179.3
click at [391, 534] on li "heart’s" at bounding box center [394, 528] width 53 height 29
drag, startPoint x: 322, startPoint y: 369, endPoint x: 462, endPoint y: 497, distance: 189.2
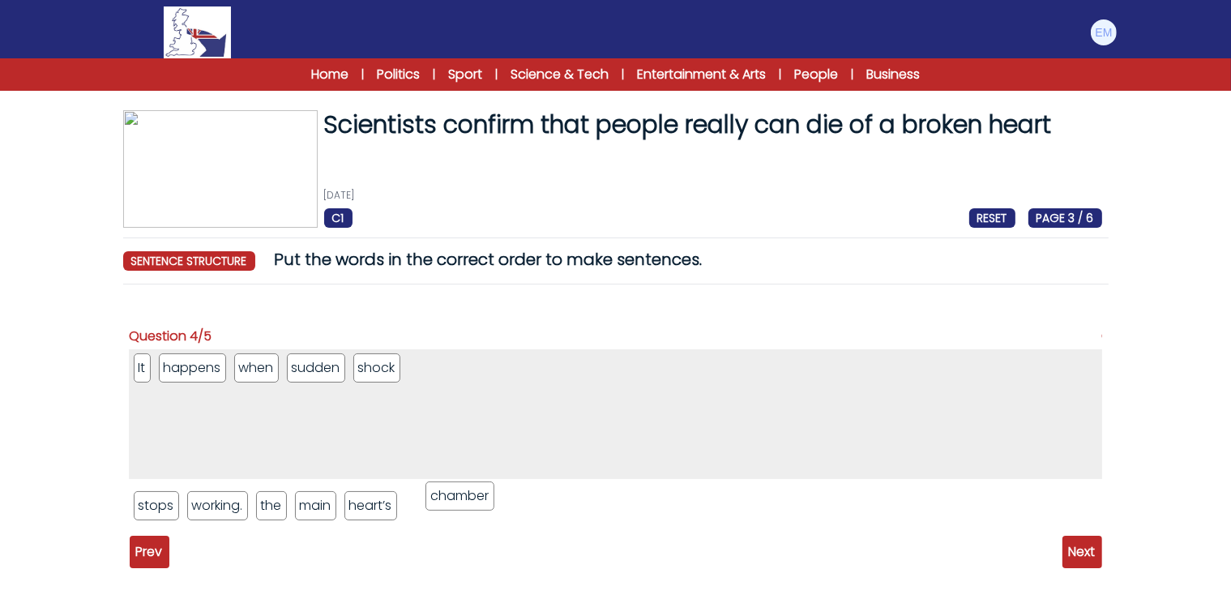
click at [462, 497] on li "chamber" at bounding box center [459, 495] width 69 height 29
drag, startPoint x: 318, startPoint y: 368, endPoint x: 556, endPoint y: 509, distance: 276.8
click at [528, 500] on li "sudden" at bounding box center [499, 485] width 58 height 29
drag, startPoint x: 329, startPoint y: 380, endPoint x: 636, endPoint y: 497, distance: 328.7
click at [636, 497] on li "shock" at bounding box center [619, 495] width 47 height 29
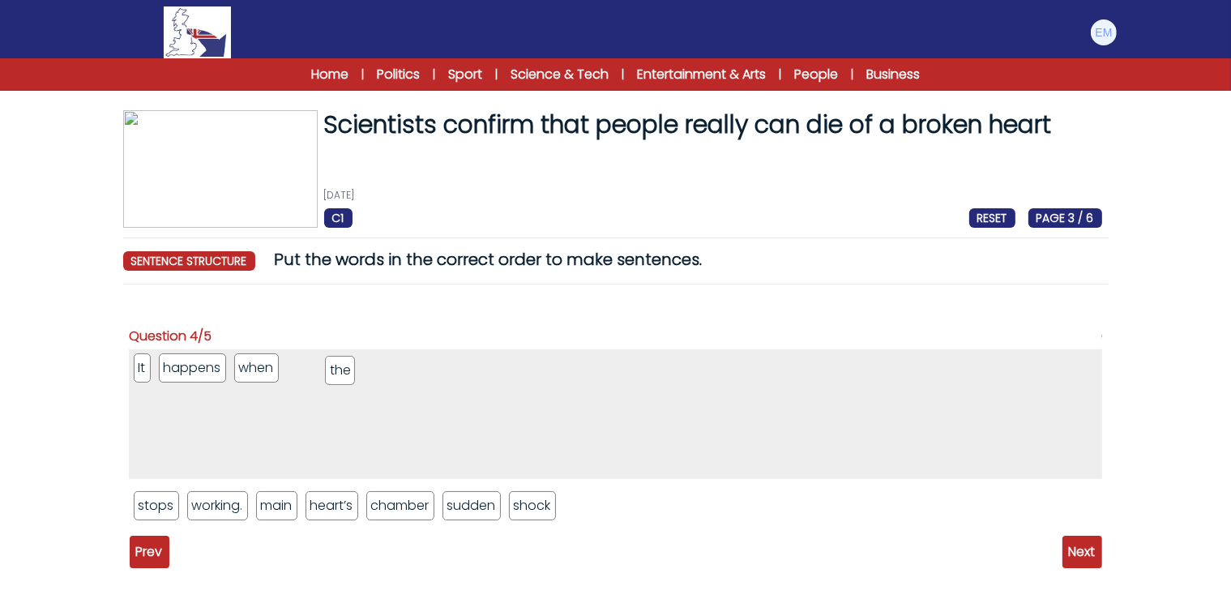
drag, startPoint x: 273, startPoint y: 504, endPoint x: 343, endPoint y: 369, distance: 152.2
click at [343, 369] on li "the" at bounding box center [340, 370] width 30 height 29
drag, startPoint x: 280, startPoint y: 506, endPoint x: 374, endPoint y: 366, distance: 168.7
click at [374, 366] on li "main" at bounding box center [370, 365] width 43 height 29
drag, startPoint x: 318, startPoint y: 474, endPoint x: 436, endPoint y: 358, distance: 165.0
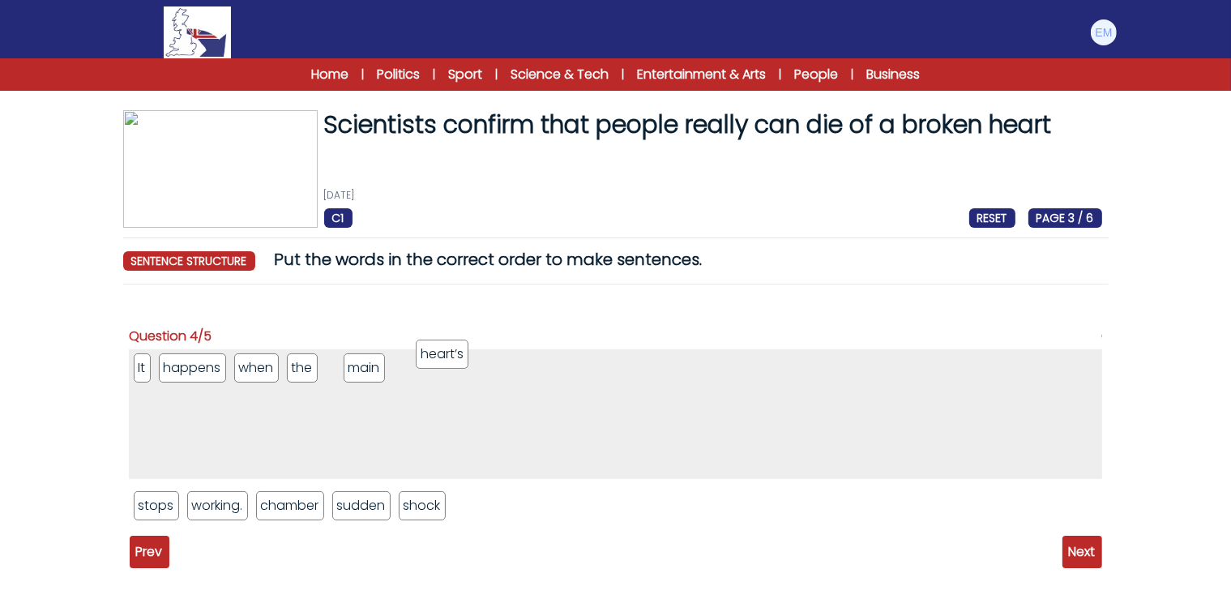
click at [436, 358] on li "heart’s" at bounding box center [442, 353] width 53 height 29
drag, startPoint x: 290, startPoint y: 516, endPoint x: 575, endPoint y: 381, distance: 315.6
click at [575, 381] on li "chamber" at bounding box center [574, 370] width 69 height 29
drag, startPoint x: 477, startPoint y: 373, endPoint x: 380, endPoint y: 442, distance: 119.6
click at [471, 513] on li "main" at bounding box center [478, 507] width 43 height 29
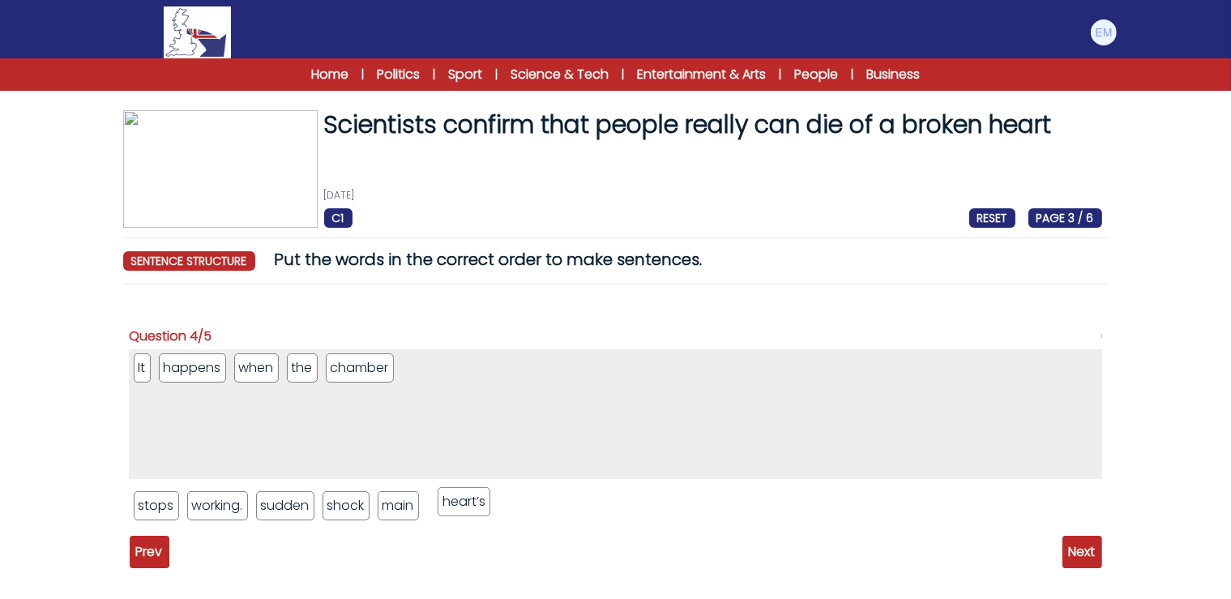
drag, startPoint x: 355, startPoint y: 368, endPoint x: 468, endPoint y: 501, distance: 175.3
click at [468, 501] on li "heart’s" at bounding box center [463, 501] width 53 height 29
drag, startPoint x: 372, startPoint y: 372, endPoint x: 589, endPoint y: 511, distance: 258.0
click at [589, 511] on li "chamber" at bounding box center [575, 507] width 69 height 29
drag, startPoint x: 396, startPoint y: 509, endPoint x: 745, endPoint y: 361, distance: 378.6
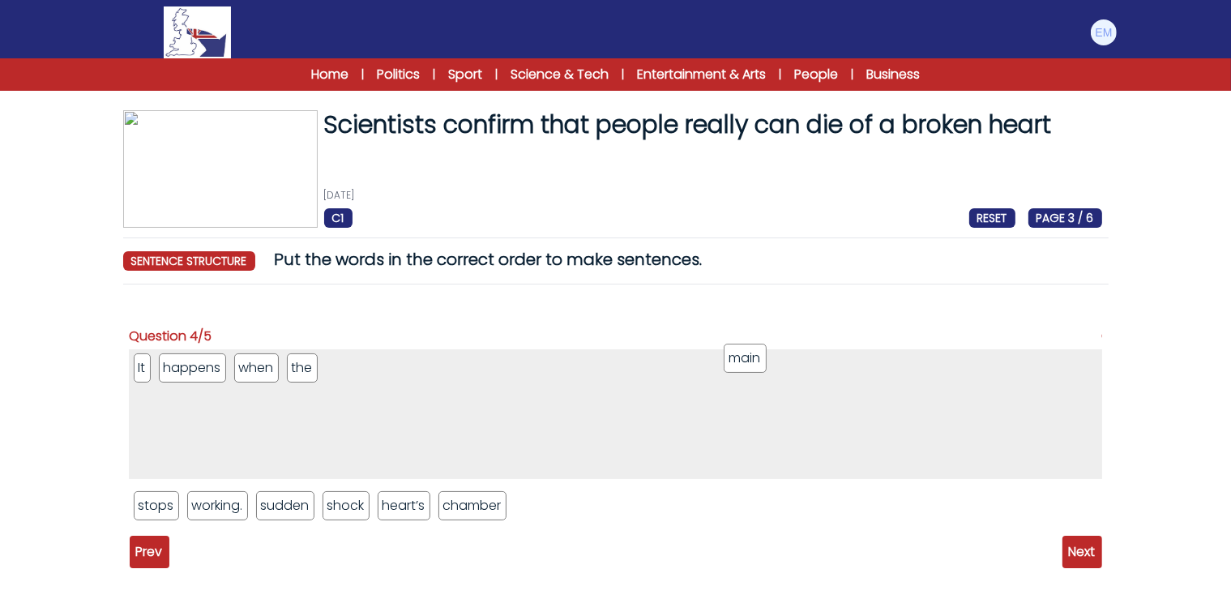
click at [745, 361] on li "main" at bounding box center [744, 357] width 43 height 29
drag, startPoint x: 403, startPoint y: 507, endPoint x: 787, endPoint y: 360, distance: 410.6
click at [787, 360] on li "heart’s" at bounding box center [785, 357] width 53 height 29
drag, startPoint x: 503, startPoint y: 515, endPoint x: 991, endPoint y: 348, distance: 515.5
click at [991, 348] on li "chamber" at bounding box center [988, 347] width 69 height 29
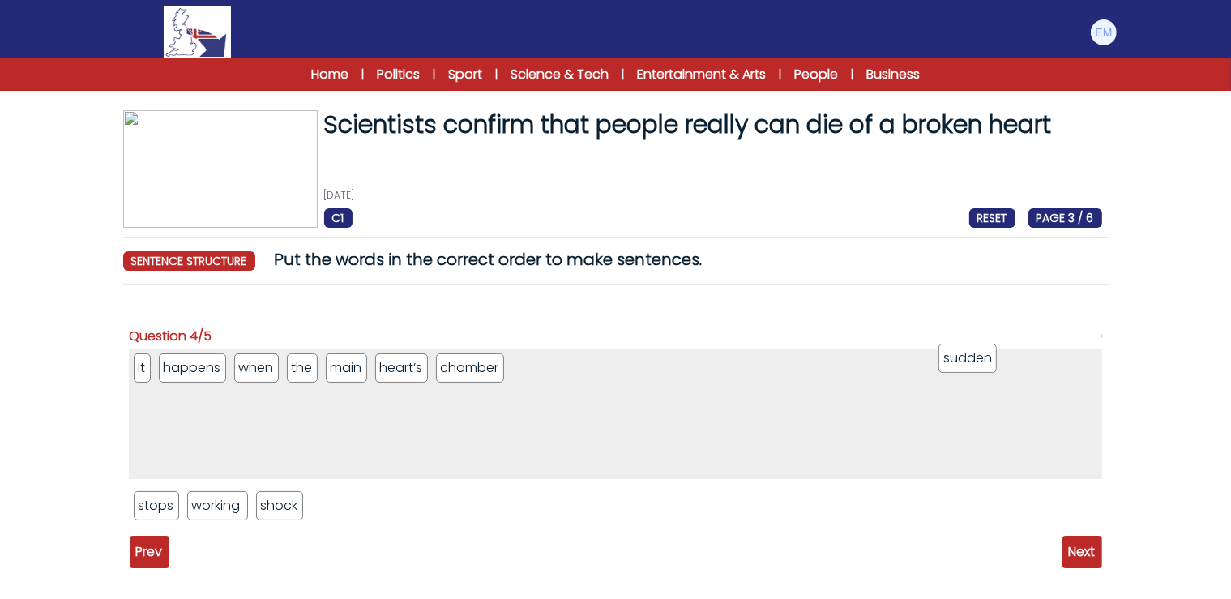
drag, startPoint x: 280, startPoint y: 506, endPoint x: 963, endPoint y: 358, distance: 698.7
click at [963, 358] on li "sudden" at bounding box center [967, 357] width 58 height 29
drag, startPoint x: 160, startPoint y: 510, endPoint x: 208, endPoint y: 547, distance: 60.1
click at [208, 547] on li "stops" at bounding box center [203, 541] width 45 height 29
drag, startPoint x: 484, startPoint y: 423, endPoint x: 258, endPoint y: 484, distance: 233.5
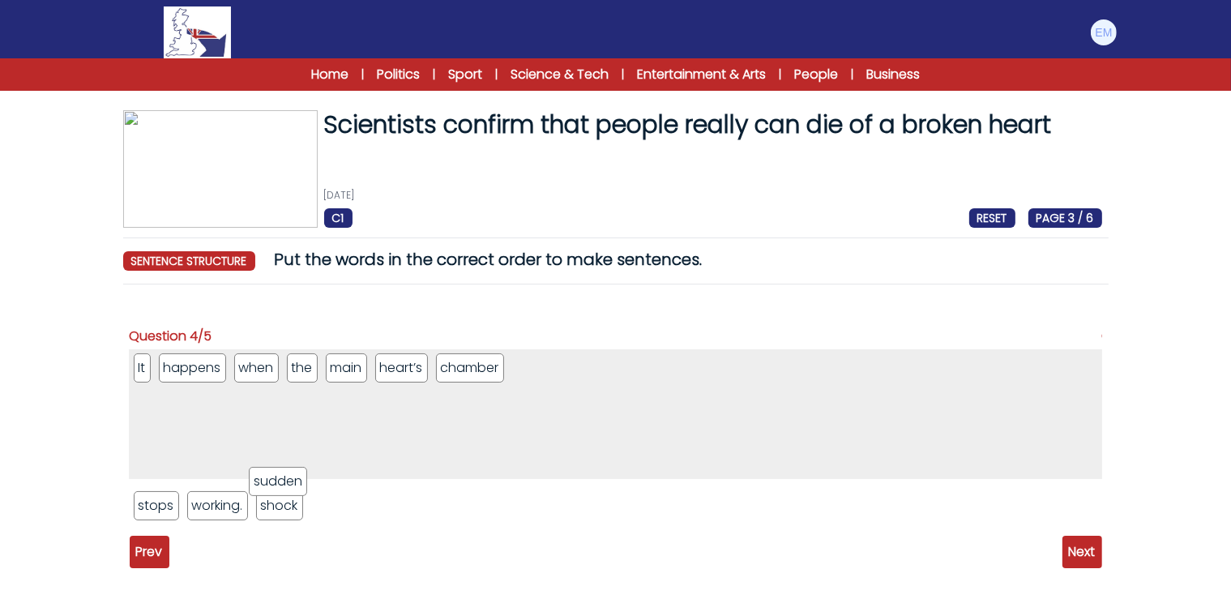
click at [258, 484] on li "sudden" at bounding box center [278, 481] width 58 height 29
drag, startPoint x: 543, startPoint y: 367, endPoint x: 141, endPoint y: 506, distance: 425.0
click at [141, 506] on li "sudden" at bounding box center [139, 503] width 58 height 29
drag, startPoint x: 223, startPoint y: 511, endPoint x: 1032, endPoint y: 351, distance: 825.1
click at [1032, 351] on li "sudden" at bounding box center [1024, 345] width 58 height 29
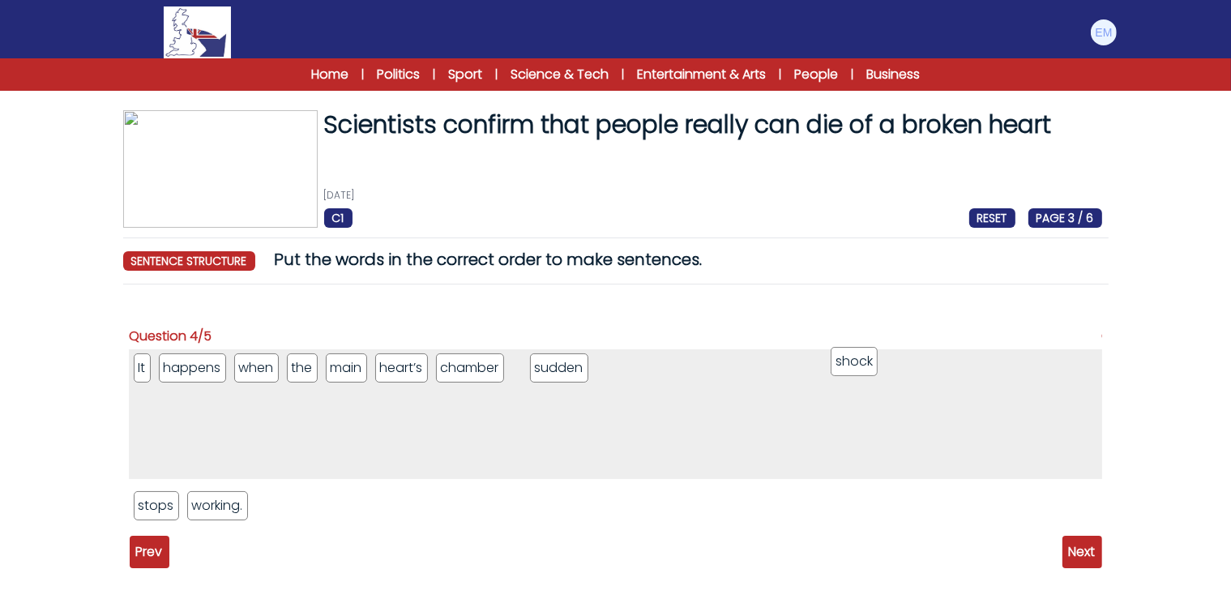
drag, startPoint x: 280, startPoint y: 514, endPoint x: 856, endPoint y: 369, distance: 594.0
click at [856, 369] on li "shock" at bounding box center [853, 361] width 47 height 29
drag, startPoint x: 534, startPoint y: 374, endPoint x: 887, endPoint y: 353, distance: 353.8
click at [887, 353] on li "shock" at bounding box center [889, 346] width 47 height 29
drag, startPoint x: 548, startPoint y: 371, endPoint x: 1171, endPoint y: 345, distance: 623.5
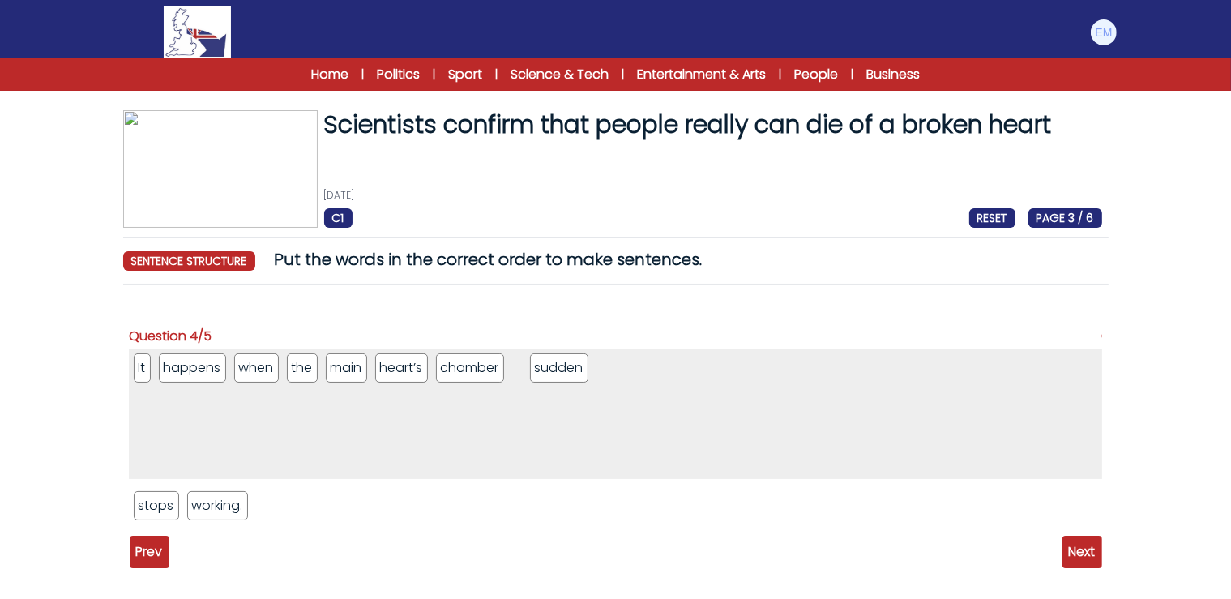
click at [1174, 345] on form "Scientists confirm that people really can die of a broken heart 22nd August 202…" at bounding box center [615, 382] width 1231 height 634
drag, startPoint x: 544, startPoint y: 373, endPoint x: 369, endPoint y: 520, distance: 228.9
click at [371, 521] on li "shock" at bounding box center [362, 515] width 47 height 29
drag, startPoint x: 164, startPoint y: 510, endPoint x: 736, endPoint y: 371, distance: 588.7
click at [736, 371] on li "stops" at bounding box center [728, 366] width 45 height 29
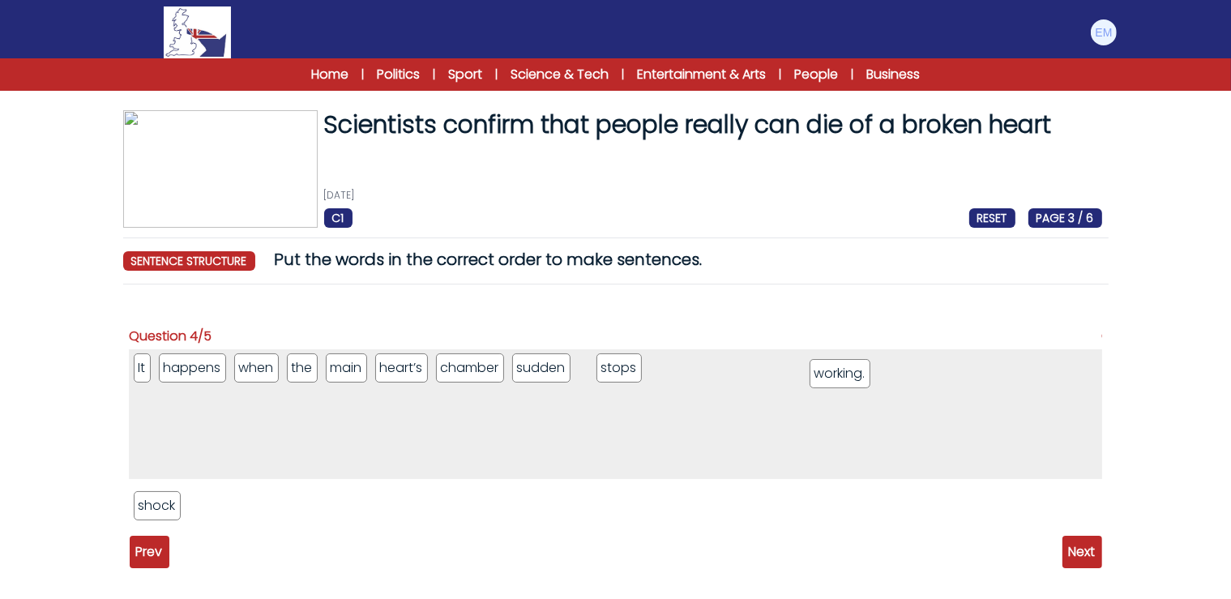
drag, startPoint x: 164, startPoint y: 506, endPoint x: 840, endPoint y: 374, distance: 688.4
click at [840, 374] on li "working." at bounding box center [840, 373] width 62 height 29
click at [1071, 558] on span "Next" at bounding box center [1082, 551] width 40 height 32
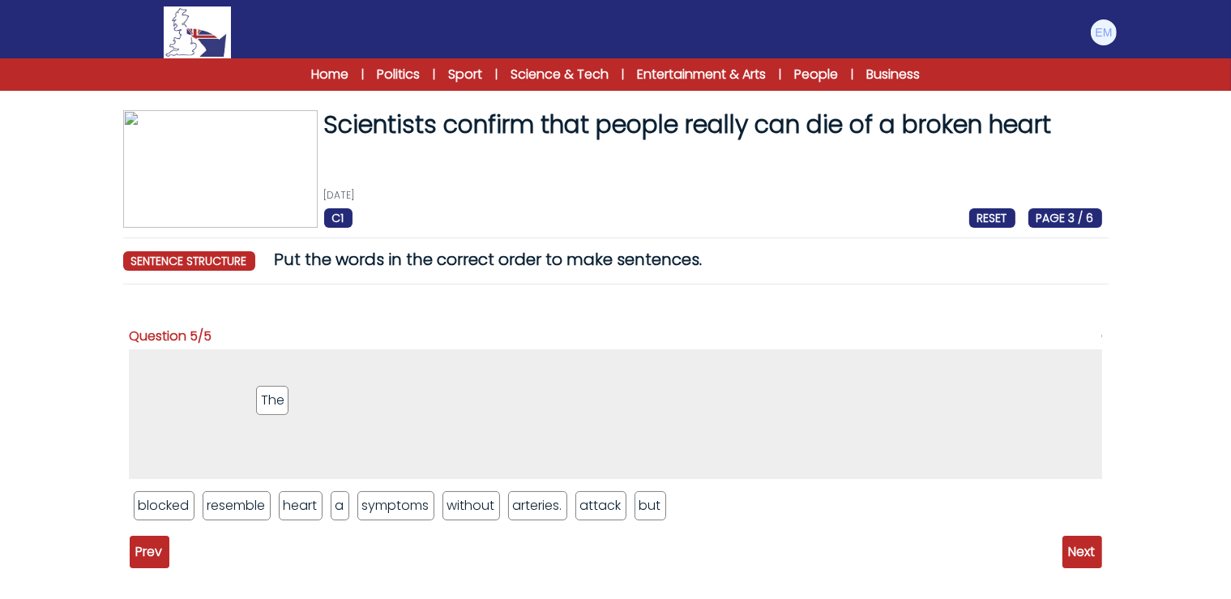
drag, startPoint x: 345, startPoint y: 507, endPoint x: 270, endPoint y: 402, distance: 129.5
click at [270, 402] on li "The" at bounding box center [272, 400] width 32 height 29
drag, startPoint x: 300, startPoint y: 501, endPoint x: 284, endPoint y: 374, distance: 127.3
click at [284, 374] on li "heart" at bounding box center [286, 379] width 44 height 29
drag, startPoint x: 552, startPoint y: 507, endPoint x: 404, endPoint y: 378, distance: 195.8
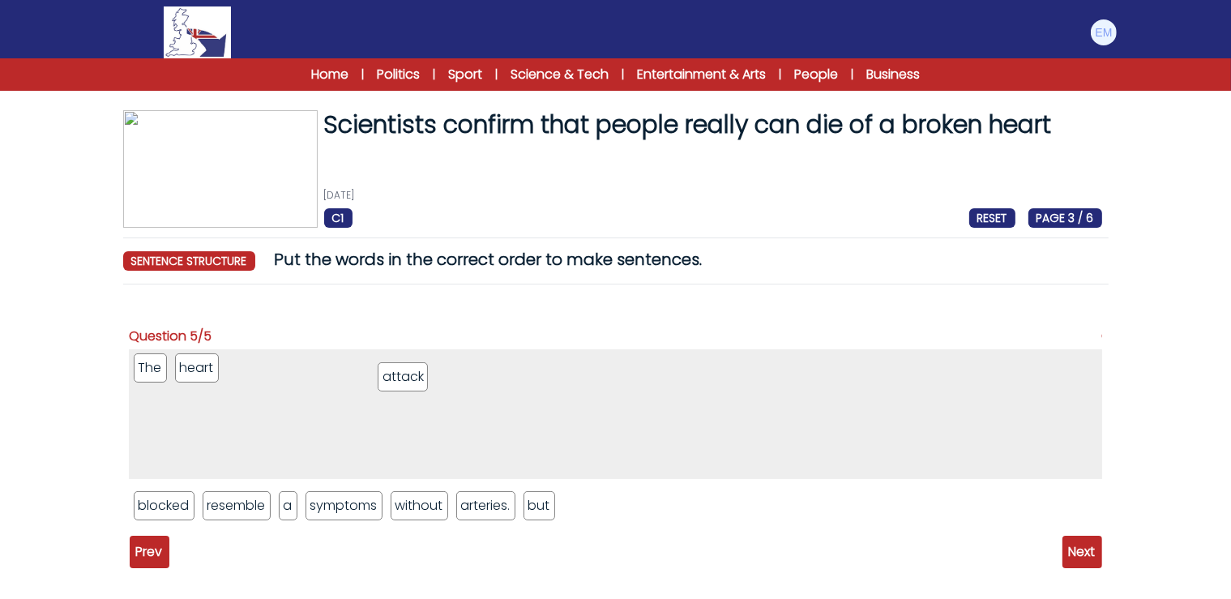
click at [404, 378] on li "attack" at bounding box center [403, 376] width 50 height 29
drag, startPoint x: 157, startPoint y: 504, endPoint x: 540, endPoint y: 509, distance: 383.2
click at [540, 509] on li "blocked" at bounding box center [536, 513] width 61 height 29
drag, startPoint x: 181, startPoint y: 506, endPoint x: 427, endPoint y: 364, distance: 284.6
click at [427, 364] on li "resemble" at bounding box center [415, 362] width 70 height 29
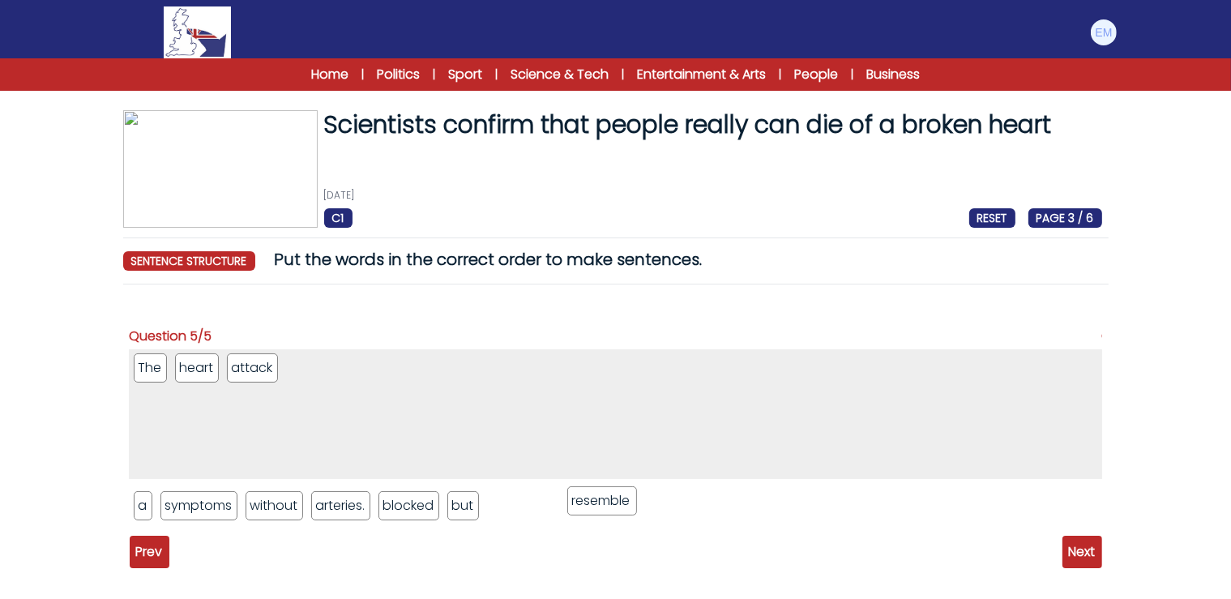
drag, startPoint x: 330, startPoint y: 366, endPoint x: 612, endPoint y: 499, distance: 312.4
click at [612, 499] on li "resemble" at bounding box center [602, 500] width 70 height 29
drag, startPoint x: 412, startPoint y: 446, endPoint x: 394, endPoint y: 371, distance: 76.8
click at [394, 371] on li "blocked" at bounding box center [404, 369] width 61 height 29
drag, startPoint x: 144, startPoint y: 506, endPoint x: 463, endPoint y: 392, distance: 338.3
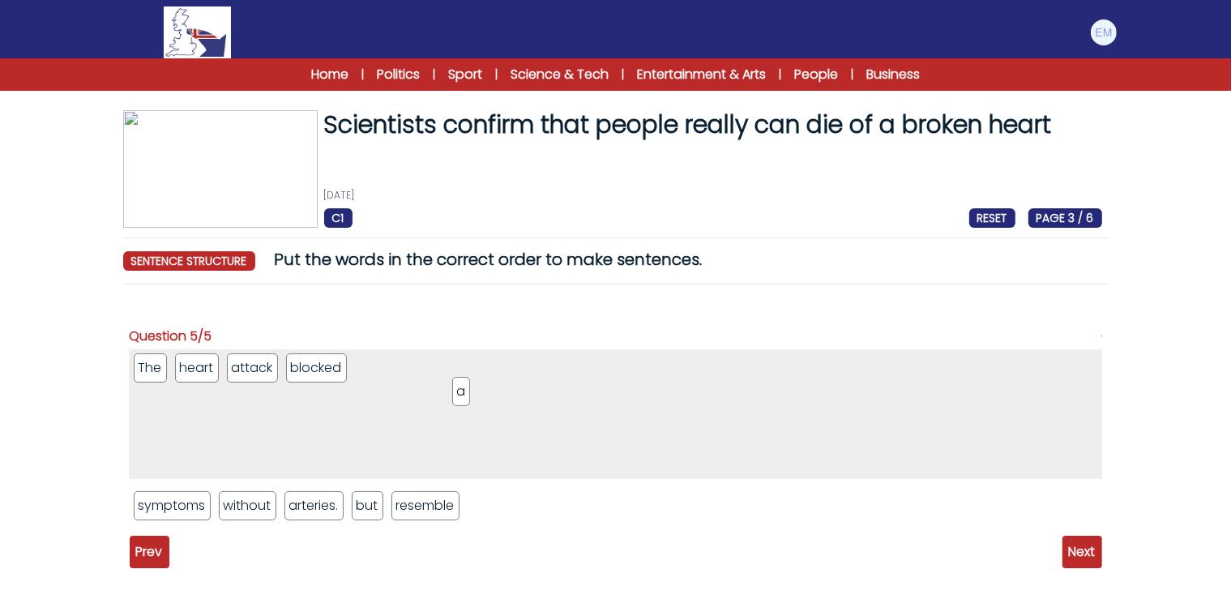
click at [463, 392] on li "a" at bounding box center [461, 391] width 18 height 29
drag, startPoint x: 173, startPoint y: 506, endPoint x: 185, endPoint y: 508, distance: 11.6
click at [161, 504] on li "symptoms" at bounding box center [161, 503] width 78 height 29
drag, startPoint x: 442, startPoint y: 475, endPoint x: 480, endPoint y: 371, distance: 110.7
click at [480, 371] on li "resemble" at bounding box center [497, 375] width 70 height 29
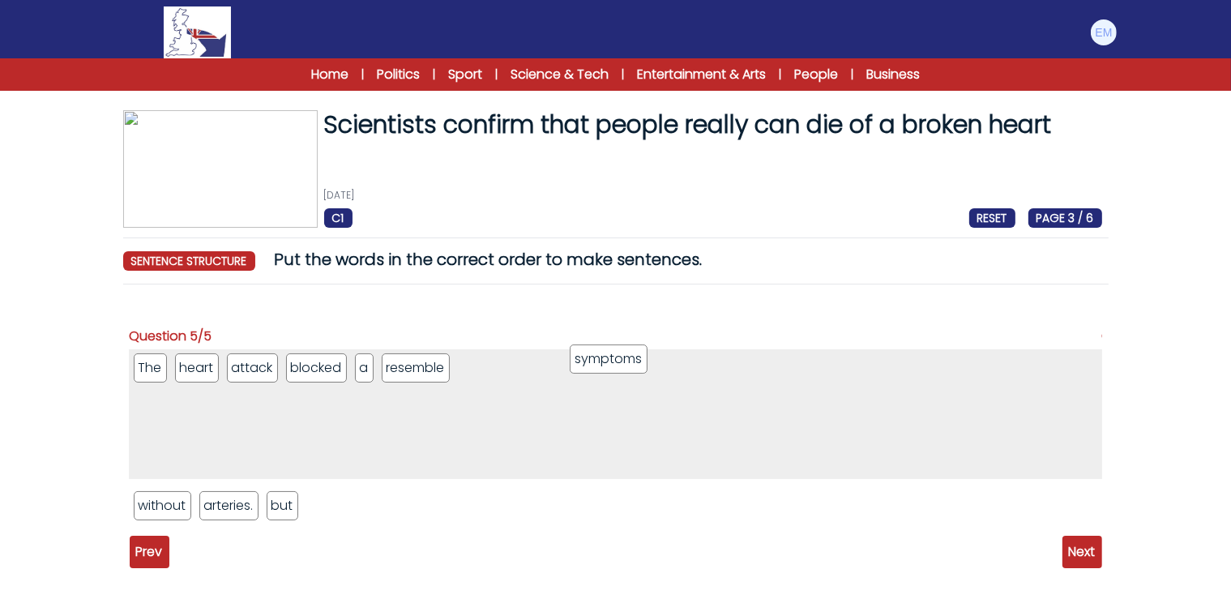
drag, startPoint x: 355, startPoint y: 506, endPoint x: 619, endPoint y: 360, distance: 302.1
click at [619, 360] on li "symptoms" at bounding box center [609, 358] width 78 height 29
drag, startPoint x: 224, startPoint y: 402, endPoint x: 313, endPoint y: 503, distance: 134.9
click at [313, 502] on li "heart" at bounding box center [313, 494] width 44 height 29
drag, startPoint x: 203, startPoint y: 370, endPoint x: 379, endPoint y: 489, distance: 213.0
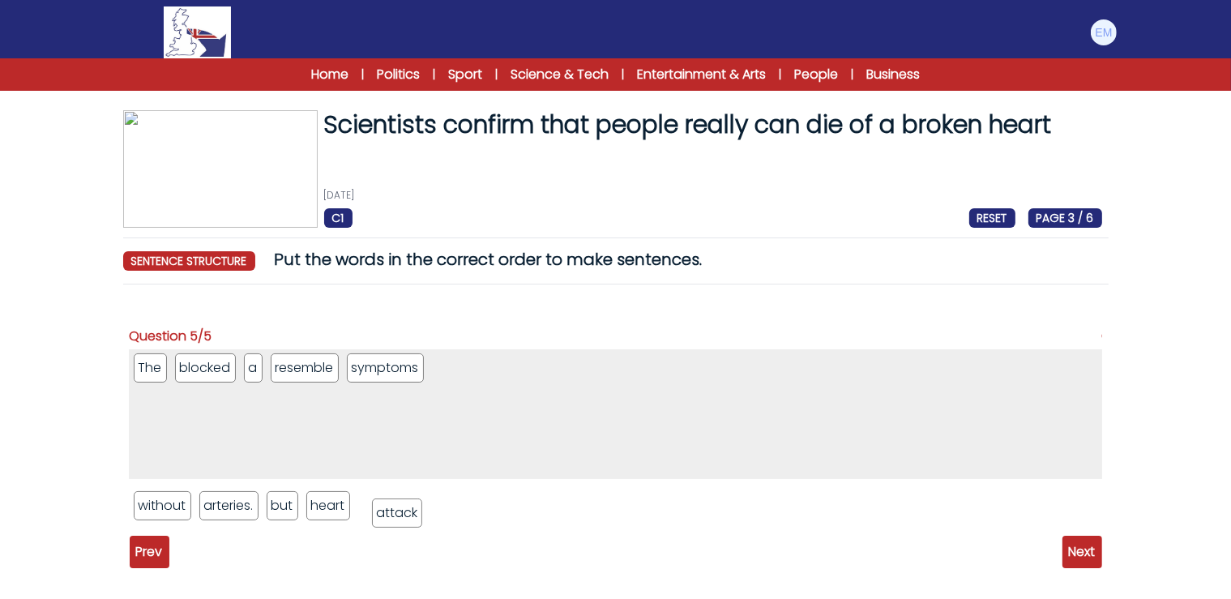
click at [399, 514] on li "attack" at bounding box center [397, 512] width 50 height 29
drag, startPoint x: 215, startPoint y: 369, endPoint x: 375, endPoint y: 535, distance: 229.7
click at [375, 535] on li "blocked" at bounding box center [360, 529] width 61 height 29
drag, startPoint x: 177, startPoint y: 368, endPoint x: 310, endPoint y: 510, distance: 194.9
click at [310, 508] on li "a" at bounding box center [306, 493] width 18 height 29
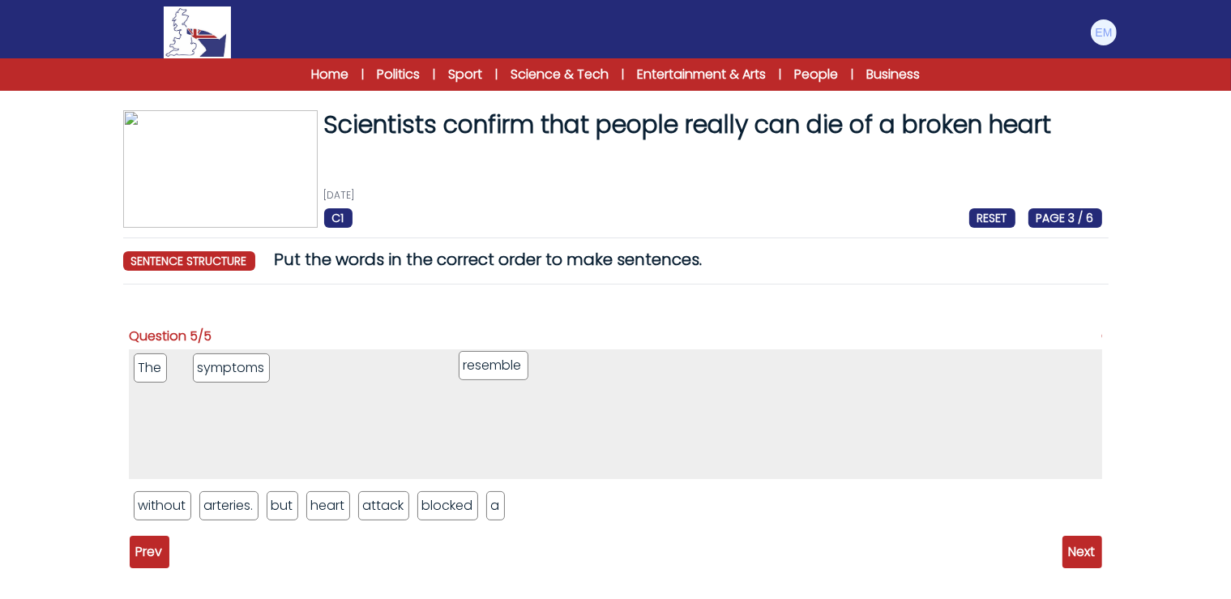
drag, startPoint x: 204, startPoint y: 370, endPoint x: 489, endPoint y: 368, distance: 284.4
click at [489, 368] on li "resemble" at bounding box center [494, 365] width 70 height 29
drag, startPoint x: 222, startPoint y: 378, endPoint x: 705, endPoint y: 515, distance: 501.9
click at [705, 525] on li "resemble" at bounding box center [677, 539] width 70 height 29
drag, startPoint x: 549, startPoint y: 507, endPoint x: 924, endPoint y: 352, distance: 406.1
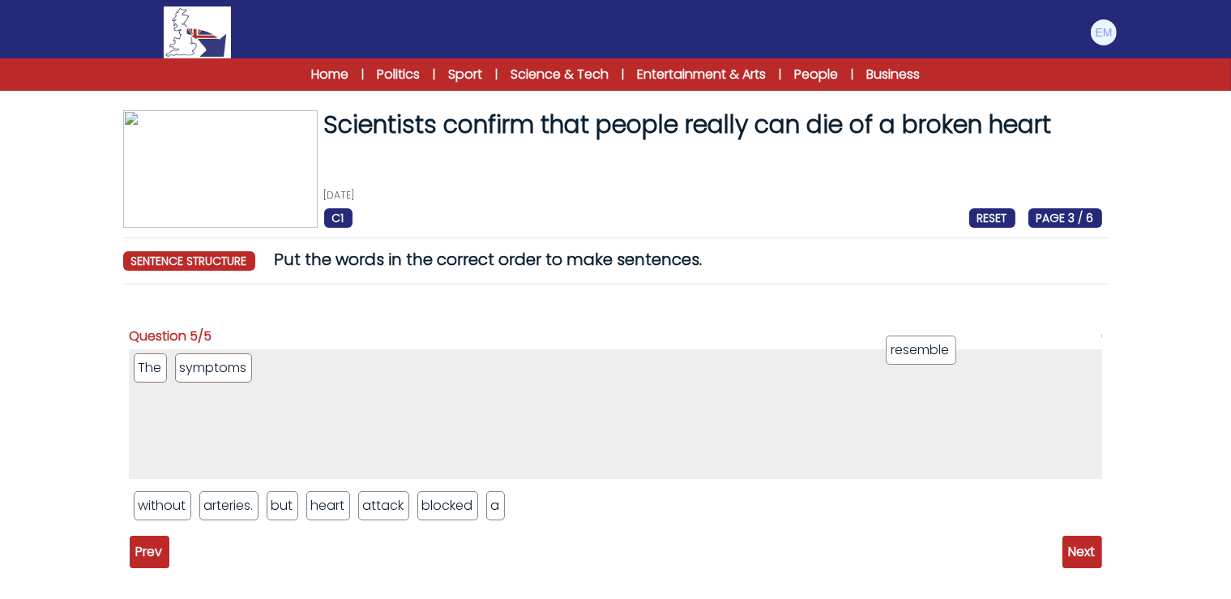
click at [924, 352] on li "resemble" at bounding box center [920, 349] width 70 height 29
click at [493, 507] on li "a" at bounding box center [495, 505] width 19 height 29
drag, startPoint x: 491, startPoint y: 514, endPoint x: 915, endPoint y: 381, distance: 444.0
click at [915, 381] on li "a" at bounding box center [917, 372] width 18 height 29
drag, startPoint x: 395, startPoint y: 507, endPoint x: 818, endPoint y: 369, distance: 445.5
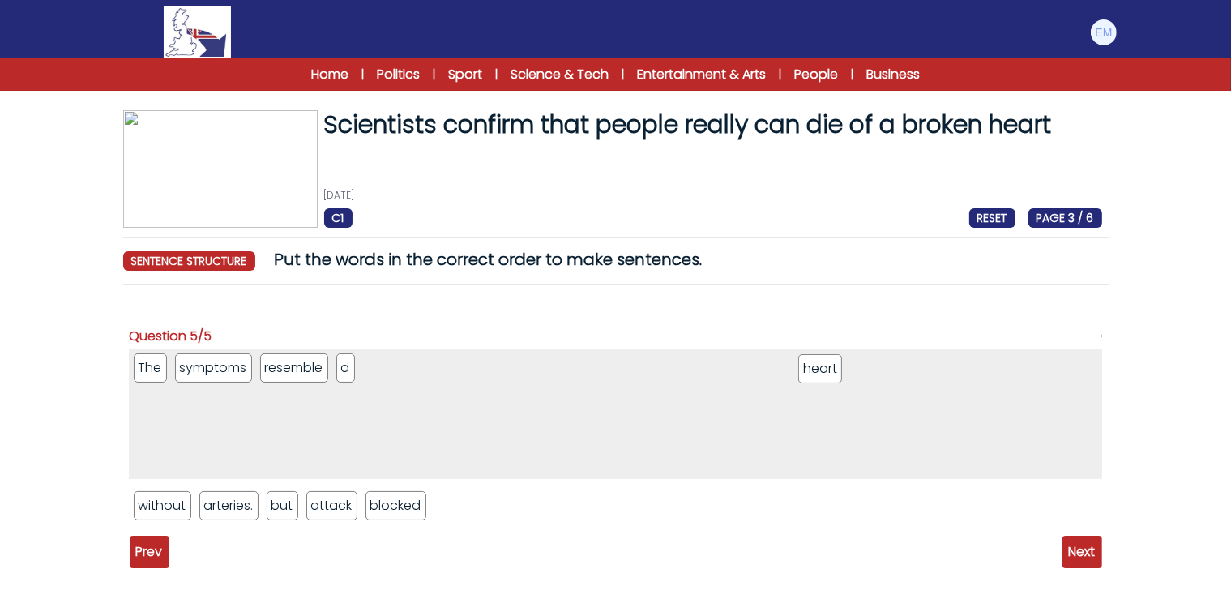
click at [818, 369] on li "heart" at bounding box center [820, 368] width 44 height 29
drag, startPoint x: 331, startPoint y: 508, endPoint x: 809, endPoint y: 378, distance: 495.5
click at [809, 378] on li "attack" at bounding box center [808, 375] width 50 height 29
drag, startPoint x: 285, startPoint y: 509, endPoint x: 949, endPoint y: 404, distance: 672.5
click at [949, 404] on li "but" at bounding box center [946, 400] width 31 height 29
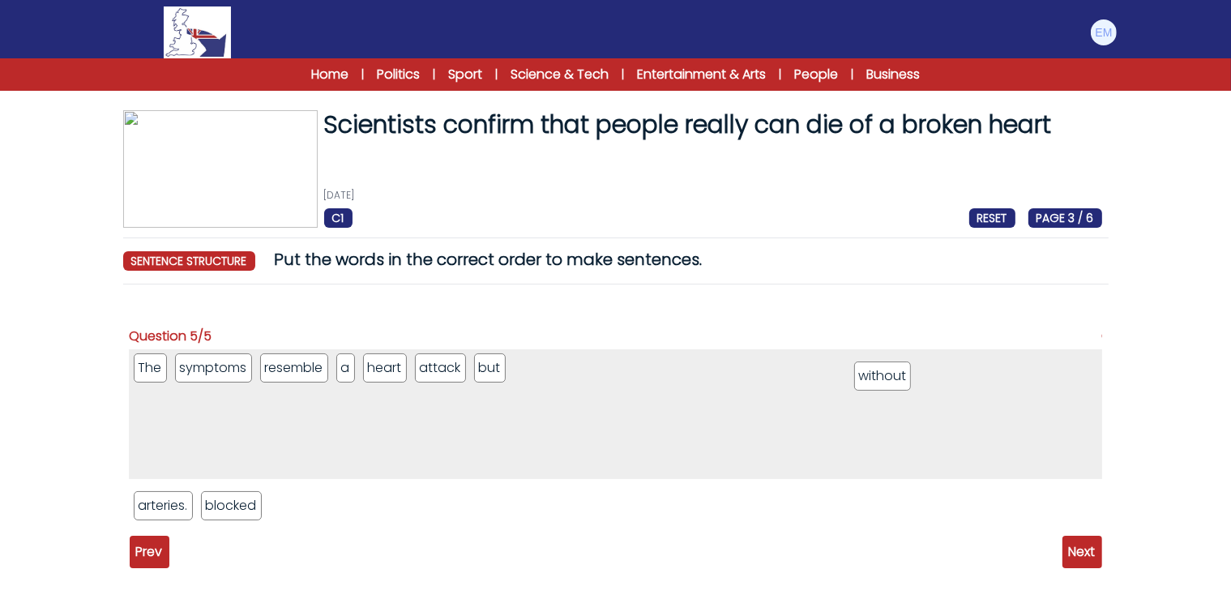
drag, startPoint x: 161, startPoint y: 507, endPoint x: 879, endPoint y: 378, distance: 729.4
click at [879, 378] on li "without" at bounding box center [882, 375] width 57 height 29
drag, startPoint x: 238, startPoint y: 506, endPoint x: 902, endPoint y: 373, distance: 677.3
click at [902, 373] on li "blocked" at bounding box center [895, 379] width 61 height 29
drag, startPoint x: 169, startPoint y: 510, endPoint x: 967, endPoint y: 376, distance: 809.2
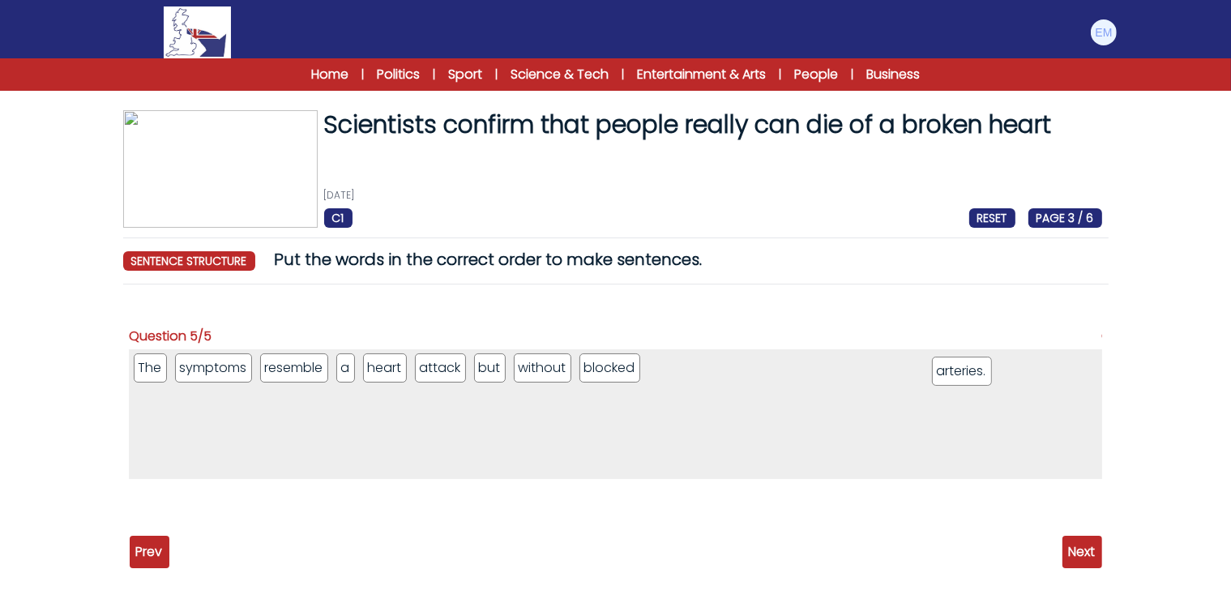
click at [967, 376] on li "arteries." at bounding box center [962, 370] width 60 height 29
click at [1068, 553] on span "Next" at bounding box center [1082, 551] width 40 height 32
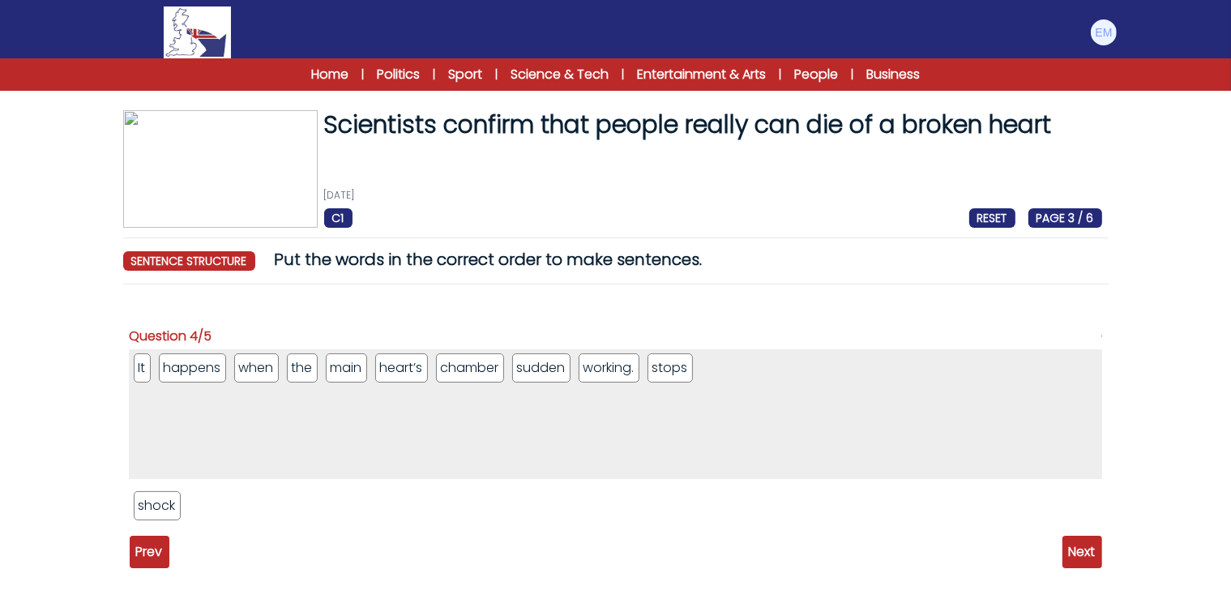
click at [147, 548] on span "Prev" at bounding box center [150, 551] width 40 height 32
drag, startPoint x: 338, startPoint y: 361, endPoint x: 171, endPoint y: 378, distance: 167.7
click at [171, 378] on li "broken" at bounding box center [187, 383] width 53 height 29
drag, startPoint x: 403, startPoint y: 378, endPoint x: 241, endPoint y: 372, distance: 162.1
click at [241, 372] on li "heart" at bounding box center [248, 362] width 44 height 29
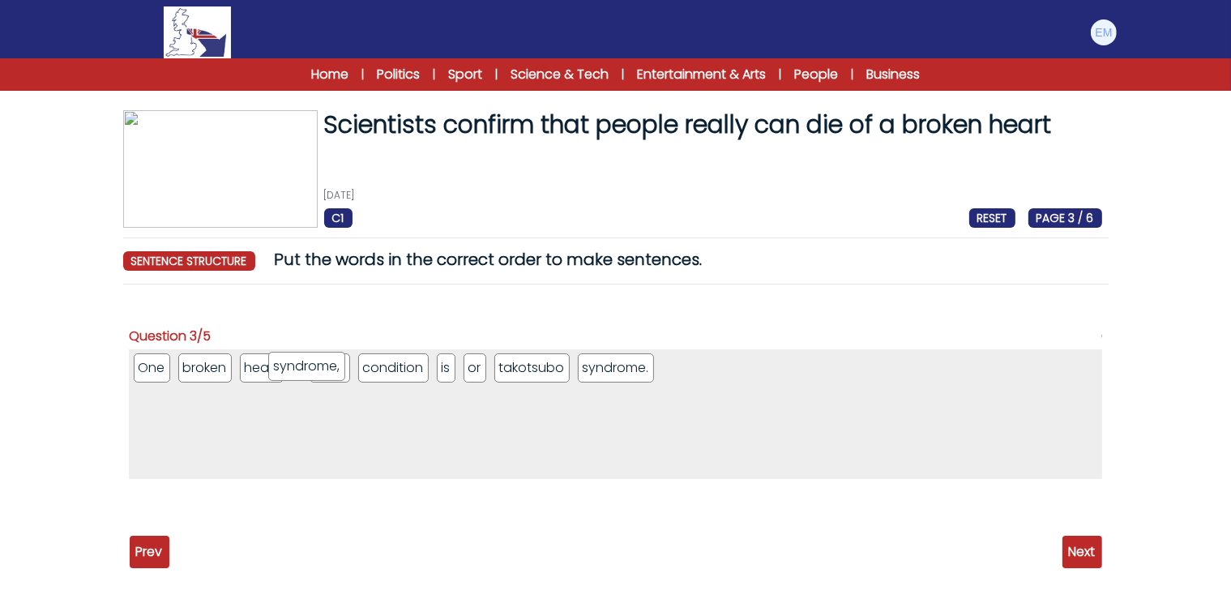
drag, startPoint x: 458, startPoint y: 367, endPoint x: 282, endPoint y: 365, distance: 175.8
click at [282, 365] on li "syndrome," at bounding box center [306, 366] width 77 height 29
click at [510, 367] on li "is" at bounding box center [513, 368] width 19 height 29
drag, startPoint x: 327, startPoint y: 363, endPoint x: 881, endPoint y: 367, distance: 553.3
click at [881, 367] on li "syndrome," at bounding box center [893, 375] width 77 height 29
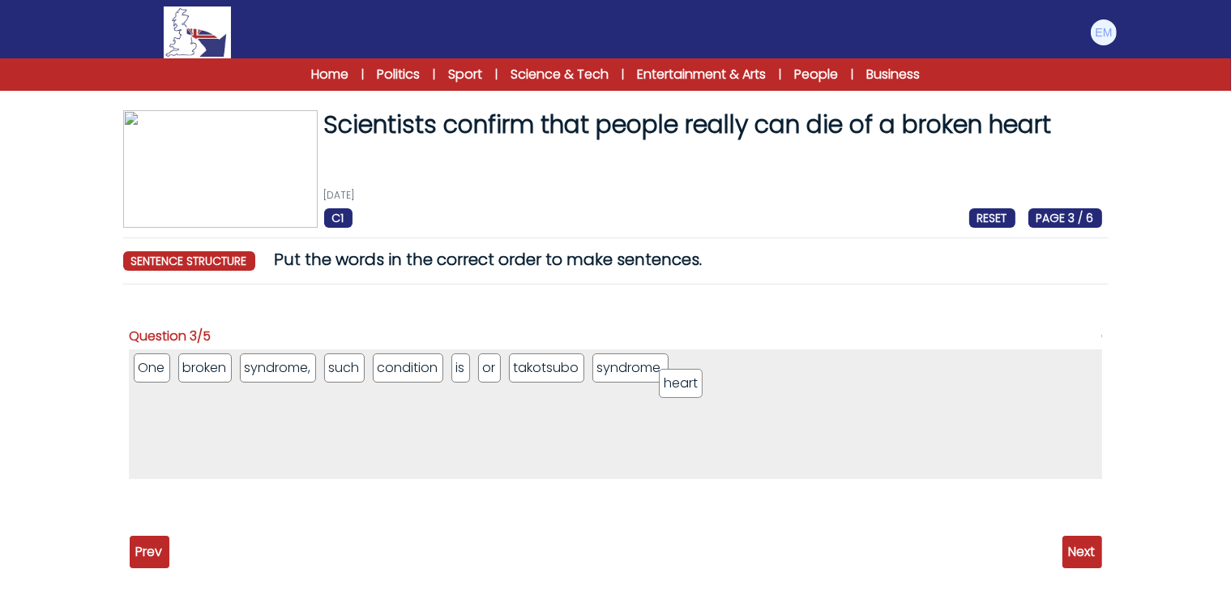
drag, startPoint x: 271, startPoint y: 366, endPoint x: 636, endPoint y: 355, distance: 364.7
click at [659, 369] on li "heart" at bounding box center [681, 383] width 44 height 29
click at [636, 355] on ul "One broken syndrome, such condition is or takotsubo heart syndrome." at bounding box center [616, 414] width 972 height 130
drag, startPoint x: 559, startPoint y: 374, endPoint x: 208, endPoint y: 371, distance: 350.8
click at [208, 371] on li "takotsubo" at bounding box center [193, 362] width 74 height 29
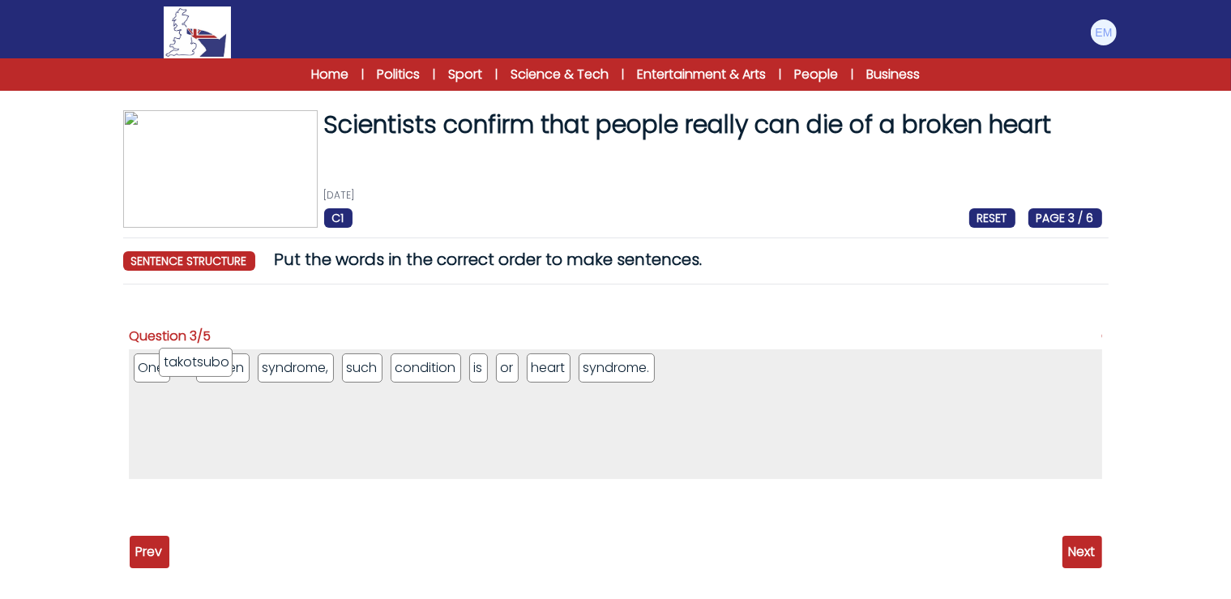
drag, startPoint x: 254, startPoint y: 377, endPoint x: 173, endPoint y: 371, distance: 80.4
click at [173, 371] on li "takotsubo" at bounding box center [196, 362] width 74 height 29
click at [669, 374] on li "syndrome." at bounding box center [682, 367] width 76 height 29
drag, startPoint x: 497, startPoint y: 373, endPoint x: 196, endPoint y: 372, distance: 301.4
click at [196, 372] on li "condition" at bounding box center [186, 366] width 70 height 29
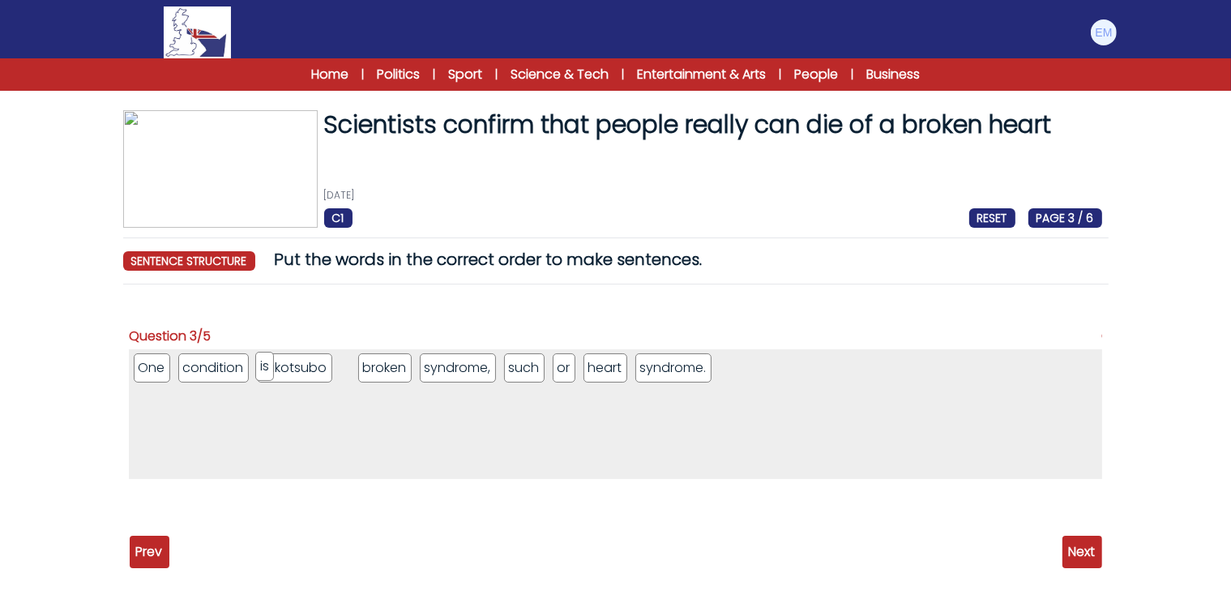
drag, startPoint x: 545, startPoint y: 374, endPoint x: 266, endPoint y: 375, distance: 279.5
click at [266, 375] on li "is" at bounding box center [264, 366] width 19 height 29
drag, startPoint x: 346, startPoint y: 377, endPoint x: 254, endPoint y: 384, distance: 91.8
click at [254, 384] on li "is" at bounding box center [254, 375] width 19 height 29
drag, startPoint x: 542, startPoint y: 378, endPoint x: 282, endPoint y: 379, distance: 260.1
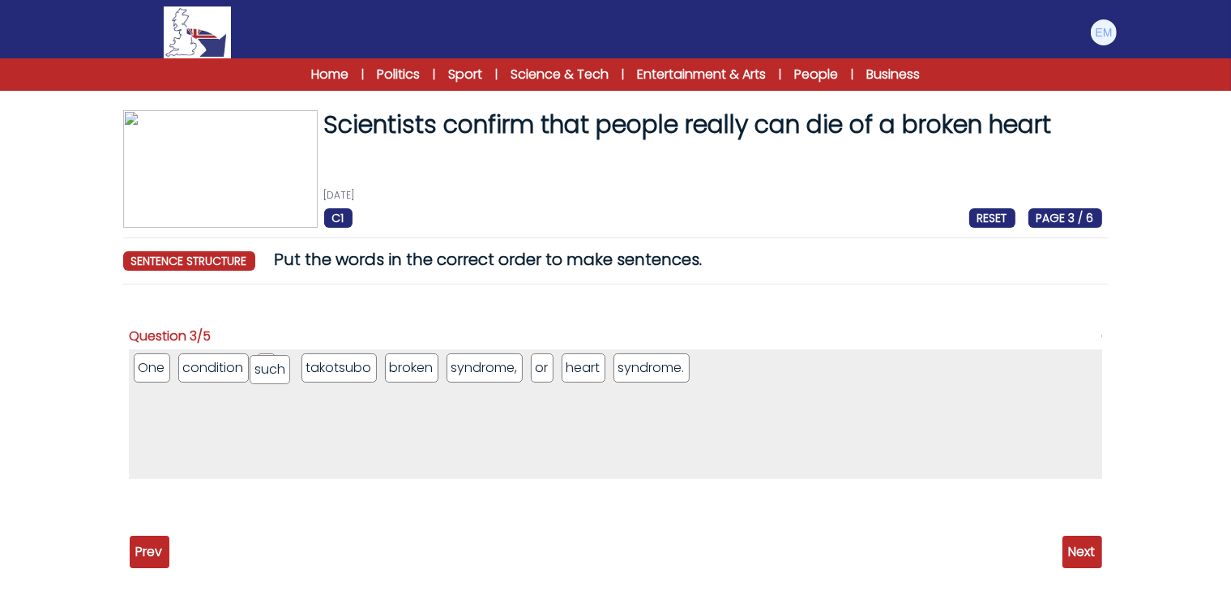
click at [282, 379] on li "such" at bounding box center [270, 369] width 41 height 29
drag, startPoint x: 366, startPoint y: 367, endPoint x: 591, endPoint y: 368, distance: 224.4
click at [591, 368] on li "takotsubo" at bounding box center [592, 368] width 74 height 29
drag, startPoint x: 610, startPoint y: 374, endPoint x: 342, endPoint y: 380, distance: 268.2
click at [347, 380] on li "syndrome." at bounding box center [385, 372] width 77 height 29
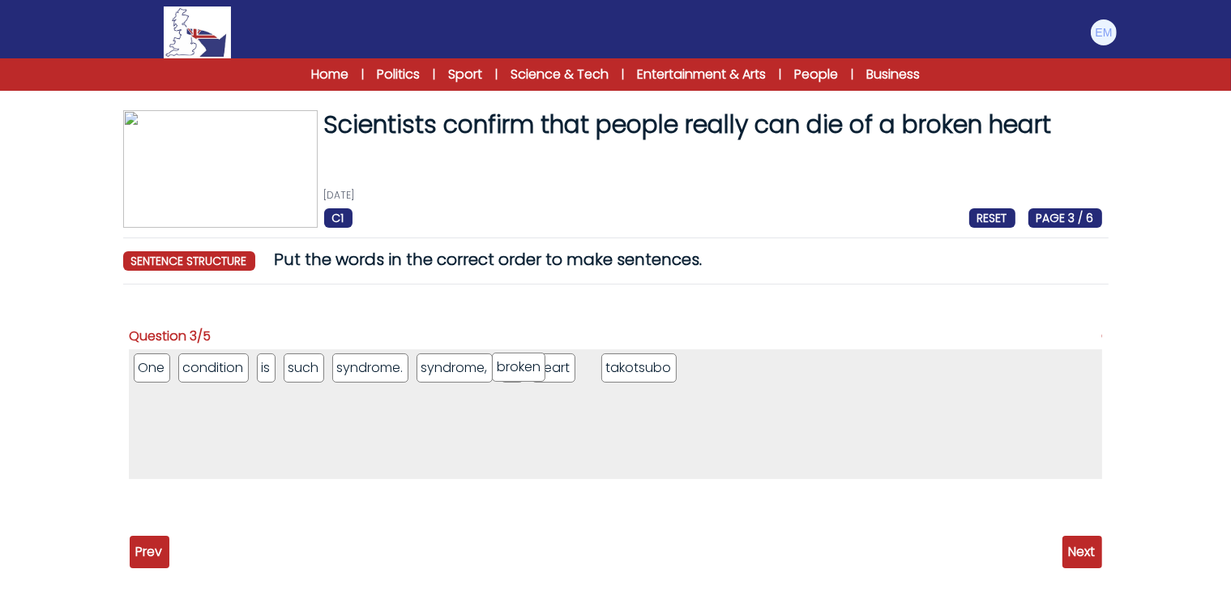
drag, startPoint x: 357, startPoint y: 374, endPoint x: 518, endPoint y: 374, distance: 161.2
click at [518, 374] on li "broken" at bounding box center [518, 366] width 53 height 29
drag, startPoint x: 344, startPoint y: 371, endPoint x: 567, endPoint y: 371, distance: 222.8
click at [567, 371] on li "syndrome." at bounding box center [595, 368] width 77 height 29
drag, startPoint x: 653, startPoint y: 377, endPoint x: 322, endPoint y: 379, distance: 330.5
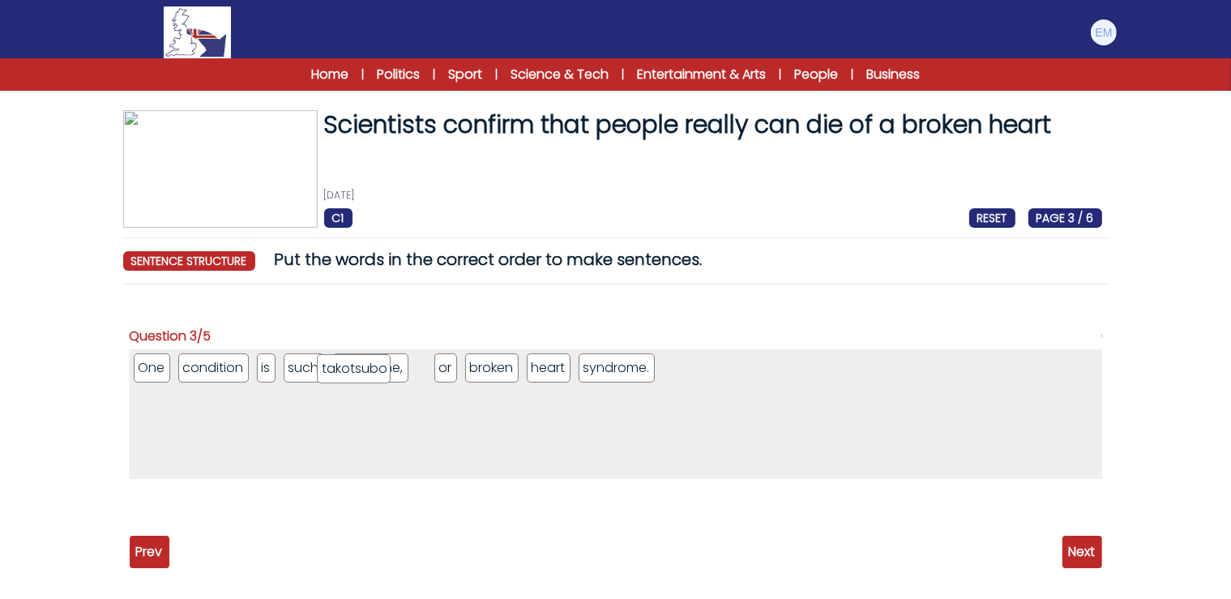
click at [322, 379] on li "takotsubo" at bounding box center [354, 368] width 74 height 29
drag, startPoint x: 452, startPoint y: 358, endPoint x: 337, endPoint y: 361, distance: 115.1
click at [337, 361] on li "takotsubo" at bounding box center [351, 368] width 74 height 29
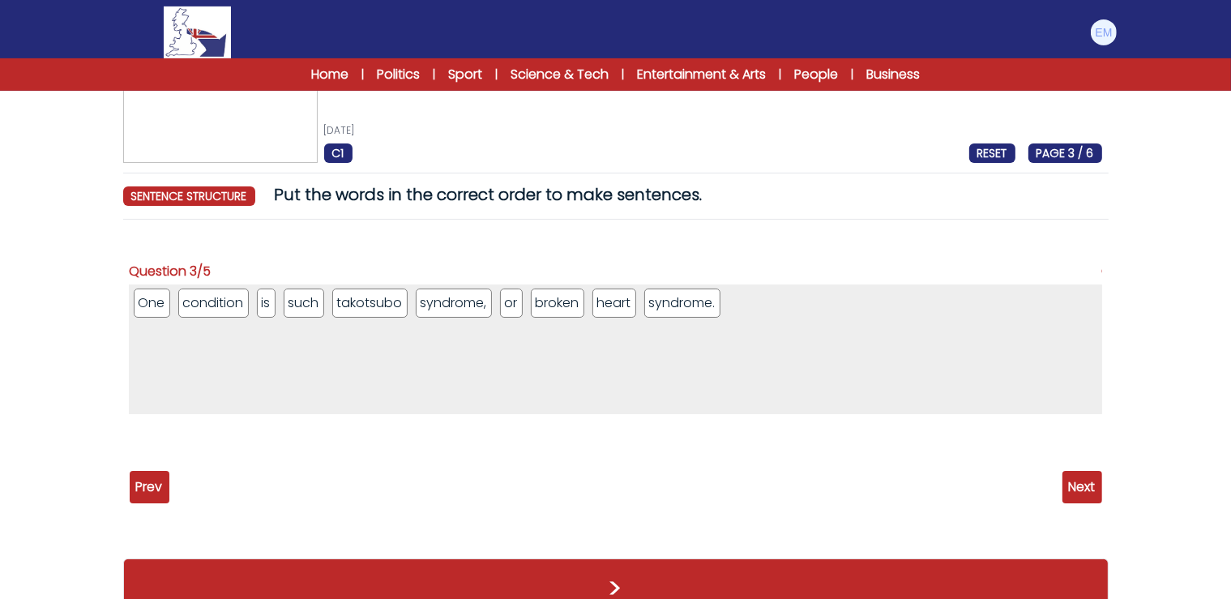
scroll to position [100, 0]
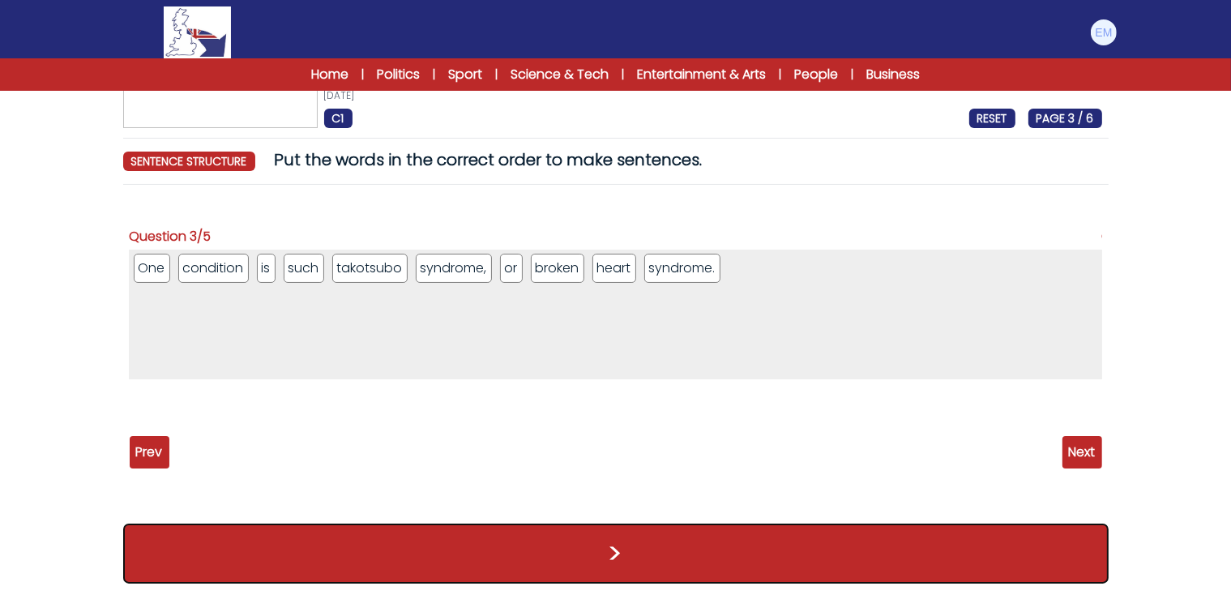
click at [814, 536] on button ">" at bounding box center [615, 553] width 985 height 60
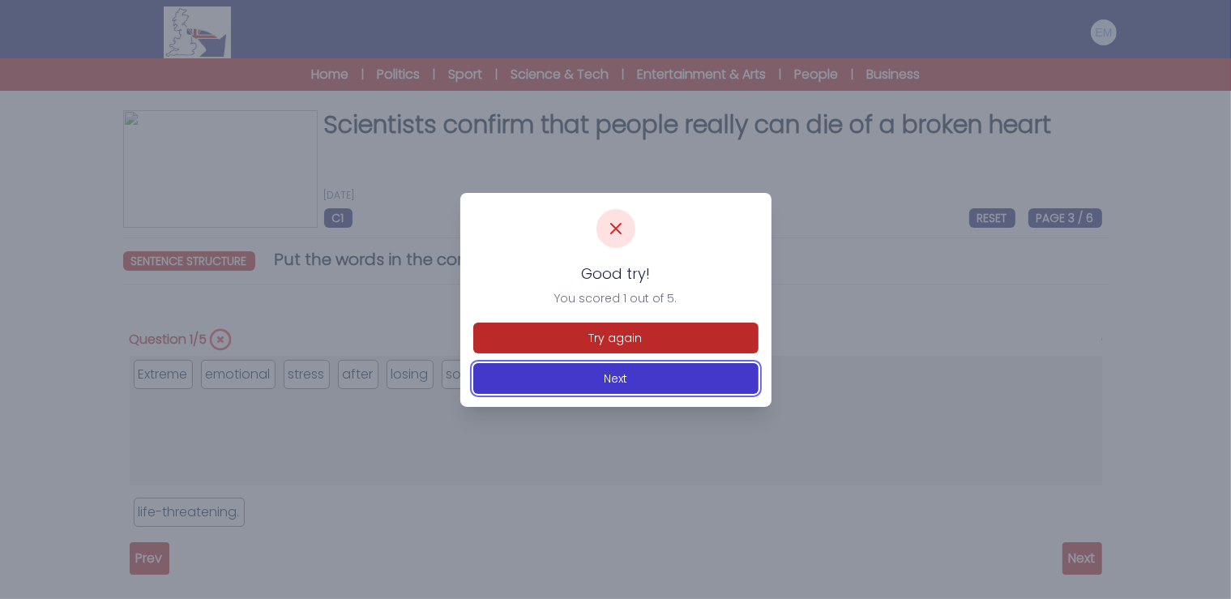
click at [718, 384] on button "Next" at bounding box center [615, 378] width 285 height 31
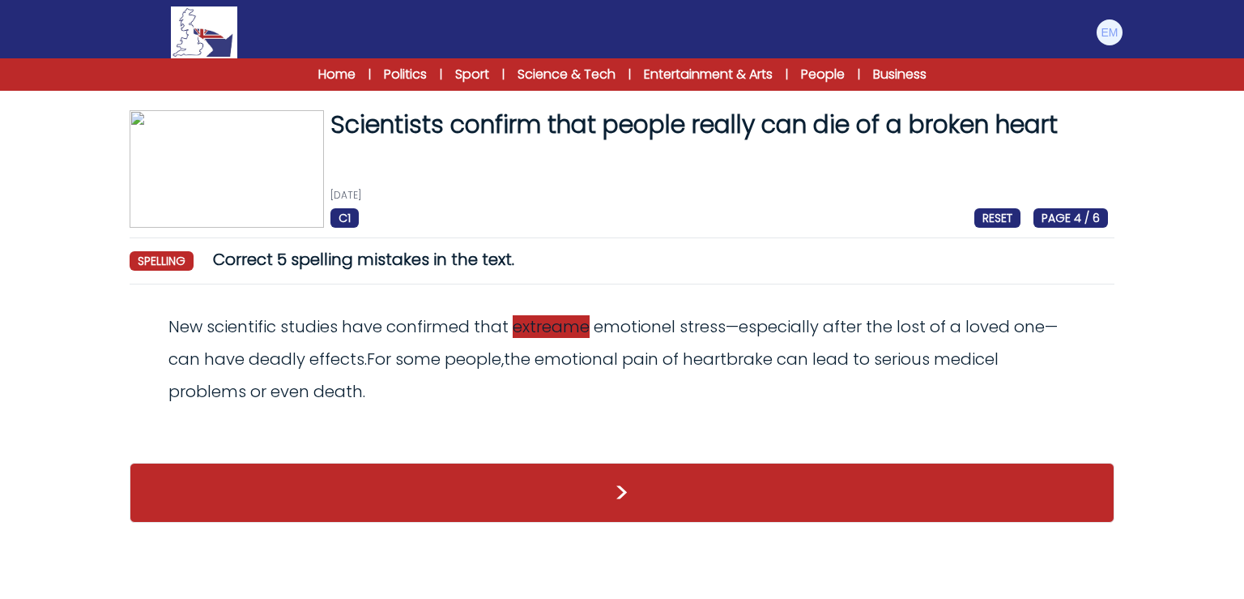
click at [543, 332] on span "extreame" at bounding box center [551, 326] width 77 height 23
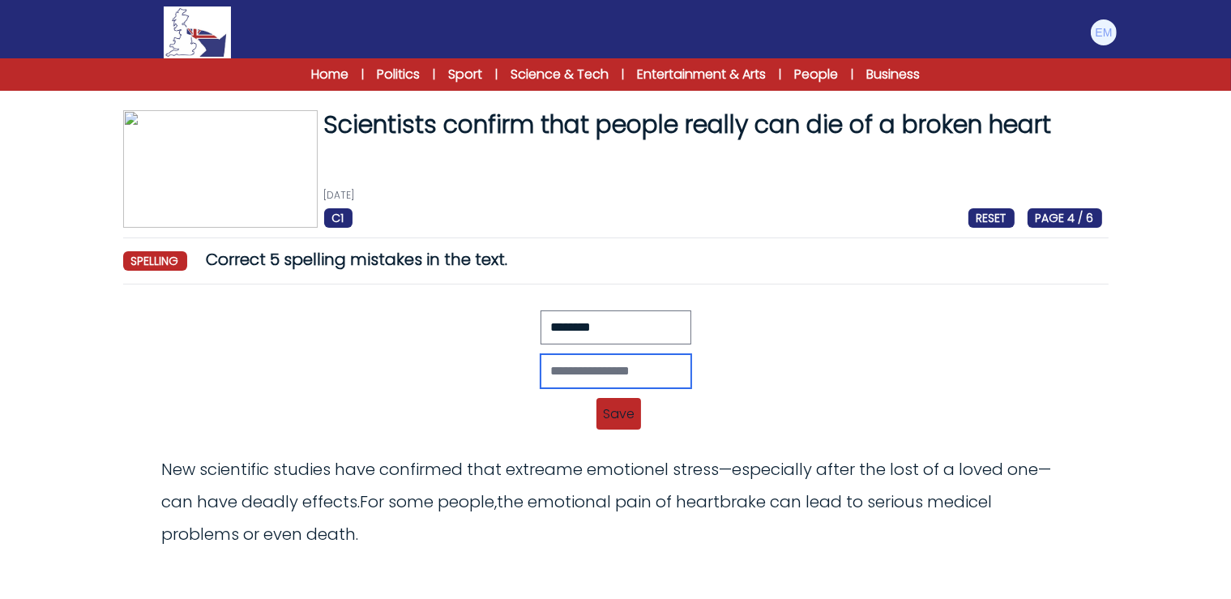
click at [550, 380] on input "text" at bounding box center [615, 371] width 151 height 34
paste input "********"
click at [540, 367] on input "********" at bounding box center [615, 371] width 151 height 34
type input "*******"
click at [629, 413] on span "Save" at bounding box center [618, 414] width 45 height 32
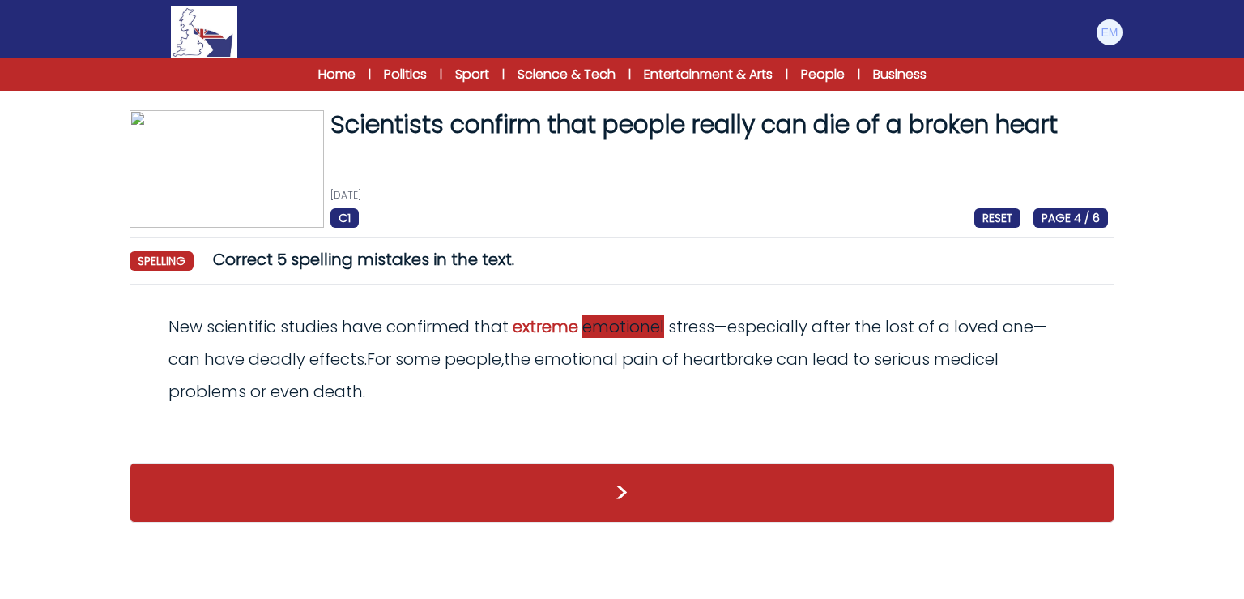
click at [608, 332] on span "emotionel" at bounding box center [623, 326] width 82 height 23
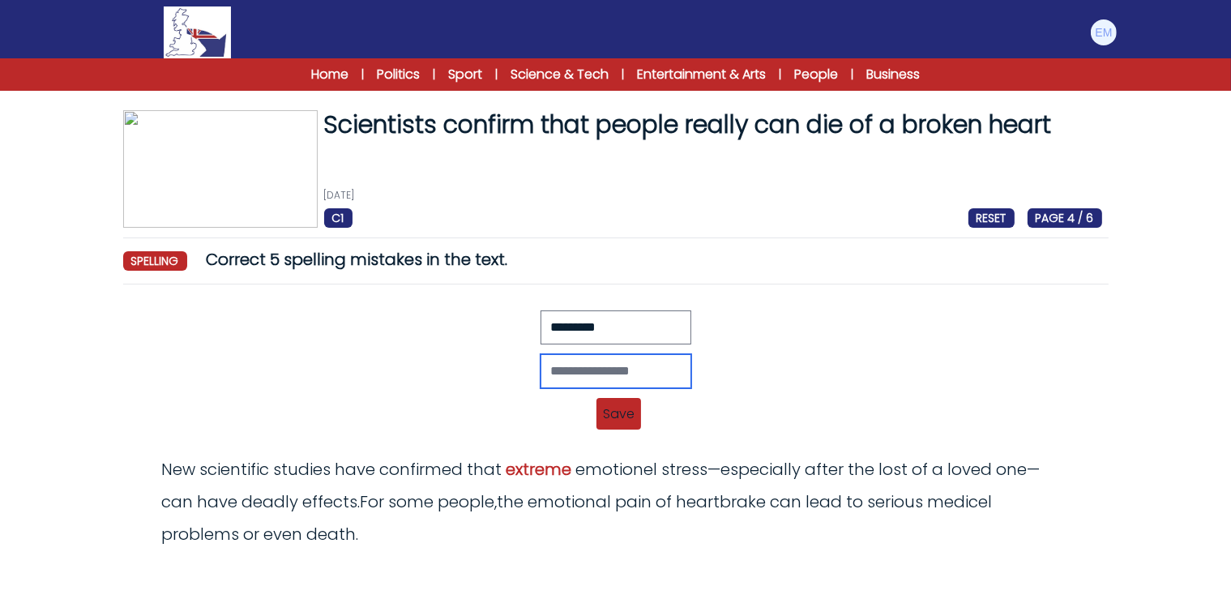
click at [576, 368] on input "text" at bounding box center [615, 371] width 151 height 34
paste input "*********"
click at [556, 365] on input "*********" at bounding box center [615, 371] width 151 height 34
click at [629, 371] on input "*********" at bounding box center [615, 371] width 151 height 34
type input "*********"
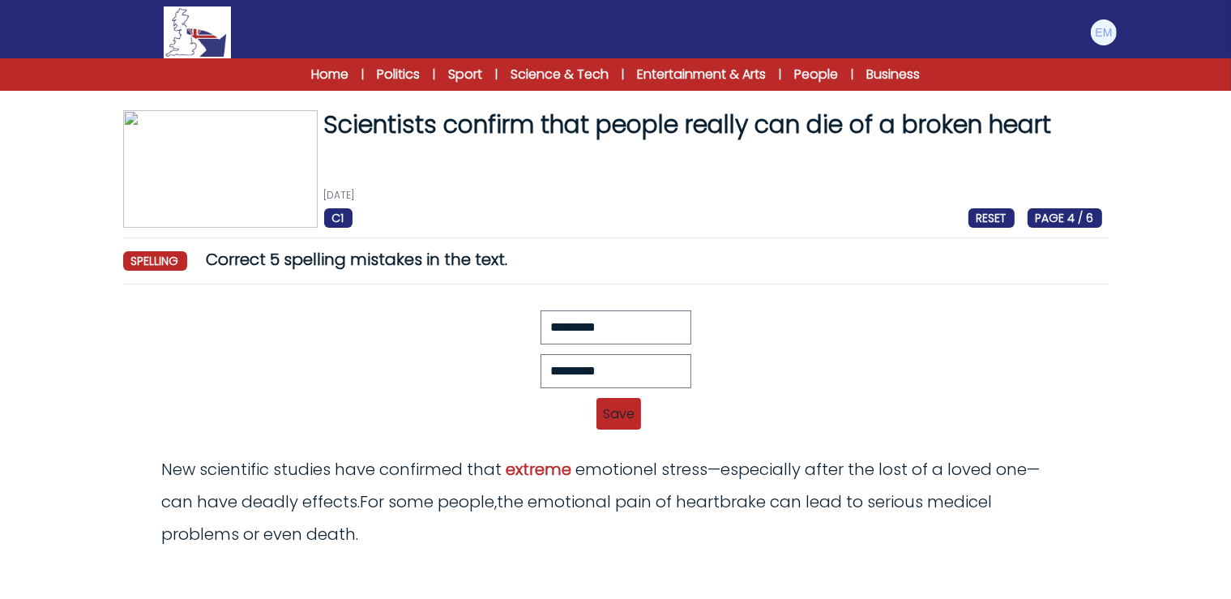
click at [619, 413] on span "Save" at bounding box center [618, 414] width 45 height 32
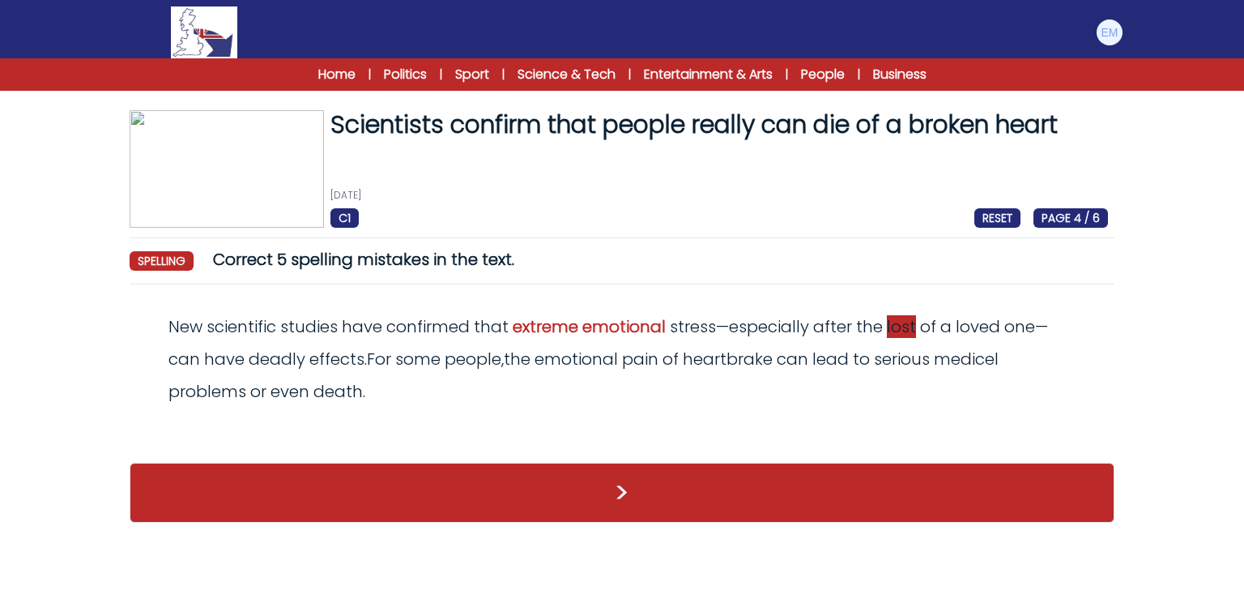
click at [916, 326] on span "lost" at bounding box center [901, 326] width 29 height 23
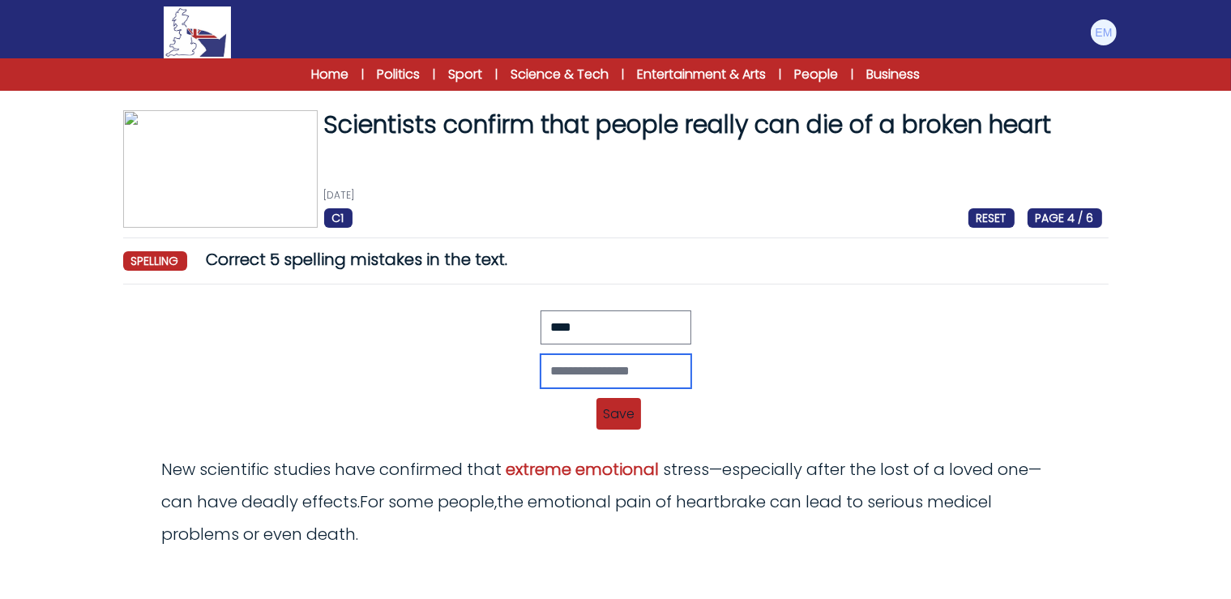
click at [540, 373] on input "text" at bounding box center [615, 371] width 151 height 34
type input "****"
click at [620, 412] on span "Save" at bounding box center [618, 414] width 45 height 32
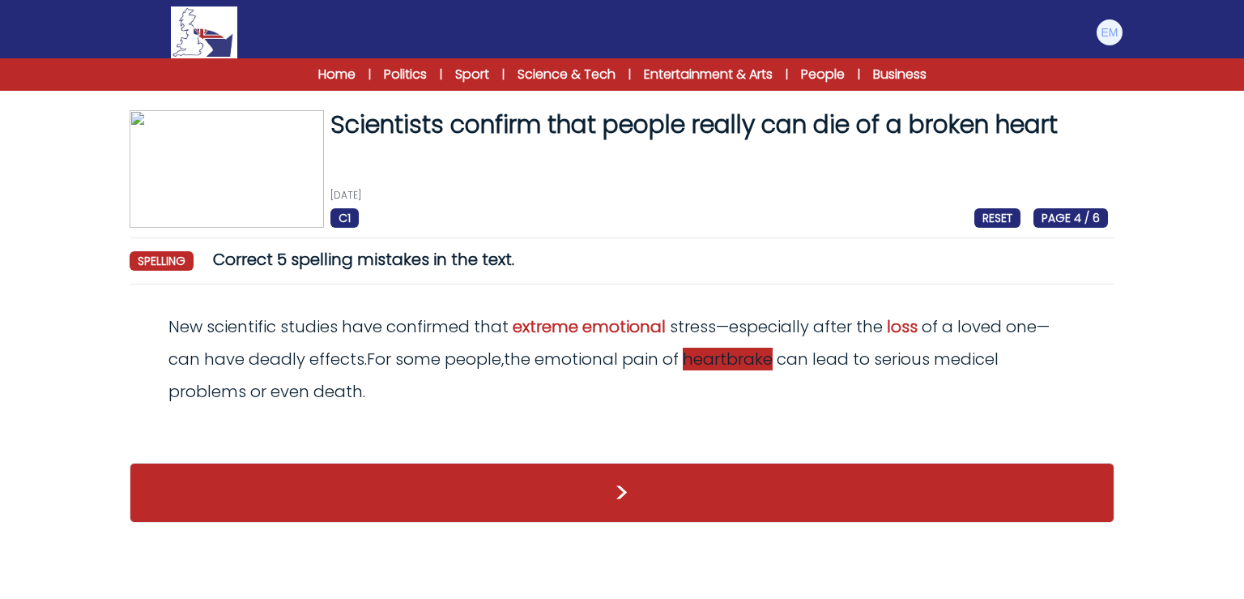
click at [736, 361] on span "heartbrake" at bounding box center [728, 359] width 90 height 23
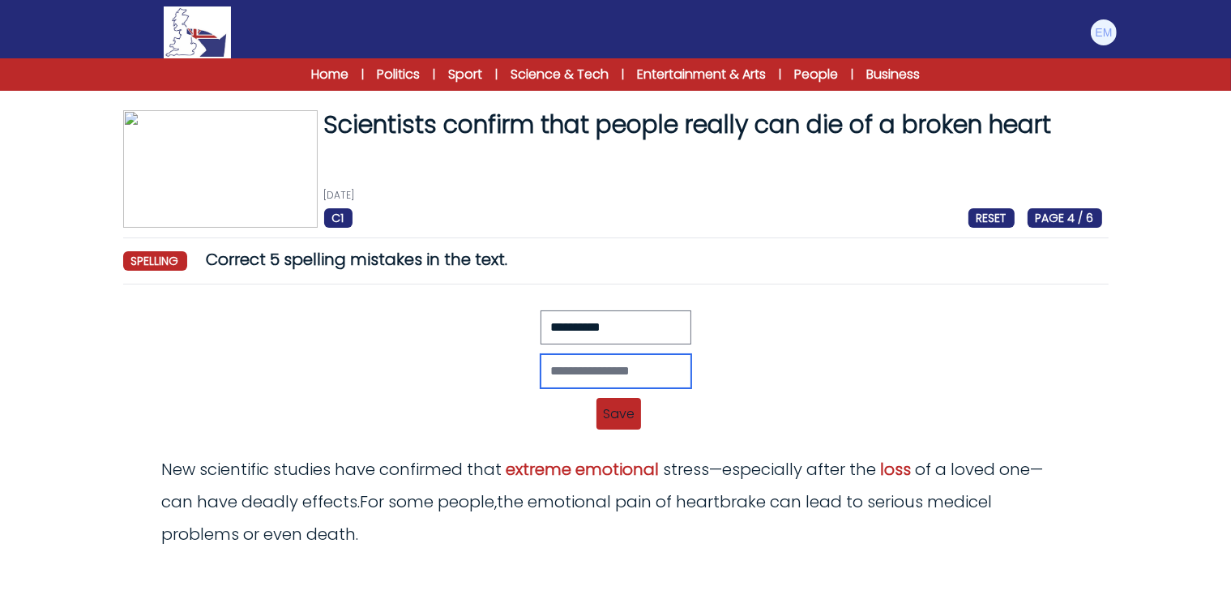
click at [595, 367] on input "text" at bounding box center [615, 371] width 151 height 34
paste input "**********"
click at [553, 370] on input "**********" at bounding box center [615, 371] width 151 height 34
drag, startPoint x: 578, startPoint y: 365, endPoint x: 597, endPoint y: 361, distance: 19.1
click at [578, 366] on input "**********" at bounding box center [615, 371] width 151 height 34
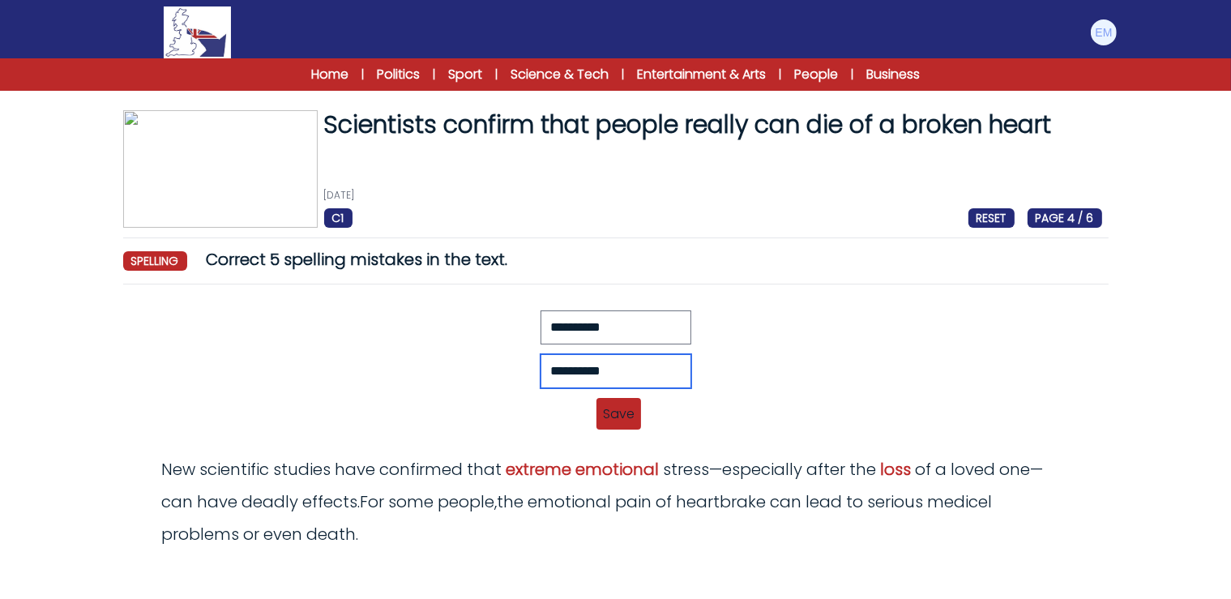
type input "**********"
click at [636, 413] on span "Save" at bounding box center [618, 414] width 45 height 32
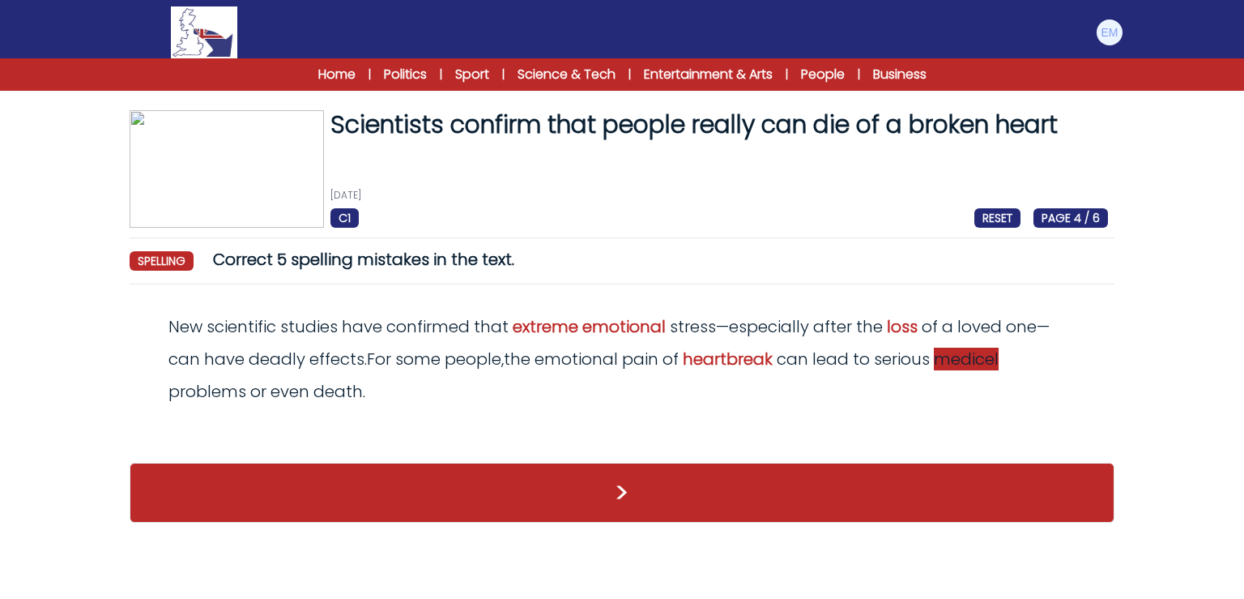
drag, startPoint x: 996, startPoint y: 356, endPoint x: 974, endPoint y: 352, distance: 23.2
click at [993, 354] on span "medicel" at bounding box center [966, 359] width 65 height 23
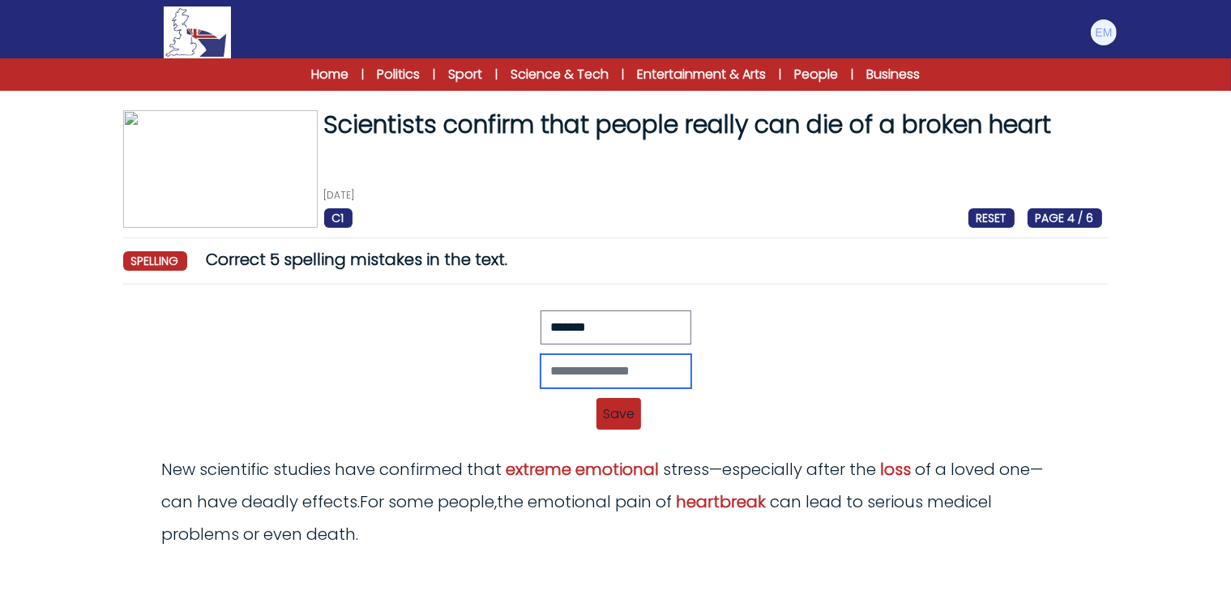
click at [562, 369] on input "text" at bounding box center [615, 371] width 151 height 34
paste input "*******"
click at [543, 361] on input "*******" at bounding box center [615, 371] width 151 height 34
type input "*******"
click at [617, 409] on span "Save" at bounding box center [618, 414] width 45 height 32
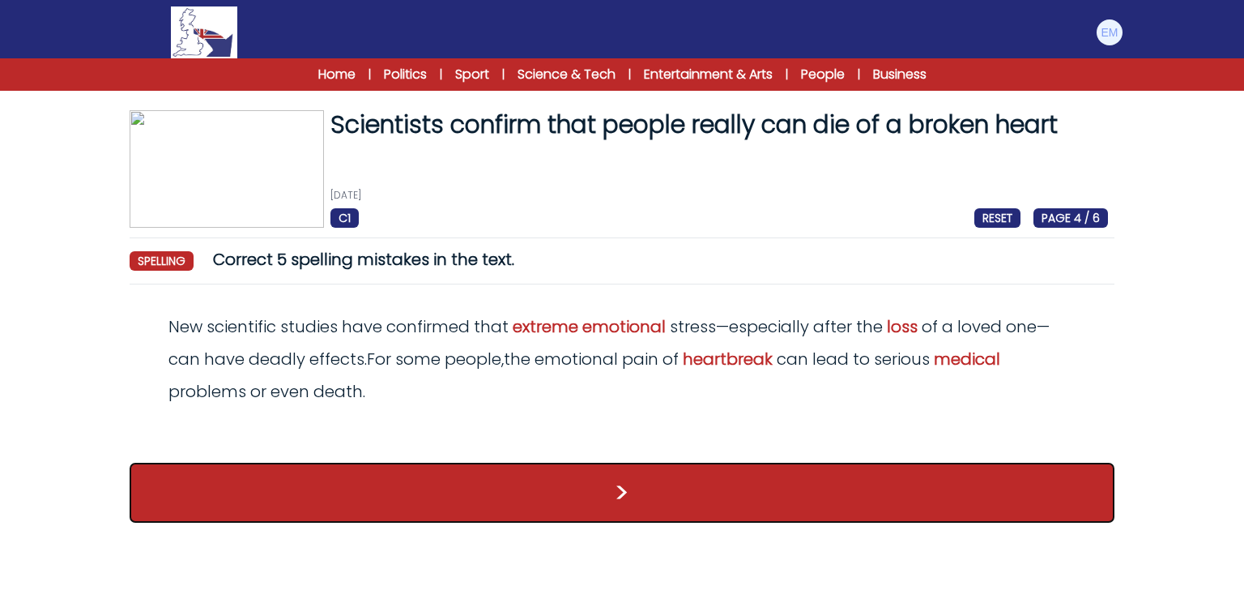
click at [625, 474] on button ">" at bounding box center [622, 493] width 985 height 60
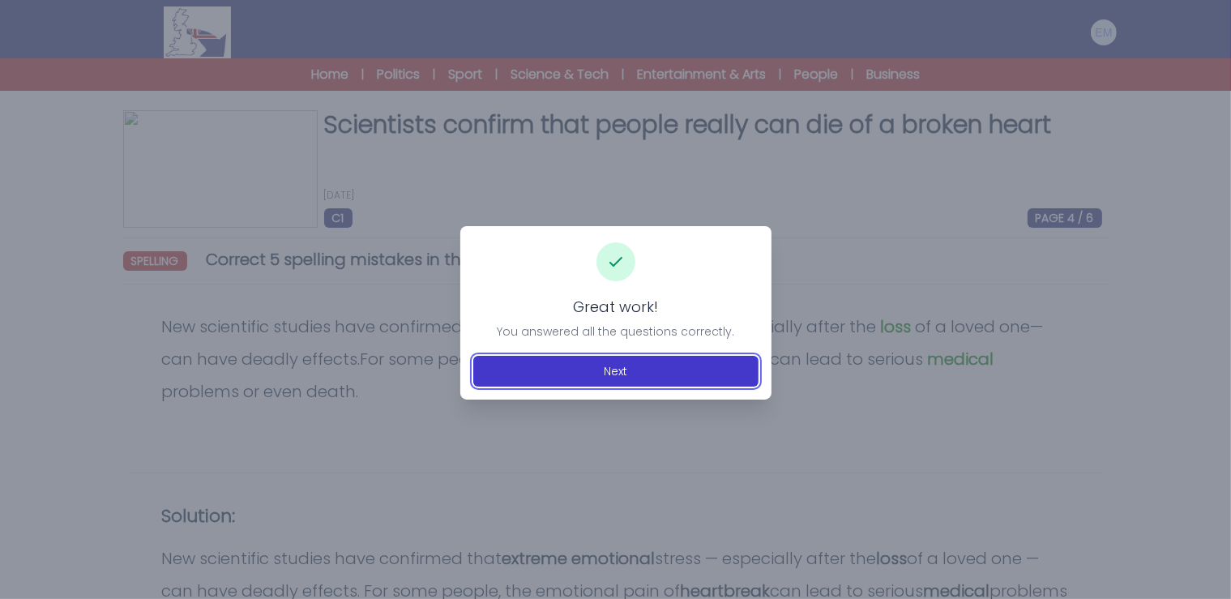
click at [645, 371] on button "Next" at bounding box center [615, 371] width 285 height 31
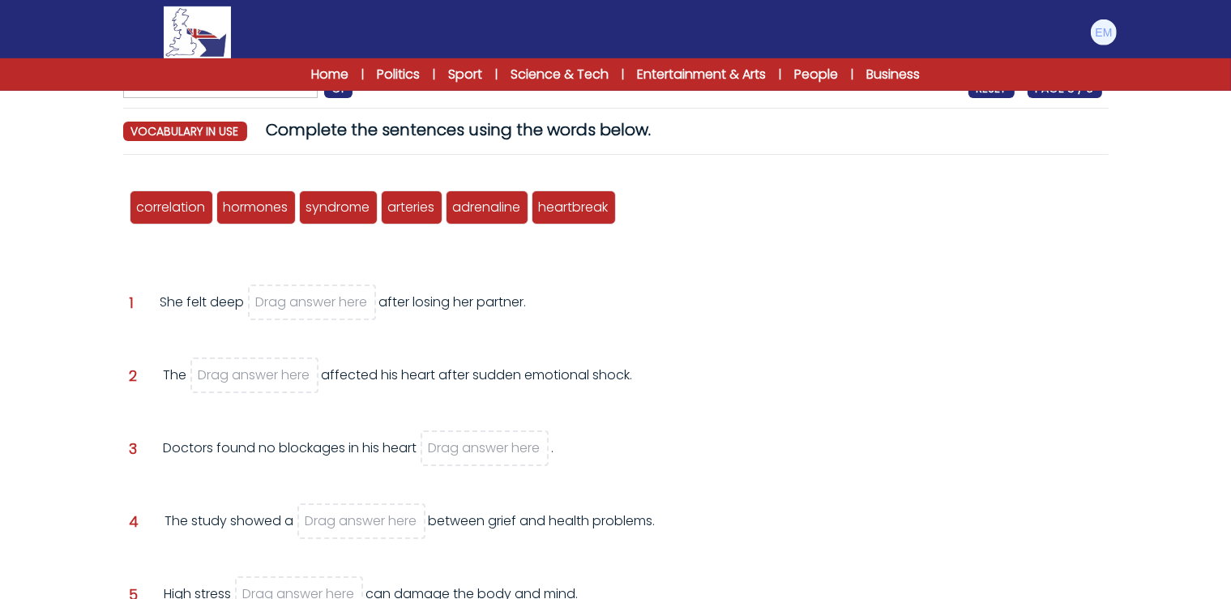
scroll to position [171, 0]
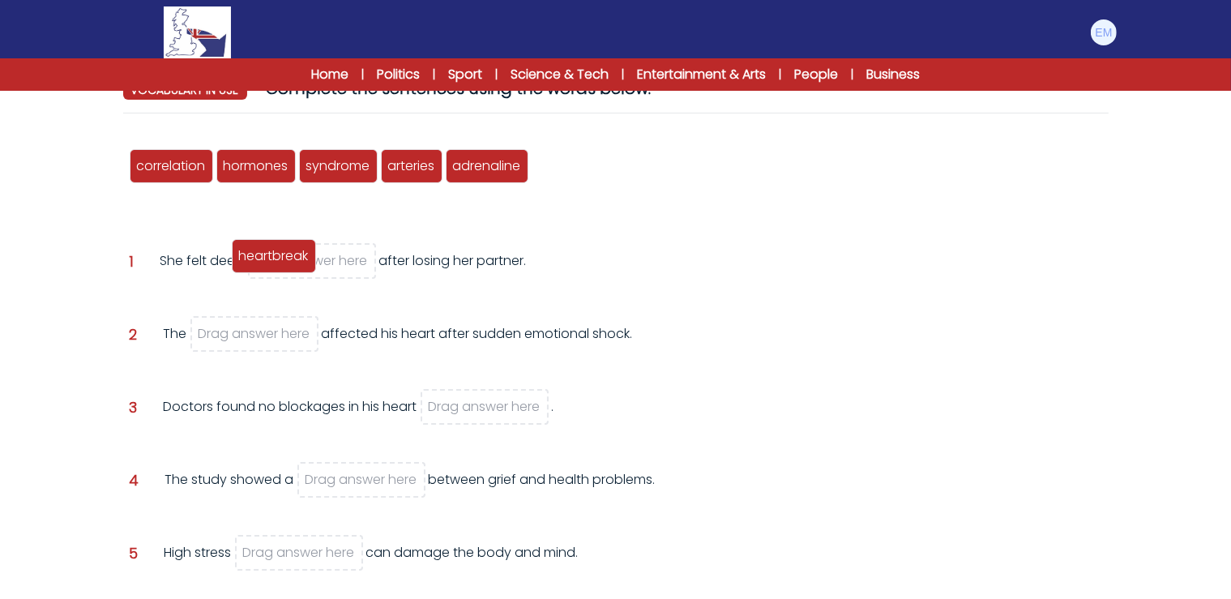
drag, startPoint x: 590, startPoint y: 164, endPoint x: 290, endPoint y: 253, distance: 312.7
click at [290, 253] on span "heartbreak" at bounding box center [274, 255] width 70 height 19
drag, startPoint x: 293, startPoint y: 257, endPoint x: 726, endPoint y: 169, distance: 441.5
click at [726, 169] on div "correlation hormones syndrome arteries adrenaline heartbreak Question 1 heartbr…" at bounding box center [615, 420] width 985 height 588
click at [306, 263] on div "heartbreak" at bounding box center [291, 260] width 70 height 19
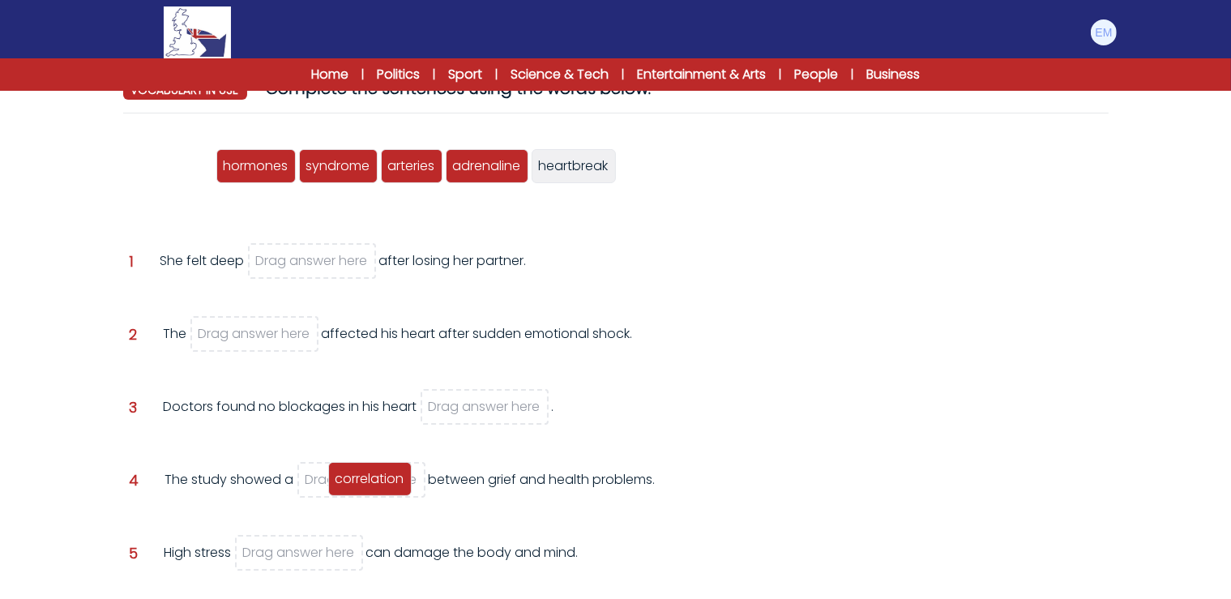
drag, startPoint x: 167, startPoint y: 170, endPoint x: 365, endPoint y: 483, distance: 370.4
click at [365, 483] on span "correlation" at bounding box center [369, 478] width 69 height 19
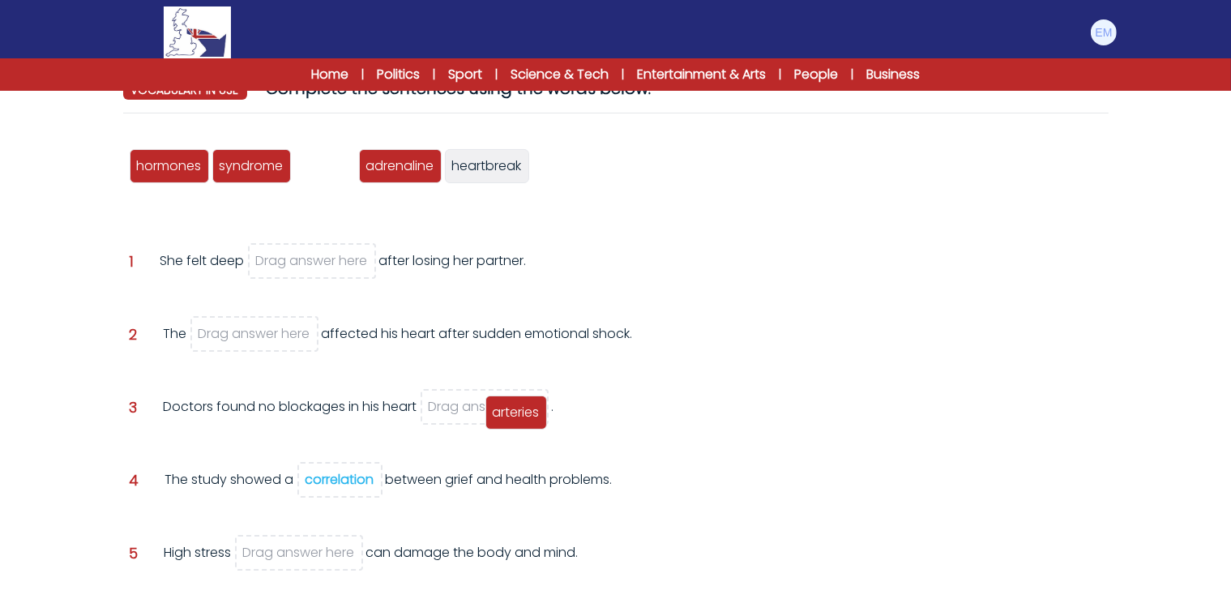
drag, startPoint x: 329, startPoint y: 171, endPoint x: 520, endPoint y: 417, distance: 311.8
click at [520, 417] on span "arteries" at bounding box center [516, 412] width 47 height 19
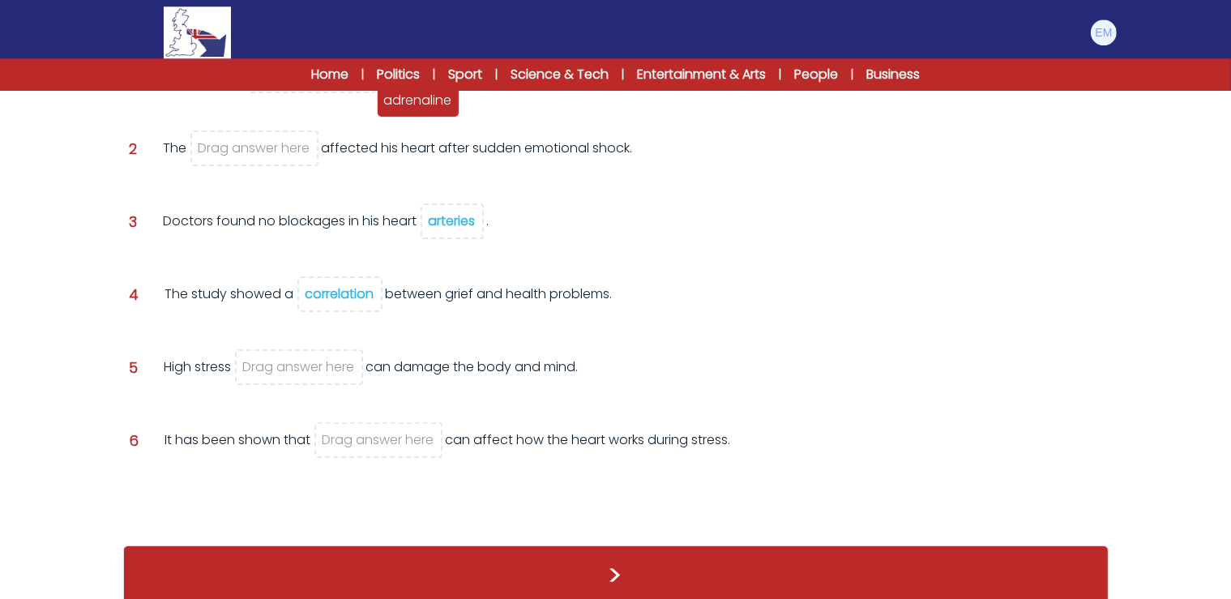
scroll to position [373, 0]
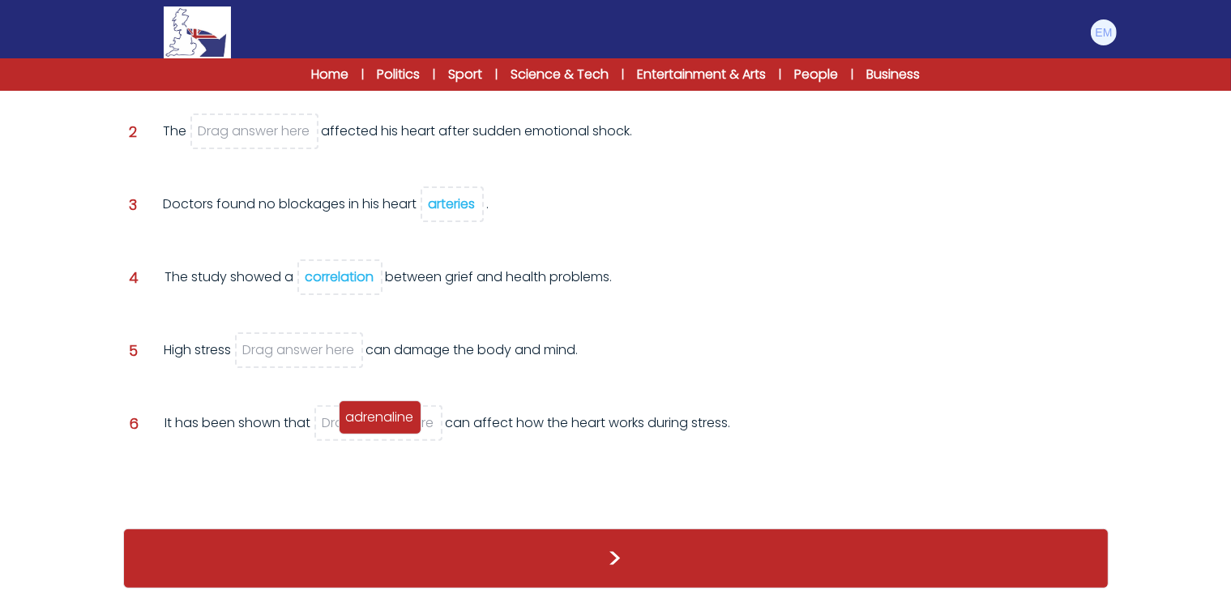
drag, startPoint x: 342, startPoint y: 250, endPoint x: 386, endPoint y: 415, distance: 171.2
click at [386, 415] on span "adrenaline" at bounding box center [380, 416] width 68 height 19
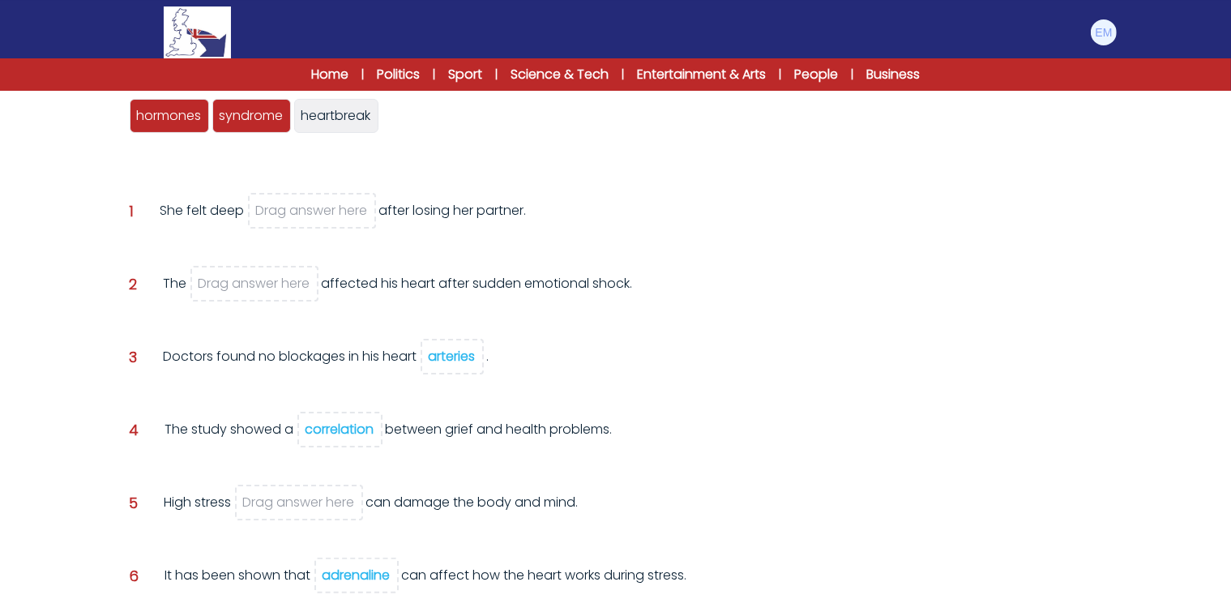
scroll to position [203, 0]
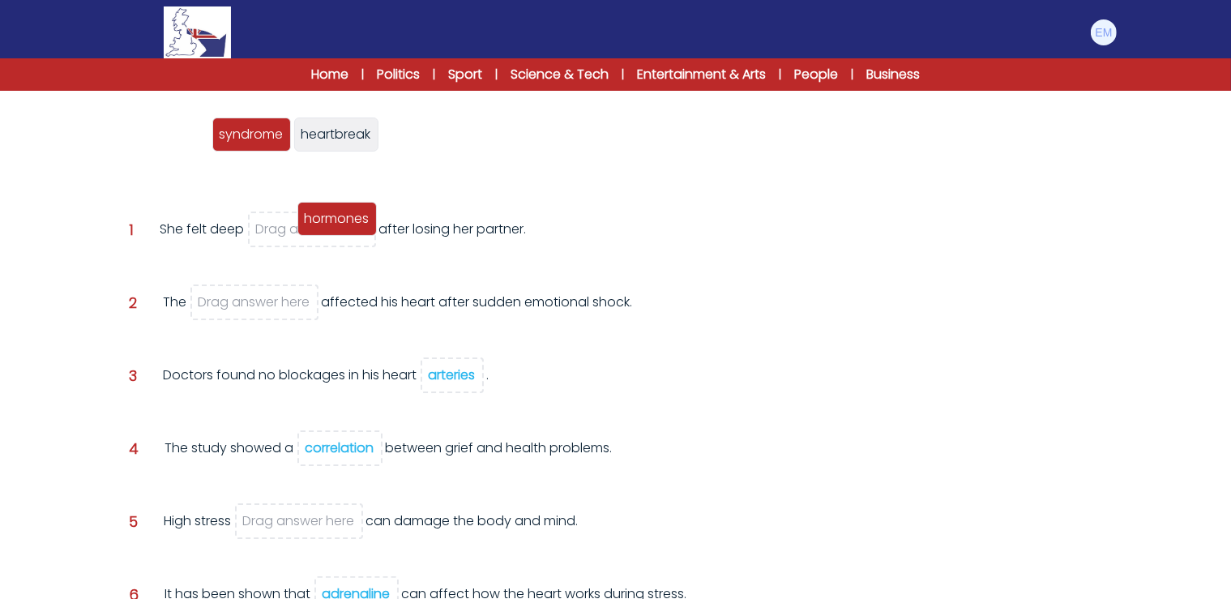
drag, startPoint x: 164, startPoint y: 135, endPoint x: 332, endPoint y: 219, distance: 187.3
click at [332, 219] on span "hormones" at bounding box center [337, 218] width 65 height 19
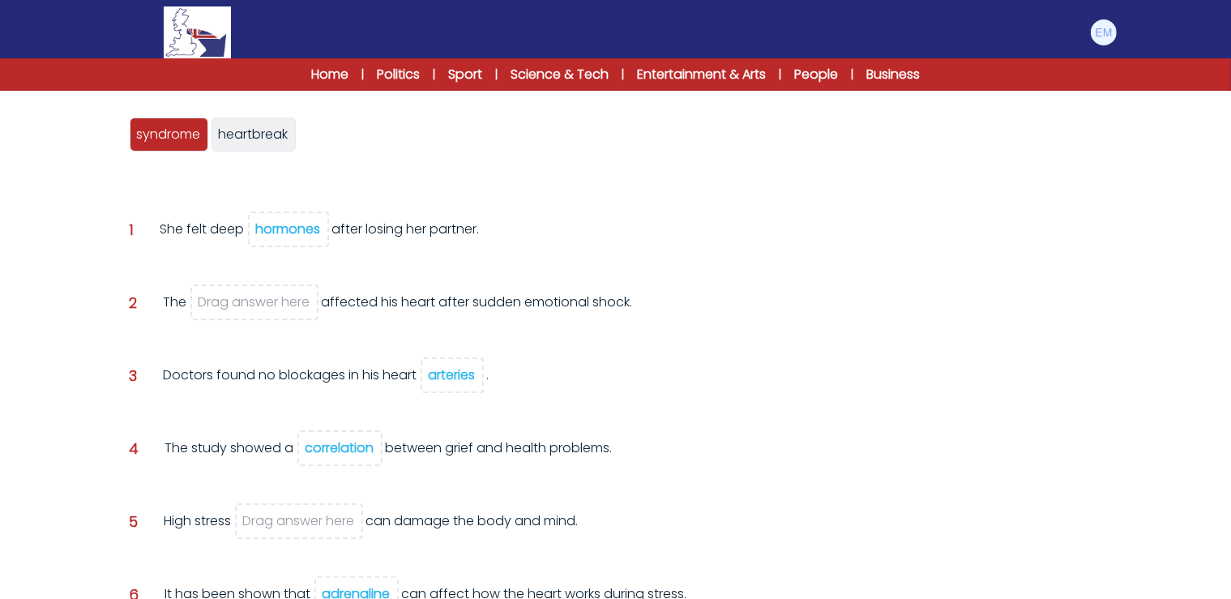
drag, startPoint x: 284, startPoint y: 219, endPoint x: 256, endPoint y: 274, distance: 61.6
click at [249, 285] on div "correlation hormones syndrome arteries adrenaline heartbreak heartbreak Questio…" at bounding box center [615, 389] width 985 height 588
click at [261, 142] on span "heartbreak" at bounding box center [254, 134] width 70 height 19
click at [527, 262] on div "Question 1 She felt deep hormones after losing her partner." at bounding box center [616, 250] width 972 height 60
drag, startPoint x: 288, startPoint y: 221, endPoint x: 277, endPoint y: 204, distance: 20.0
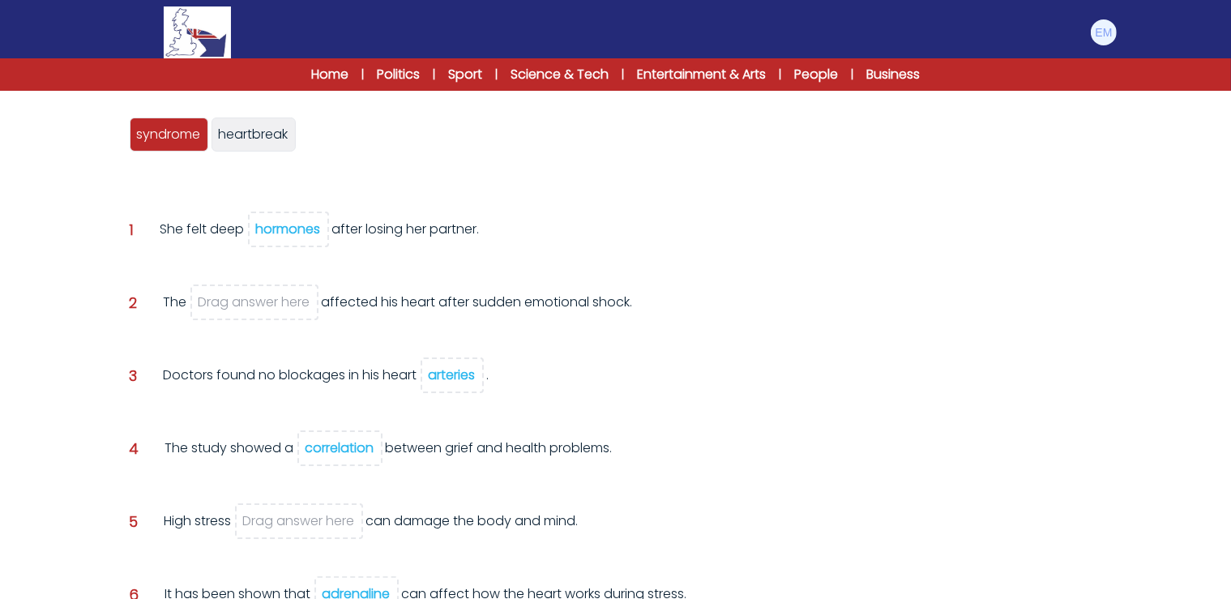
click at [277, 204] on div "correlation hormones syndrome arteries adrenaline heartbreak heartbreak Questio…" at bounding box center [615, 389] width 985 height 588
drag, startPoint x: 275, startPoint y: 232, endPoint x: 267, endPoint y: 241, distance: 13.2
click at [275, 232] on div "hormones" at bounding box center [288, 229] width 65 height 19
drag, startPoint x: 254, startPoint y: 134, endPoint x: 325, endPoint y: 233, distance: 120.7
click at [325, 233] on span "heartbreak" at bounding box center [324, 232] width 70 height 19
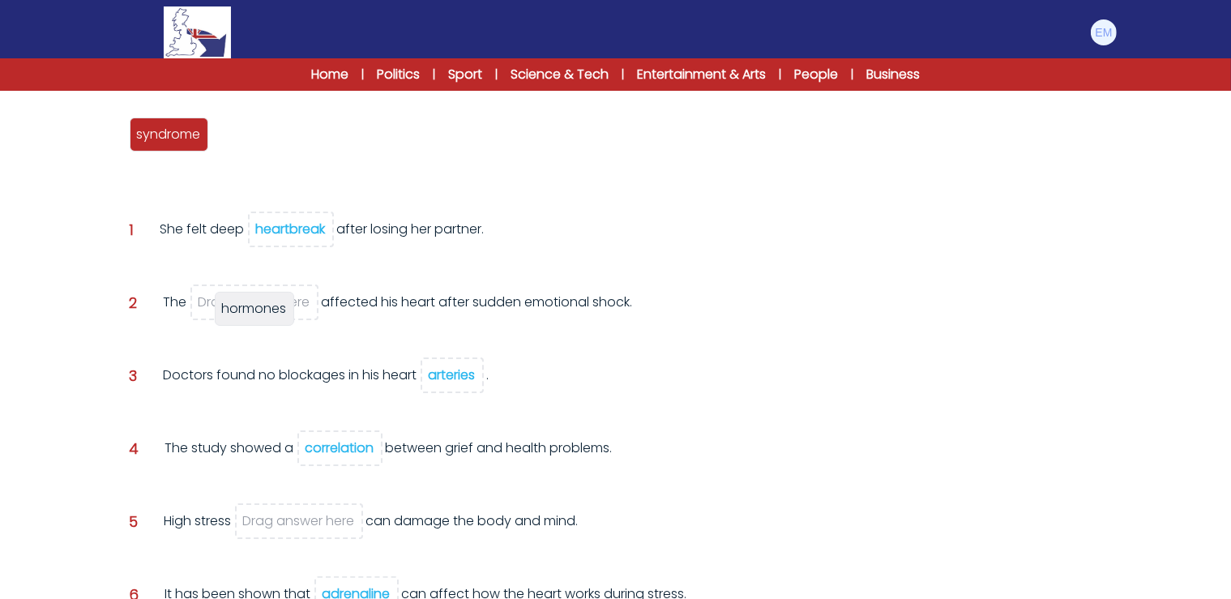
drag, startPoint x: 264, startPoint y: 158, endPoint x: 232, endPoint y: 302, distance: 147.8
click at [232, 302] on span "hormones" at bounding box center [254, 308] width 65 height 19
drag, startPoint x: 224, startPoint y: 300, endPoint x: 316, endPoint y: 211, distance: 127.8
click at [330, 203] on div "correlation hormones syndrome arteries adrenaline heartbreak heartbreak hormone…" at bounding box center [615, 389] width 985 height 588
click at [174, 141] on span "syndrome" at bounding box center [169, 134] width 64 height 19
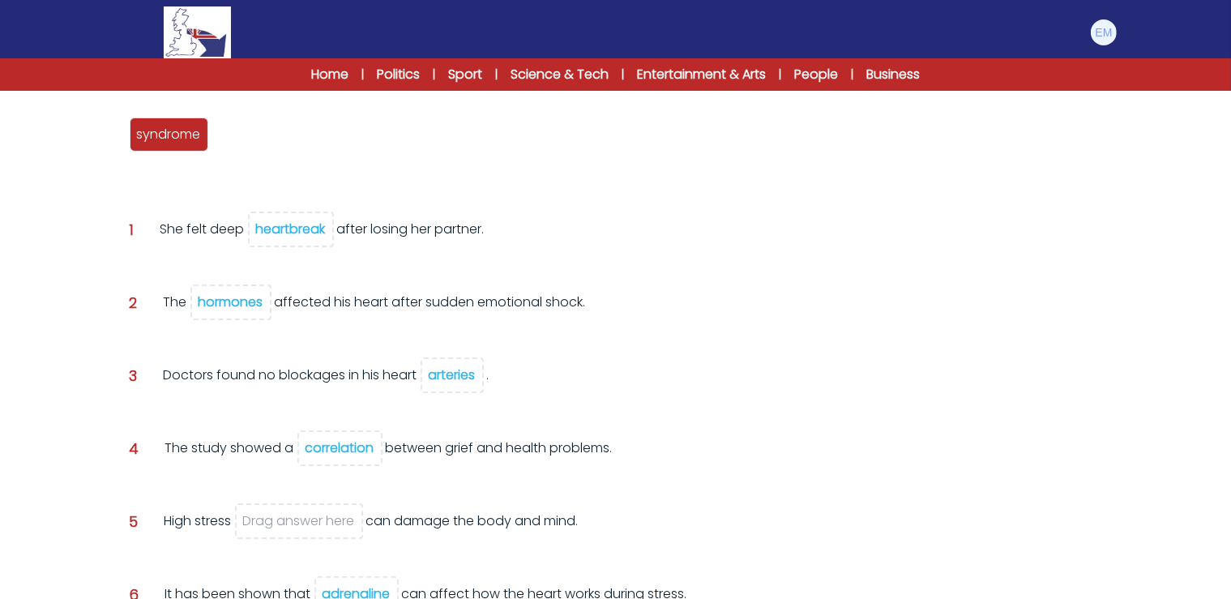
click at [235, 297] on div "hormones" at bounding box center [230, 301] width 65 height 19
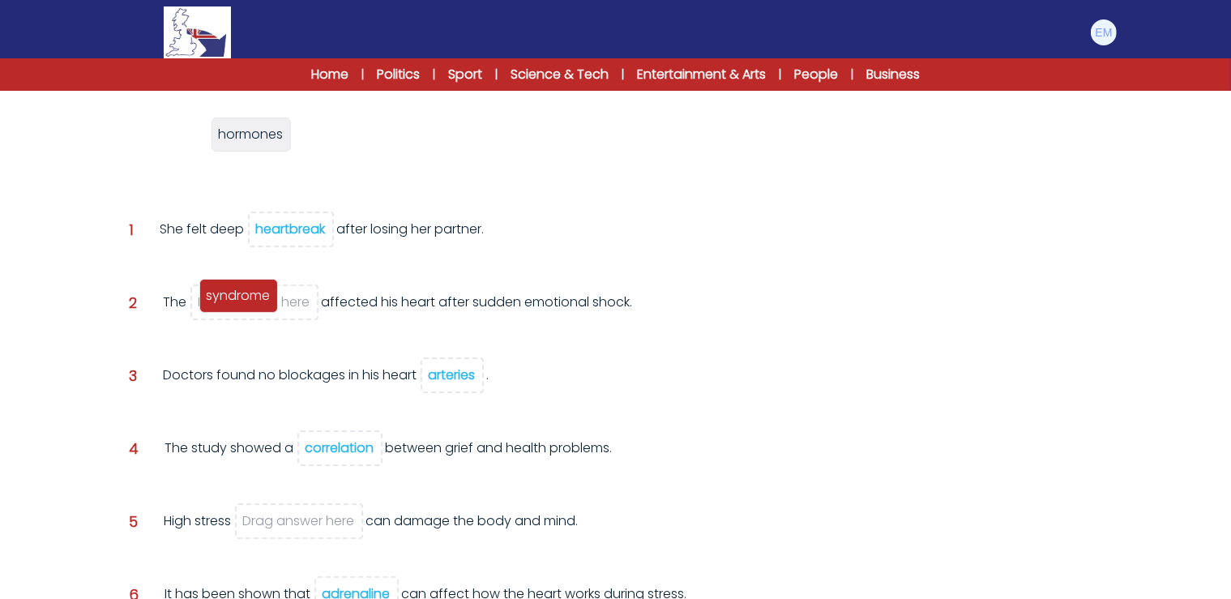
drag, startPoint x: 178, startPoint y: 137, endPoint x: 248, endPoint y: 297, distance: 174.9
click at [248, 297] on span "syndrome" at bounding box center [239, 295] width 64 height 19
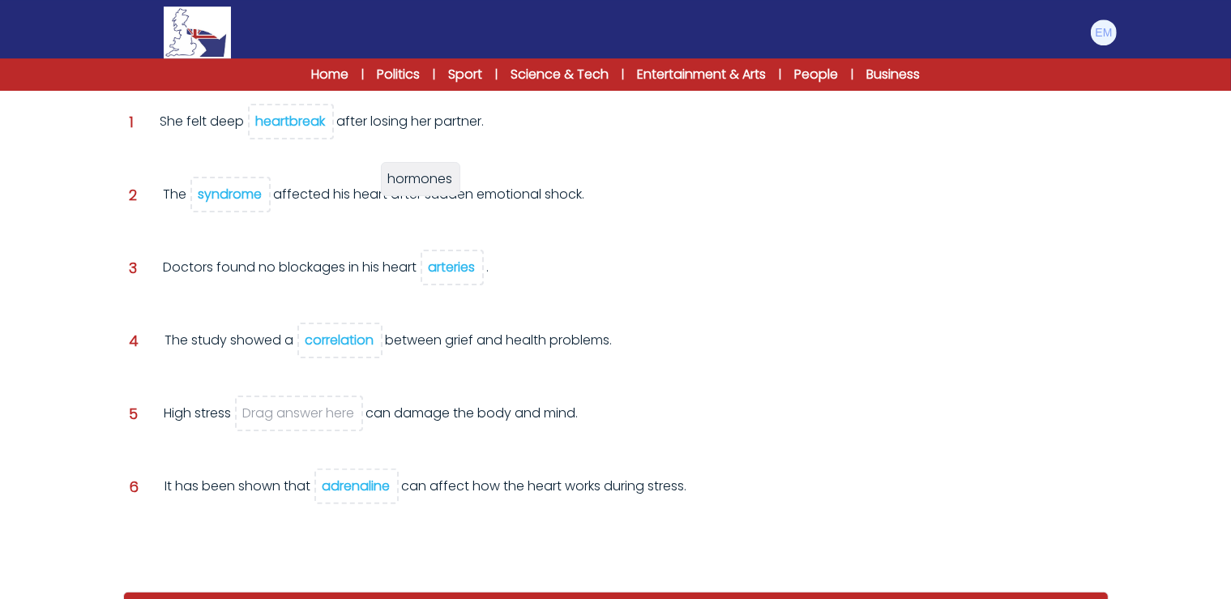
scroll to position [373, 0]
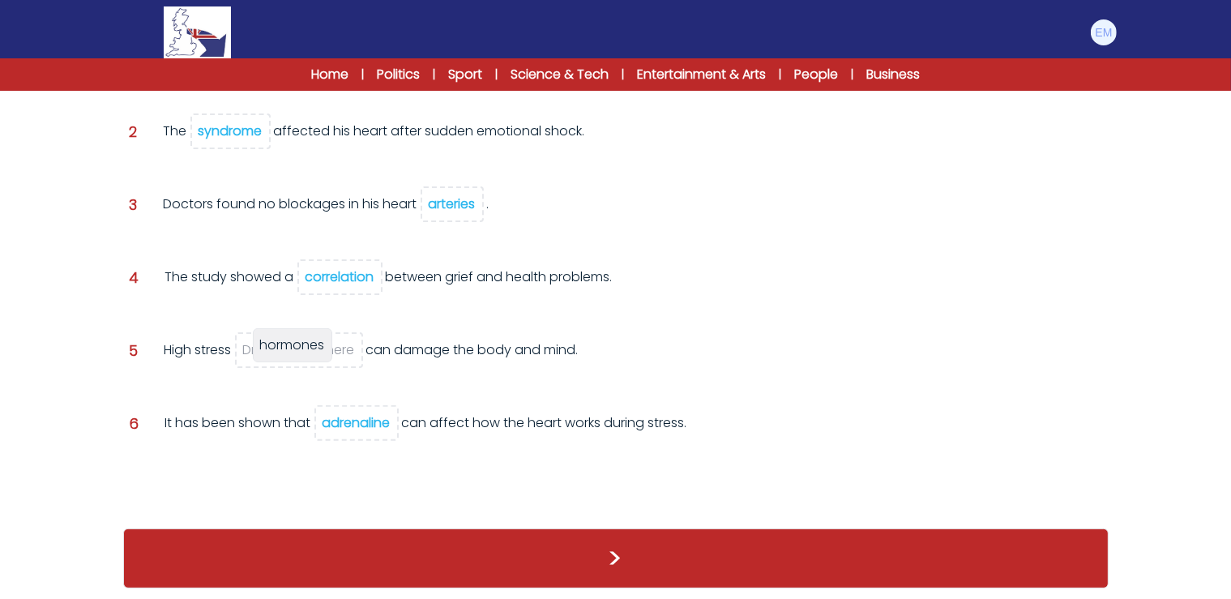
drag, startPoint x: 177, startPoint y: 138, endPoint x: 300, endPoint y: 348, distance: 244.0
click at [300, 348] on span "hormones" at bounding box center [292, 344] width 65 height 19
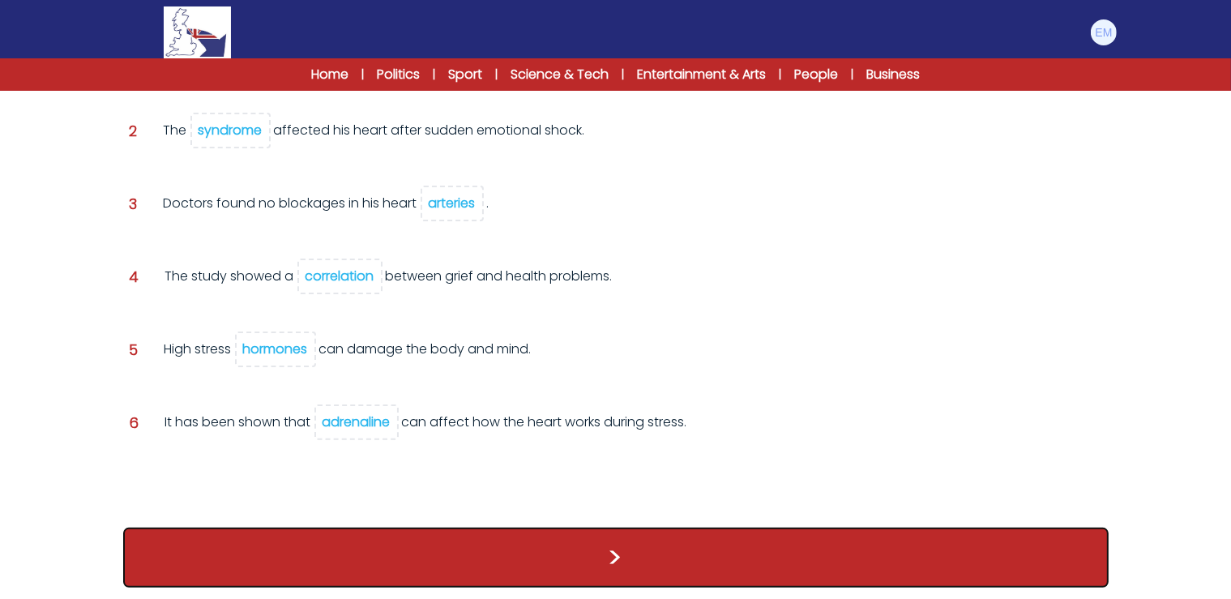
click at [578, 538] on button ">" at bounding box center [615, 557] width 985 height 60
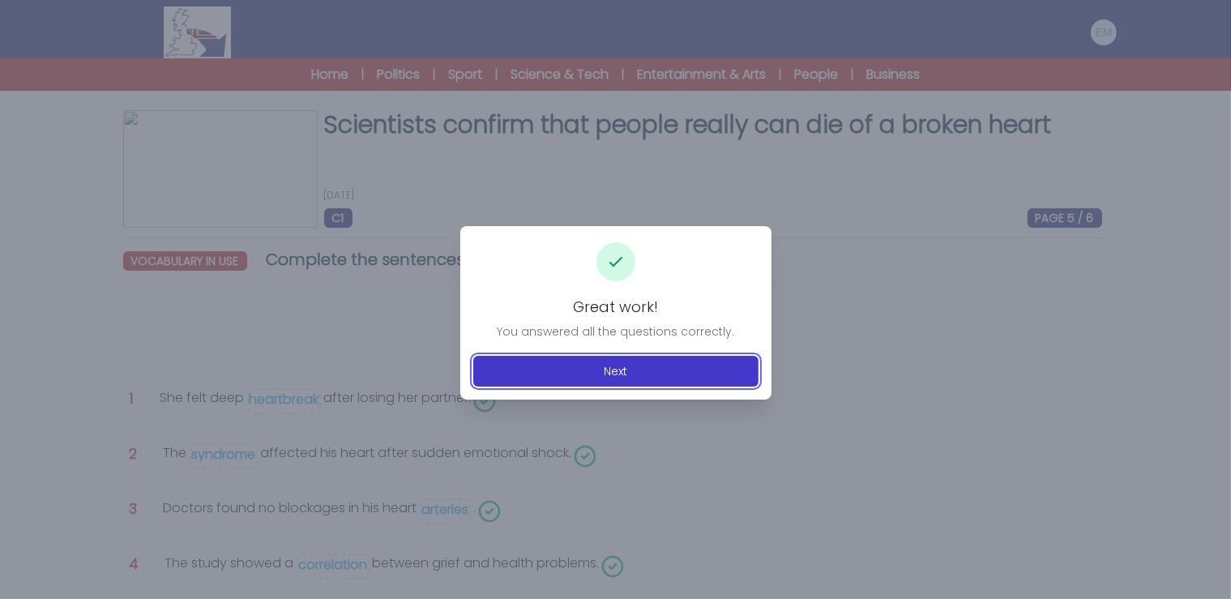
click at [566, 373] on button "Next" at bounding box center [615, 371] width 285 height 31
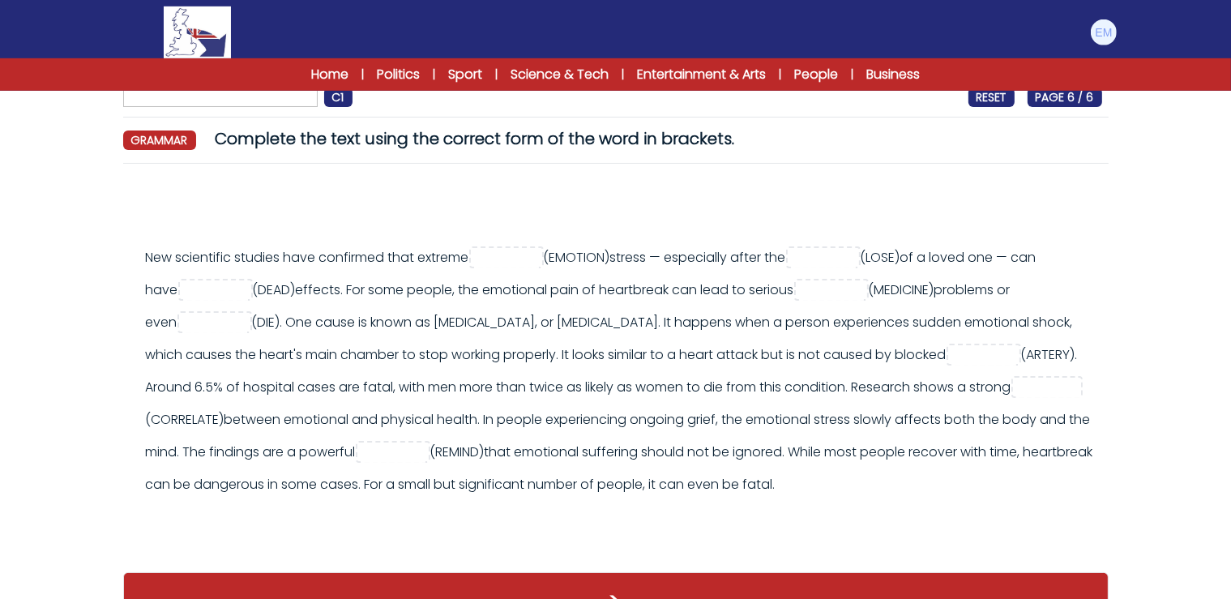
scroll to position [85, 0]
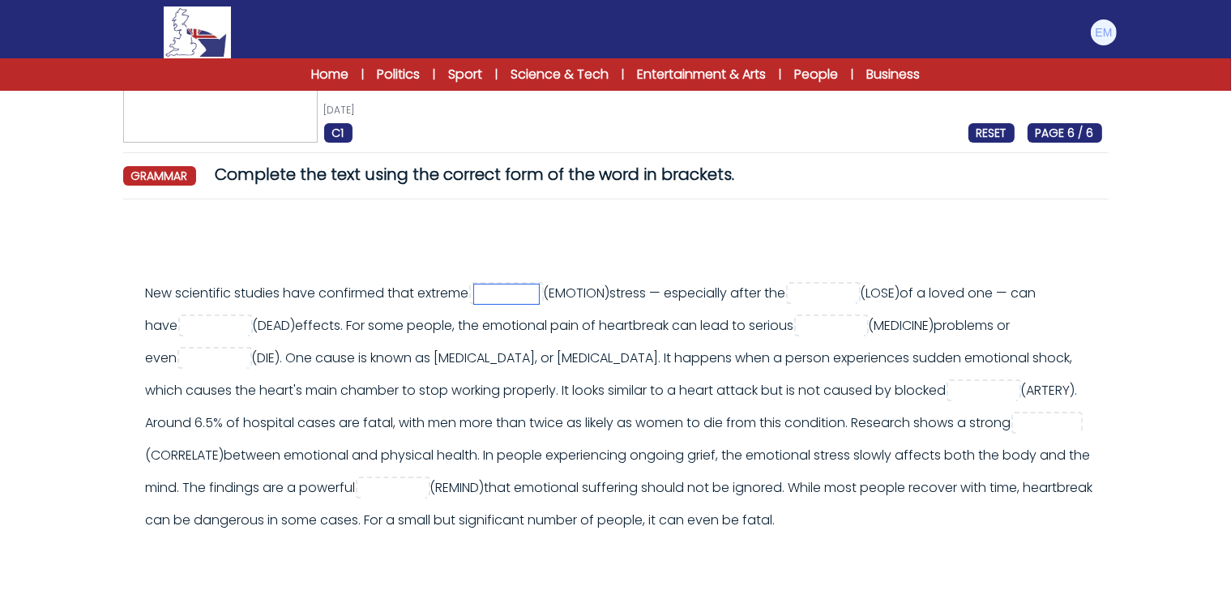
click at [539, 296] on input "text" at bounding box center [506, 293] width 65 height 19
type input "*********"
click at [855, 293] on input "text" at bounding box center [823, 293] width 65 height 19
type input "****"
click at [248, 326] on input "text" at bounding box center [215, 326] width 65 height 19
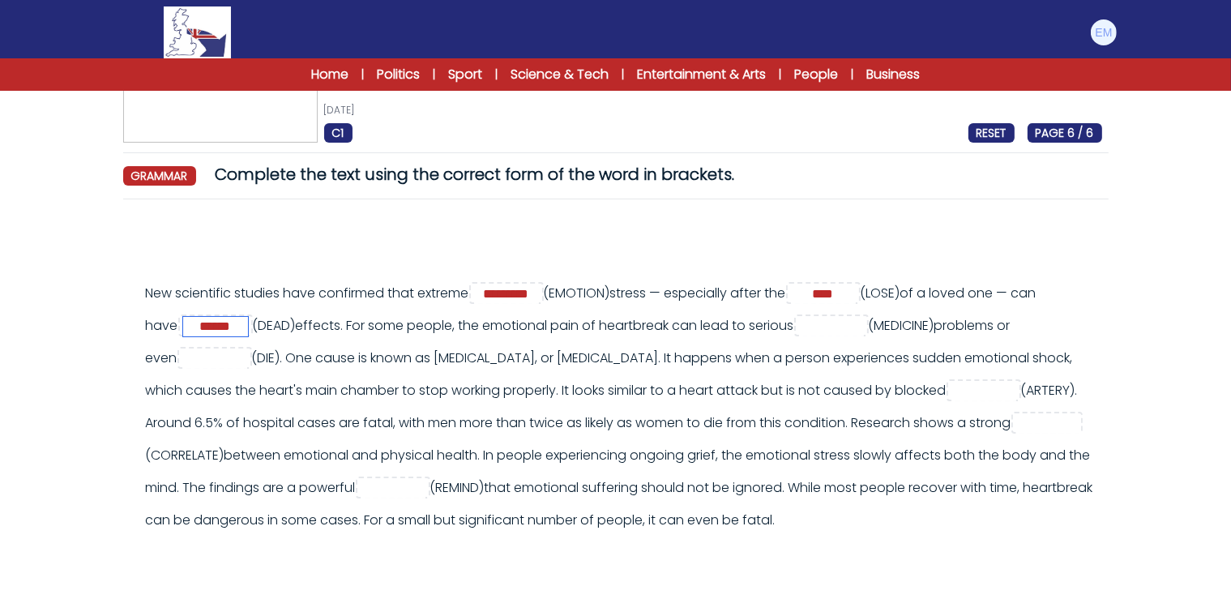
type input "******"
click at [799, 336] on input "text" at bounding box center [831, 326] width 65 height 19
type input "*******"
click at [247, 361] on input "text" at bounding box center [214, 358] width 65 height 19
type input "*****"
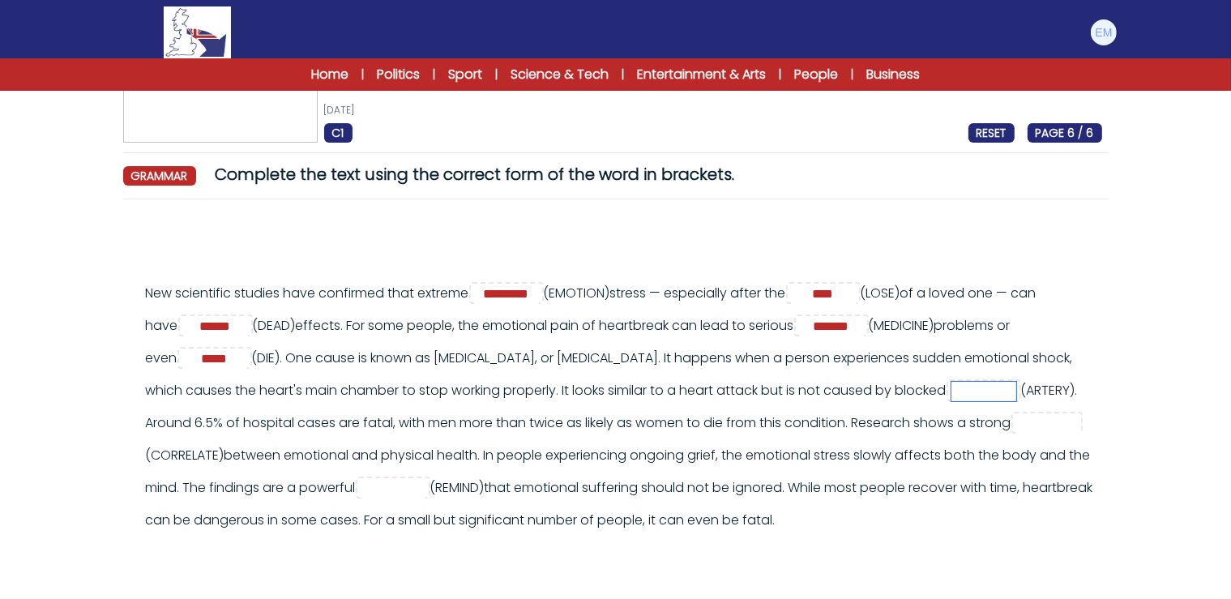
click at [951, 401] on input "text" at bounding box center [983, 391] width 65 height 19
type input "********"
click at [1016, 433] on input "text" at bounding box center [1048, 423] width 65 height 19
type input "**********"
click at [425, 491] on input "text" at bounding box center [393, 488] width 65 height 19
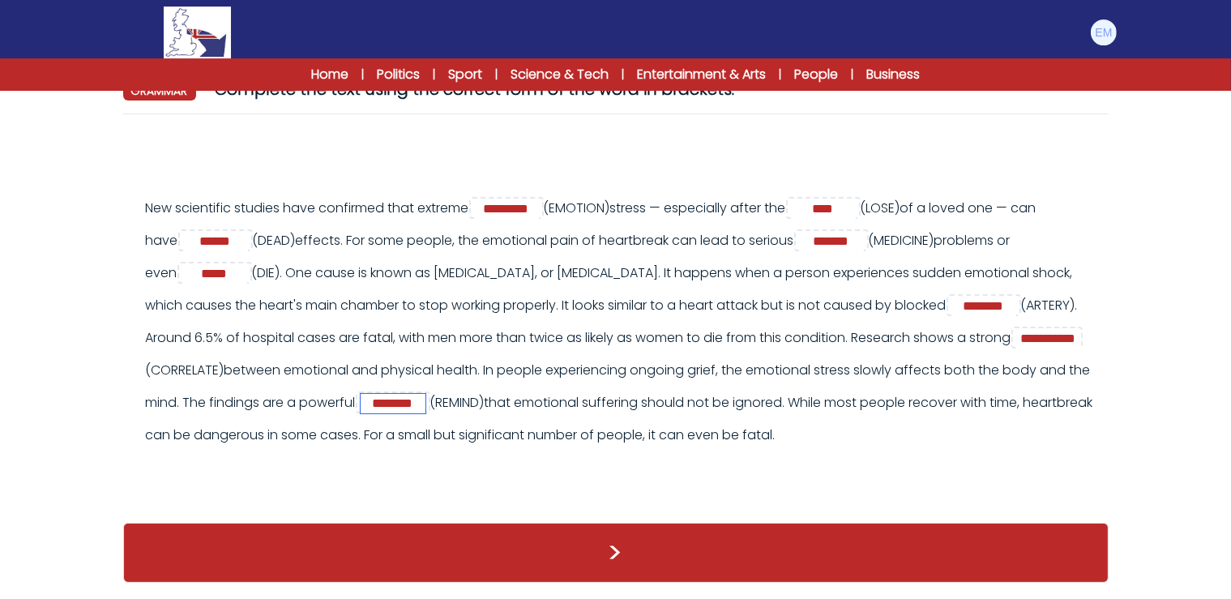
scroll to position [215, 0]
type input "********"
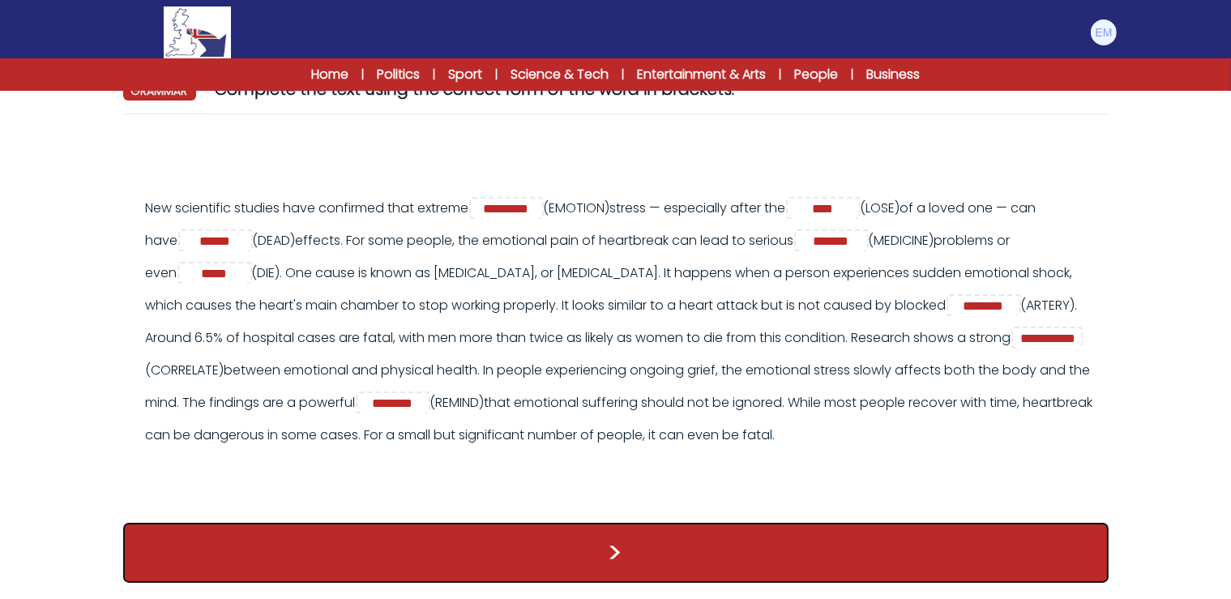
click at [816, 528] on button ">" at bounding box center [615, 553] width 985 height 60
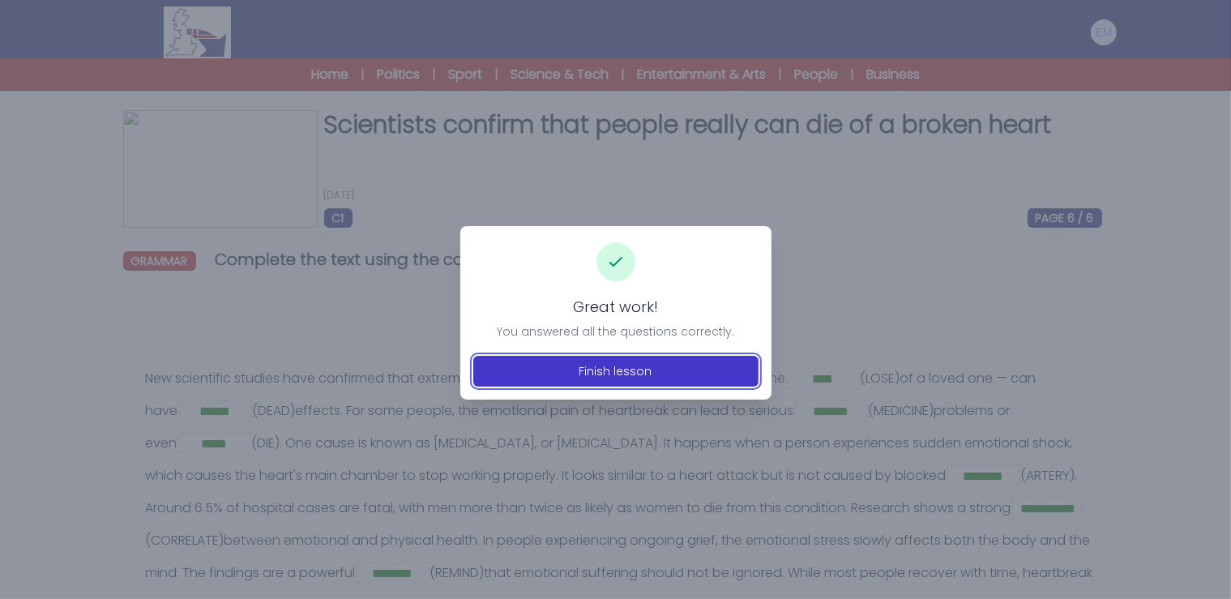
click at [634, 373] on button "Finish lesson" at bounding box center [615, 371] width 285 height 31
